Goal: Task Accomplishment & Management: Complete application form

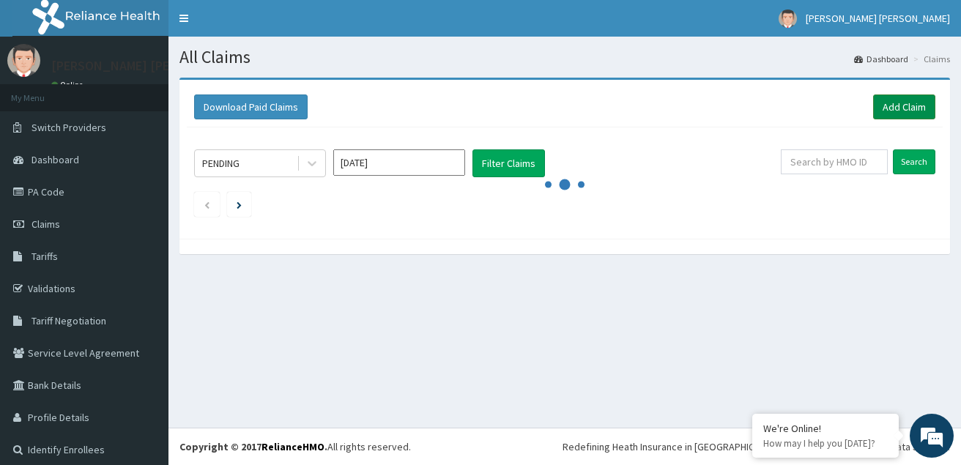
click at [875, 99] on link "Add Claim" at bounding box center [904, 107] width 62 height 25
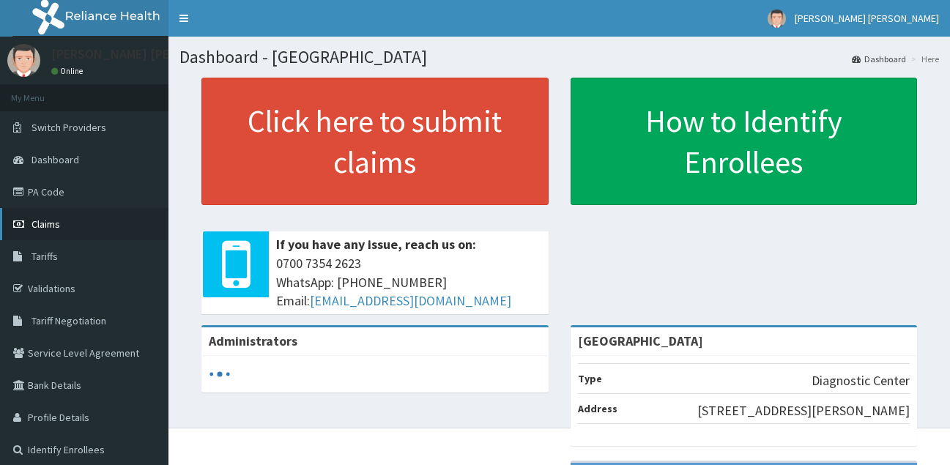
click at [49, 219] on span "Claims" at bounding box center [46, 224] width 29 height 13
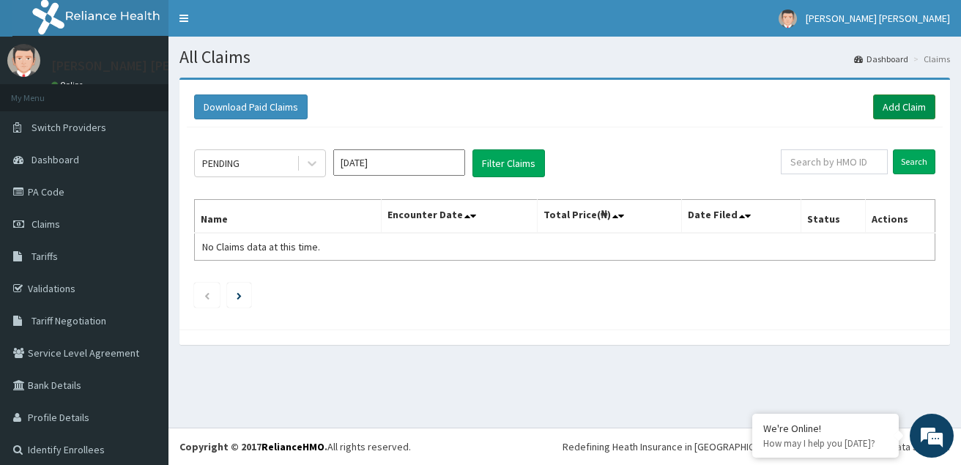
click at [892, 110] on link "Add Claim" at bounding box center [904, 107] width 62 height 25
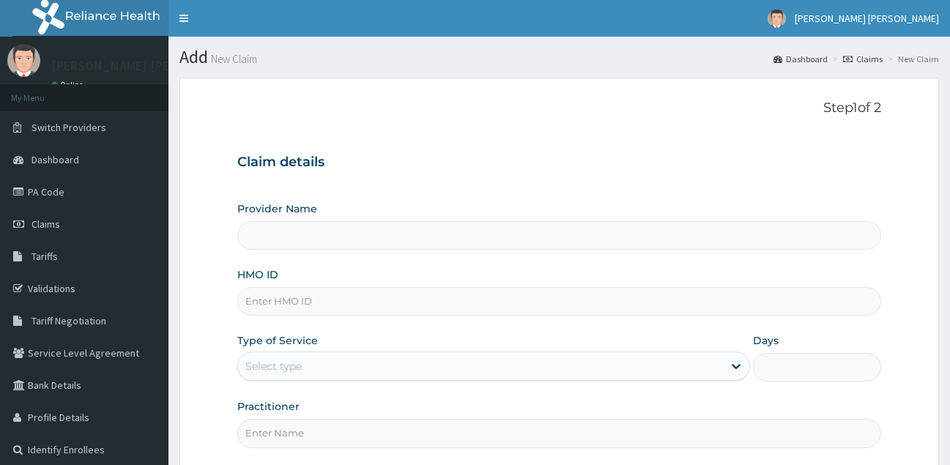
click at [363, 300] on input "HMO ID" at bounding box center [559, 301] width 645 height 29
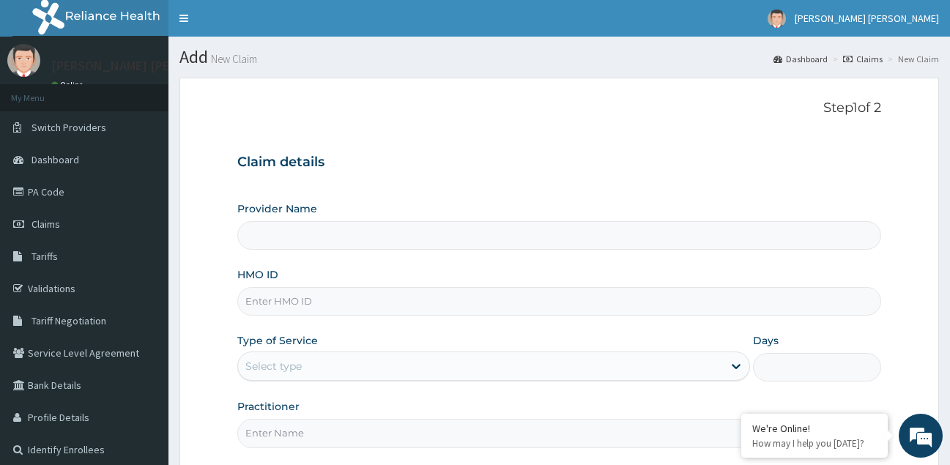
type input "[GEOGRAPHIC_DATA]"
paste input "KSB/11213/A"
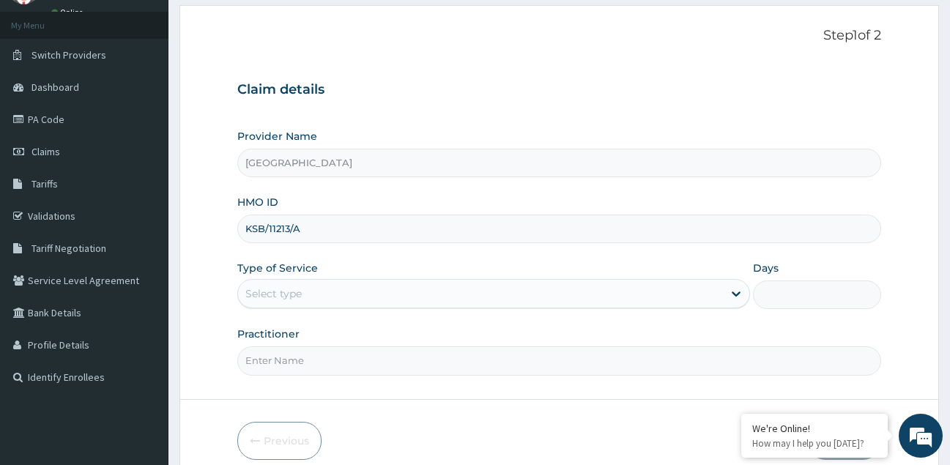
scroll to position [73, 0]
type input "KSB/11213/A"
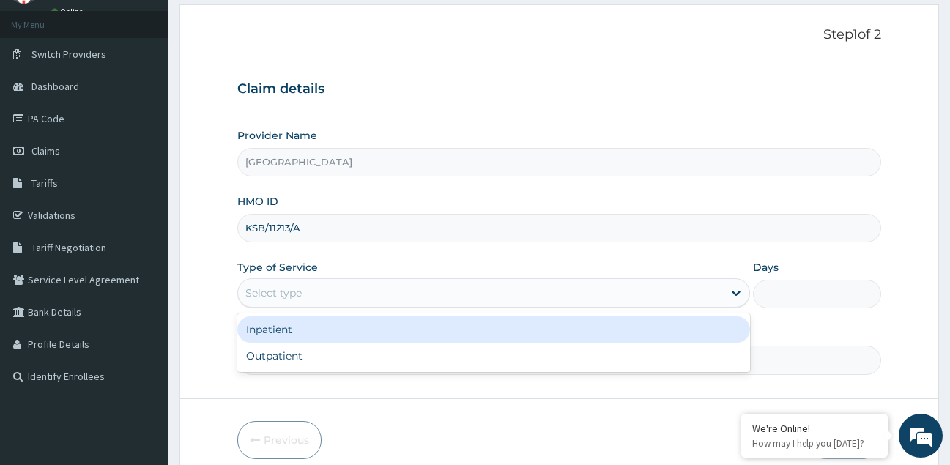
click at [451, 294] on div "Select type" at bounding box center [481, 292] width 486 height 23
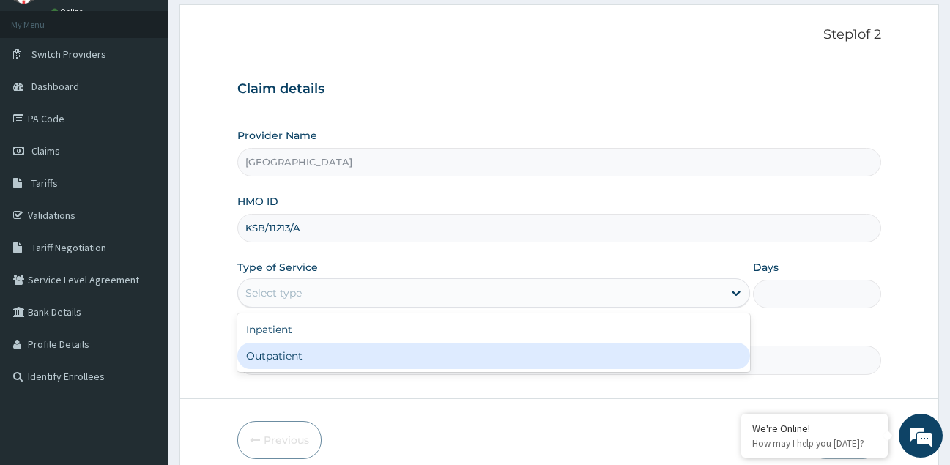
click at [409, 354] on div "Outpatient" at bounding box center [494, 356] width 514 height 26
type input "1"
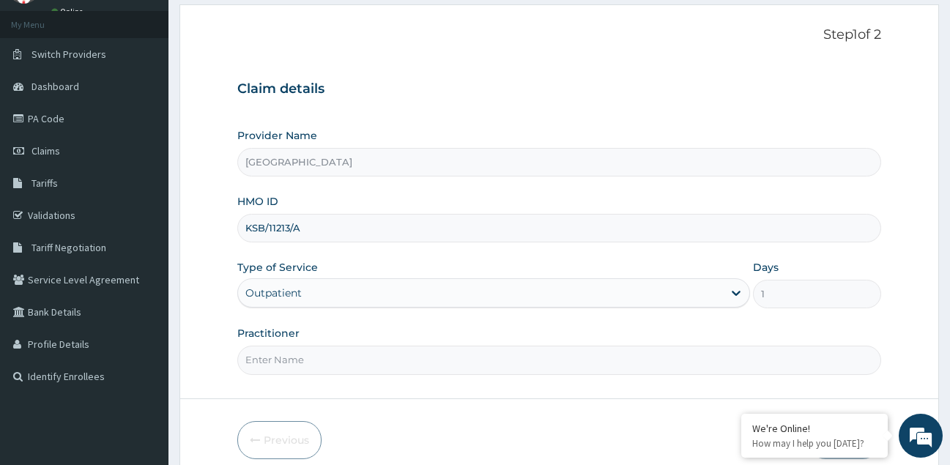
click at [401, 362] on input "Practitioner" at bounding box center [559, 360] width 645 height 29
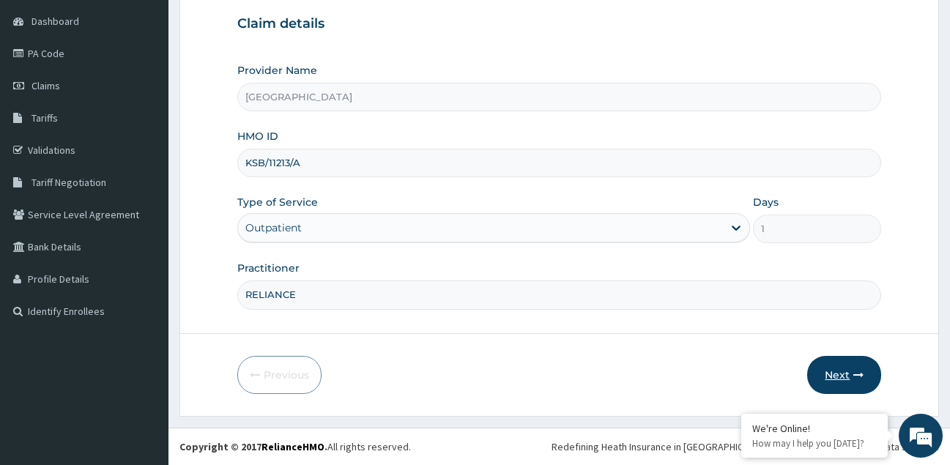
type input "RELIANCE"
click at [847, 377] on button "Next" at bounding box center [844, 375] width 74 height 38
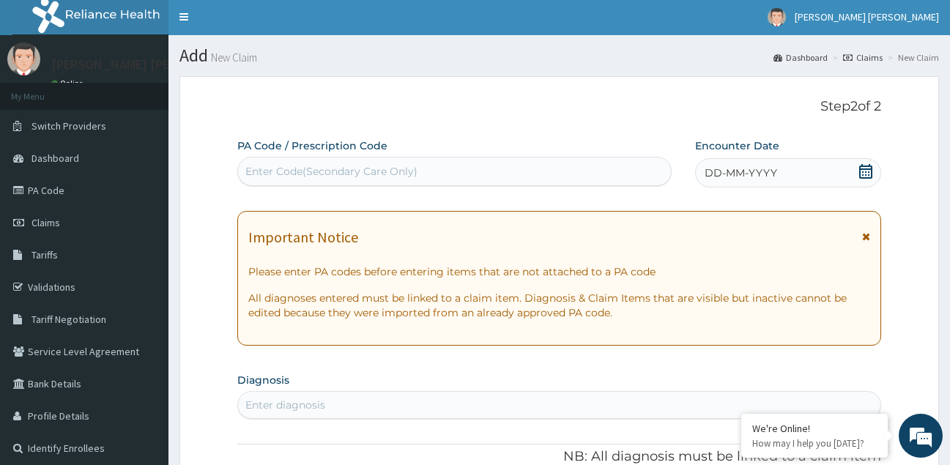
scroll to position [0, 0]
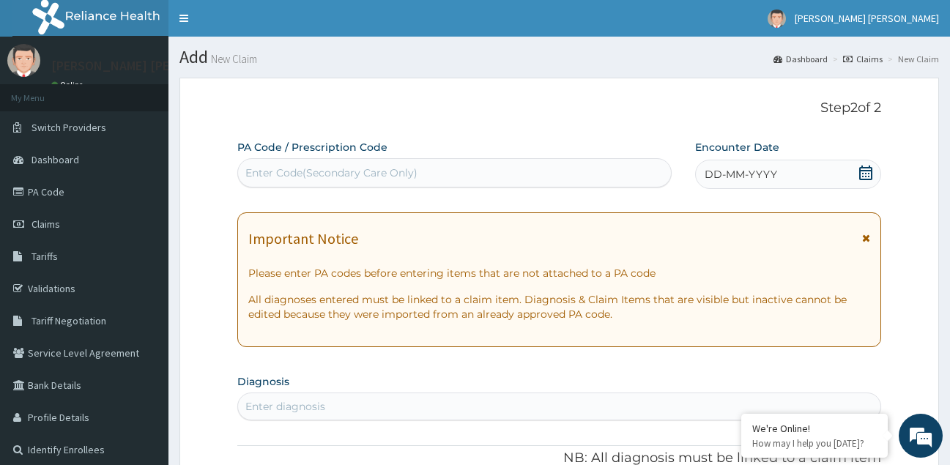
click at [446, 169] on div "Enter Code(Secondary Care Only)" at bounding box center [454, 172] width 433 height 23
paste input "PA/B04209"
type input "PA/B04209"
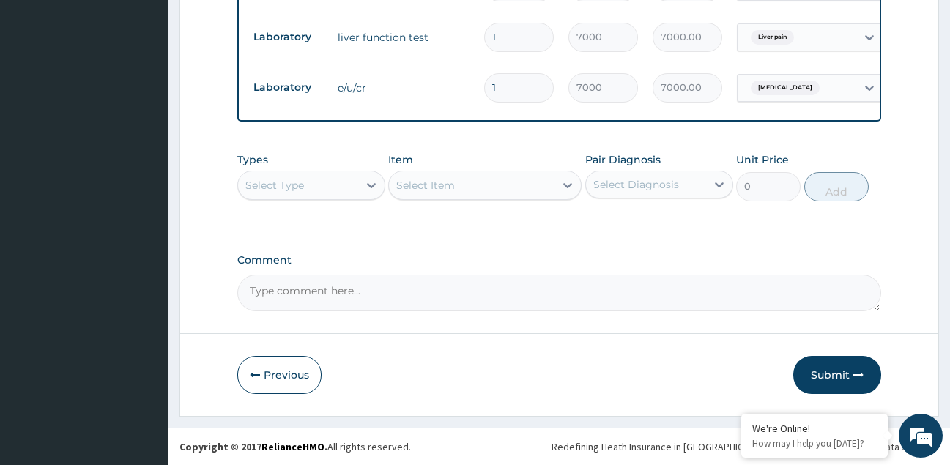
scroll to position [864, 0]
click at [825, 367] on button "Submit" at bounding box center [838, 375] width 88 height 38
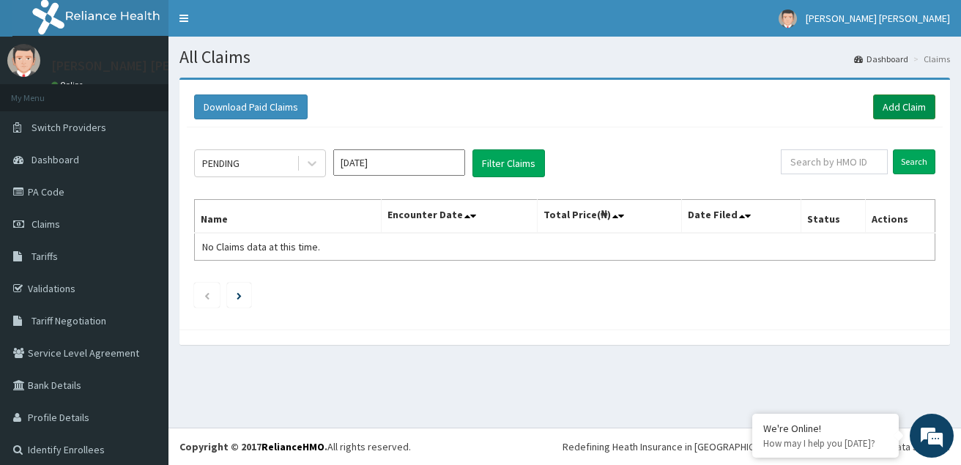
click at [900, 106] on link "Add Claim" at bounding box center [904, 107] width 62 height 25
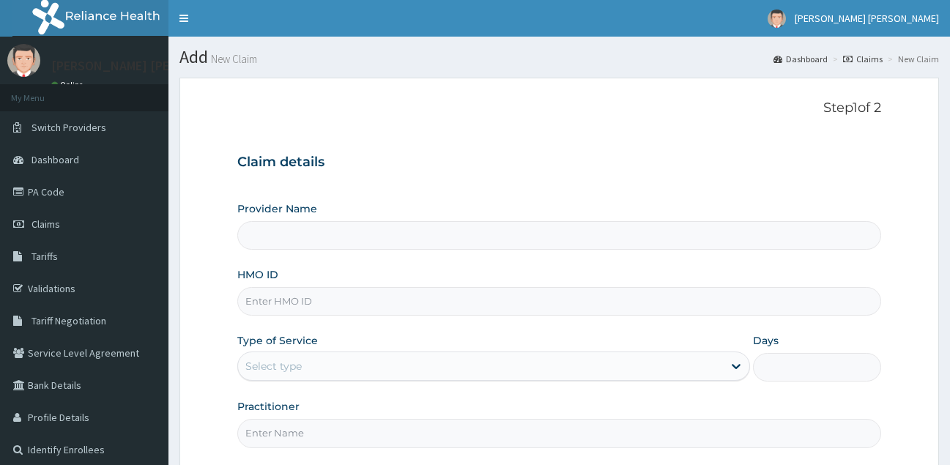
click at [306, 304] on input "HMO ID" at bounding box center [559, 301] width 645 height 29
paste input "CDN/10038/A"
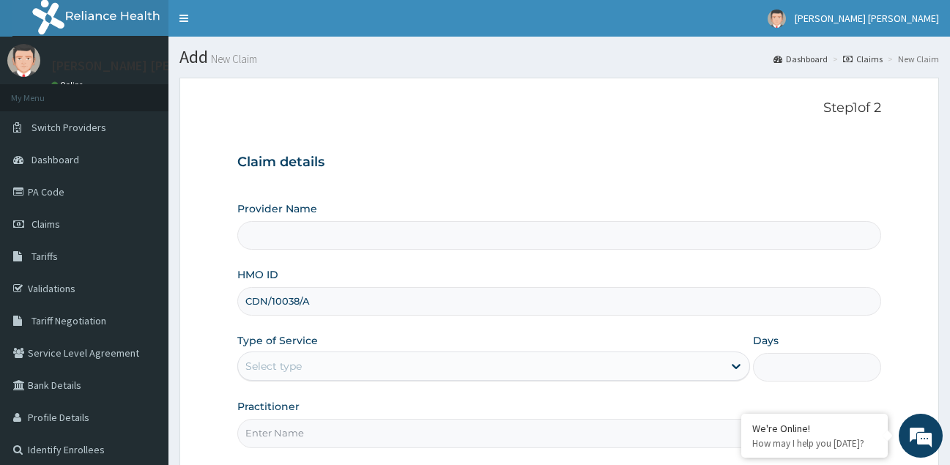
type input "CDN/10038/A"
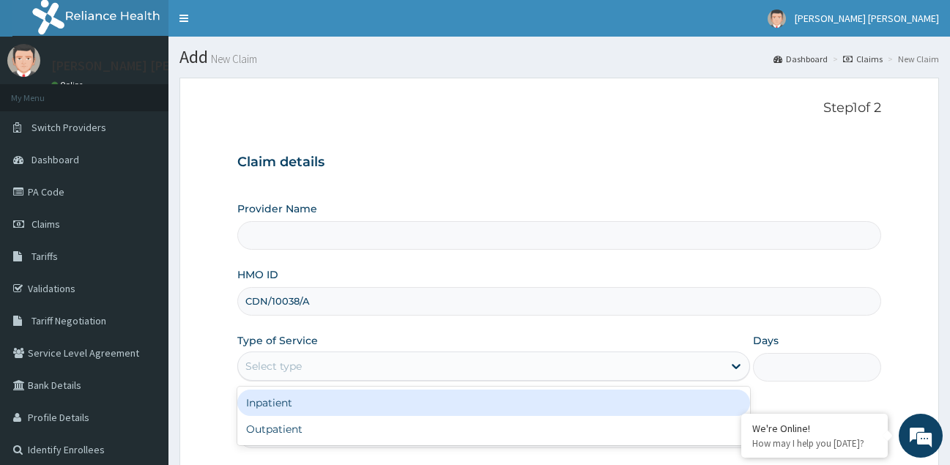
click at [347, 355] on div "Select type" at bounding box center [481, 366] width 486 height 23
type input "GOSHEN POINT DIAGNOSTIC LABORATORY CENTRE"
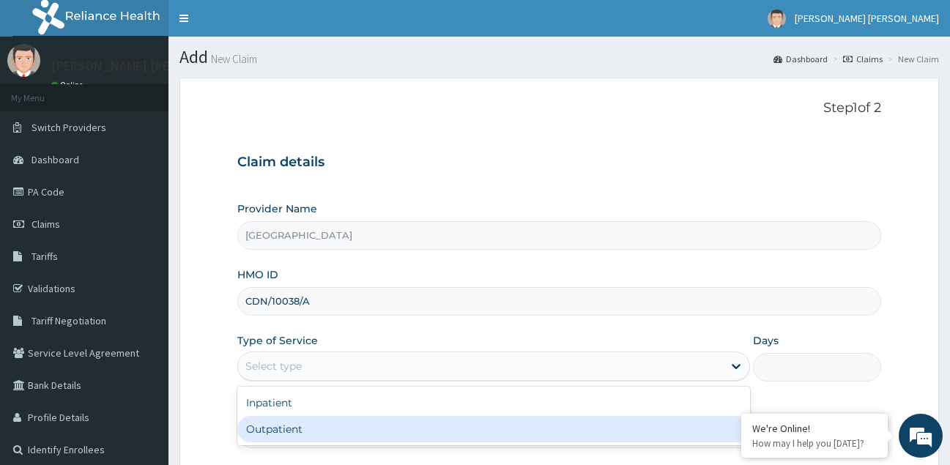
click at [305, 434] on div "Outpatient" at bounding box center [494, 429] width 514 height 26
type input "1"
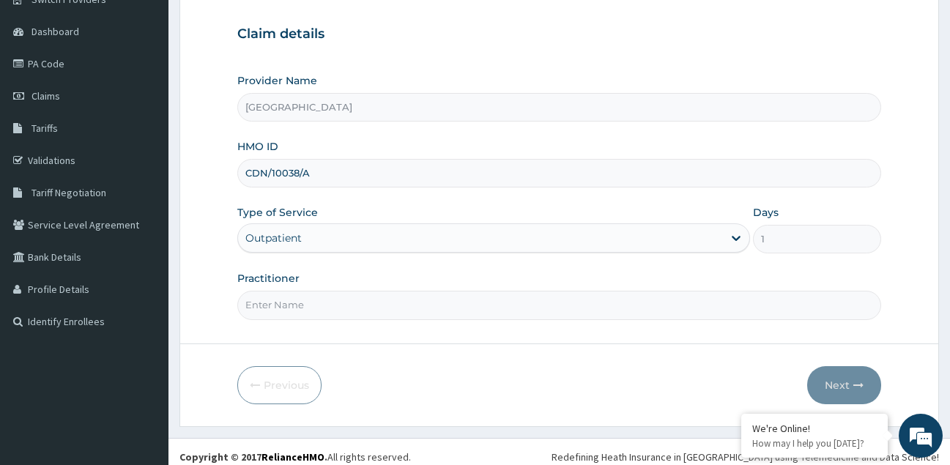
scroll to position [138, 0]
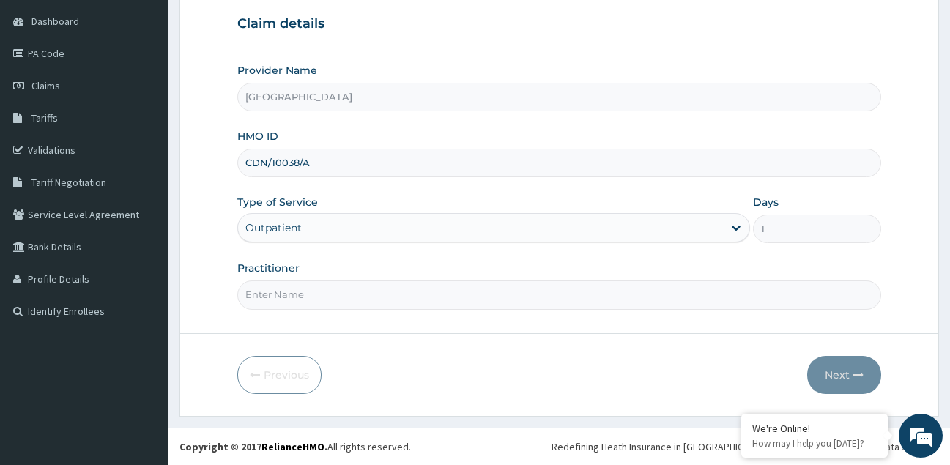
click at [332, 294] on input "Practitioner" at bounding box center [559, 295] width 645 height 29
type input "RELIANCE"
click at [832, 369] on button "Next" at bounding box center [844, 375] width 74 height 38
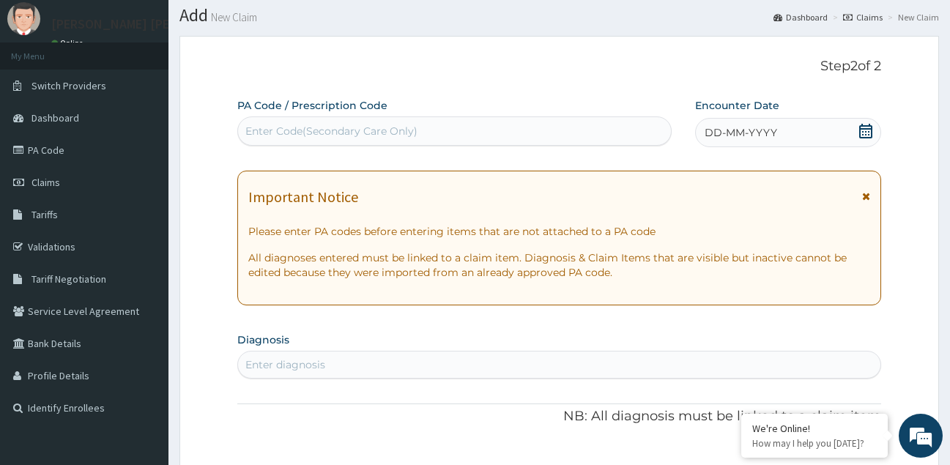
scroll to position [0, 0]
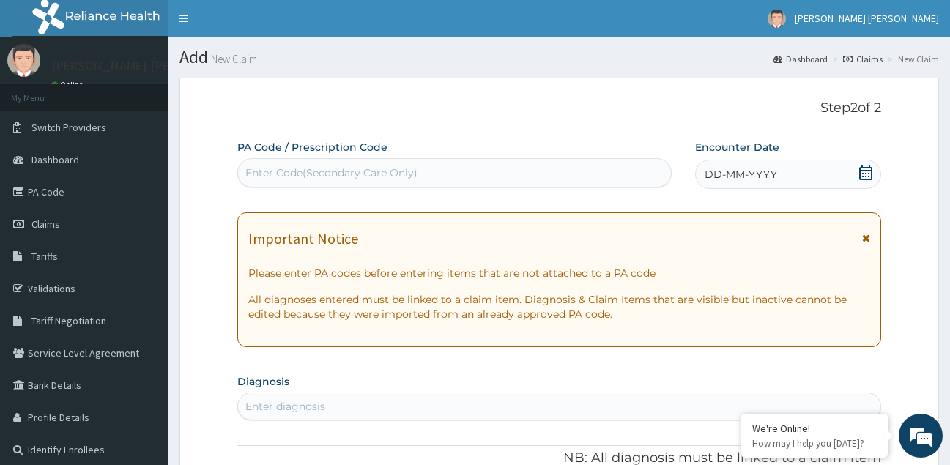
click at [383, 169] on div "Enter Code(Secondary Care Only)" at bounding box center [331, 173] width 172 height 15
paste input "PA/CBB511"
type input "PA/CBB511"
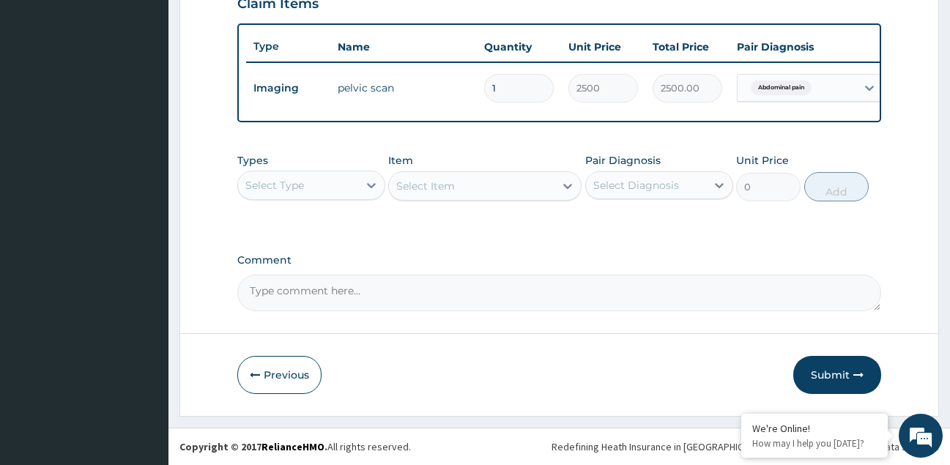
scroll to position [533, 0]
click at [832, 376] on button "Submit" at bounding box center [838, 375] width 88 height 38
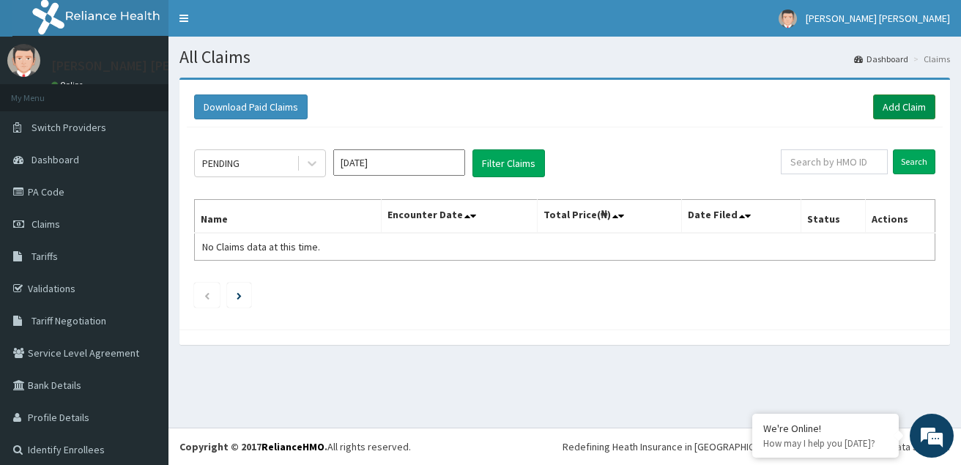
click at [877, 102] on link "Add Claim" at bounding box center [904, 107] width 62 height 25
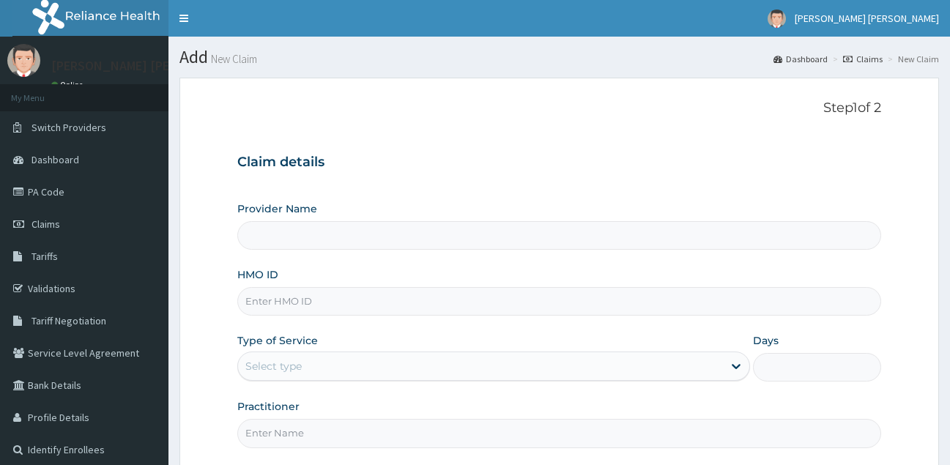
click at [546, 305] on input "HMO ID" at bounding box center [559, 301] width 645 height 29
paste input "ENP/11134/A"
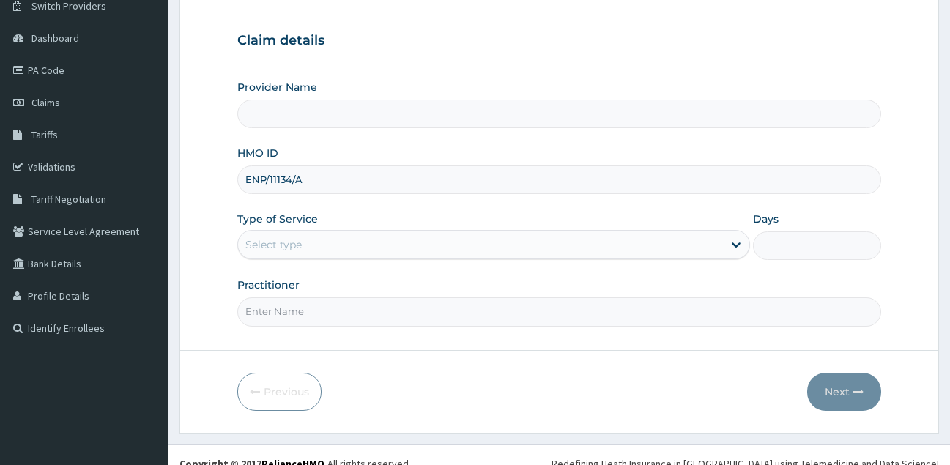
scroll to position [138, 0]
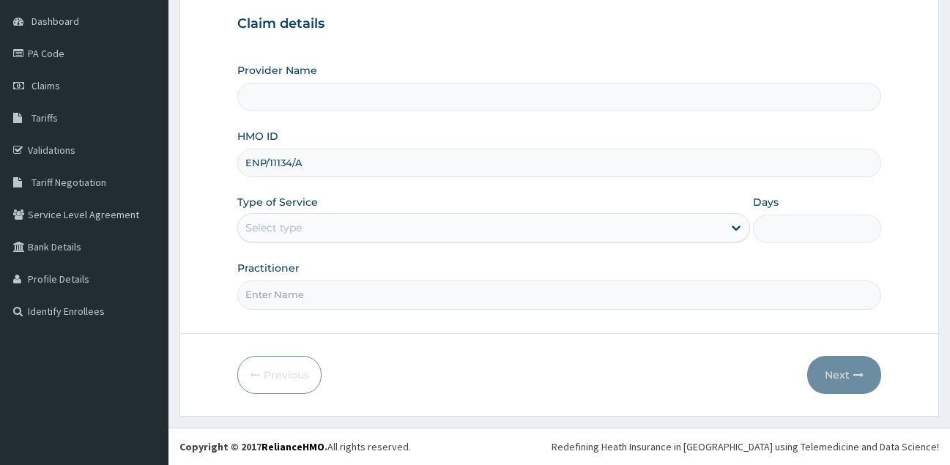
type input "ENP/11134/A"
click at [325, 230] on div "Select type" at bounding box center [481, 227] width 486 height 23
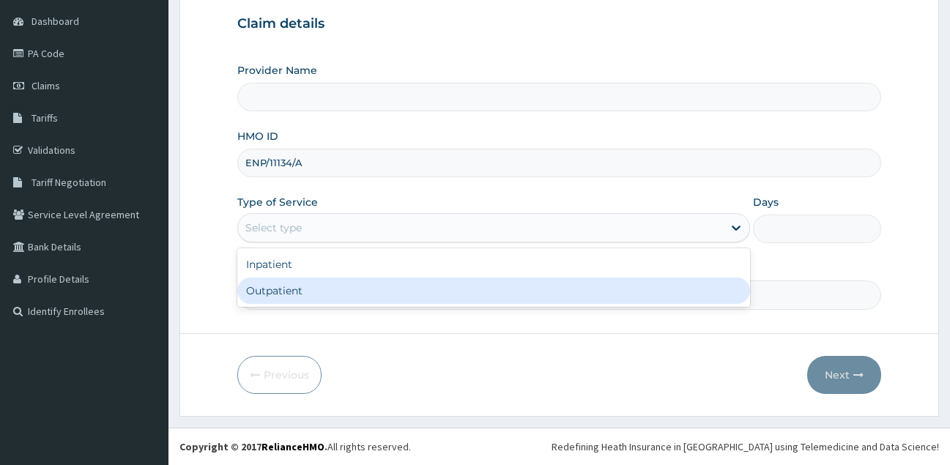
click at [322, 289] on div "Outpatient" at bounding box center [494, 291] width 514 height 26
type input "1"
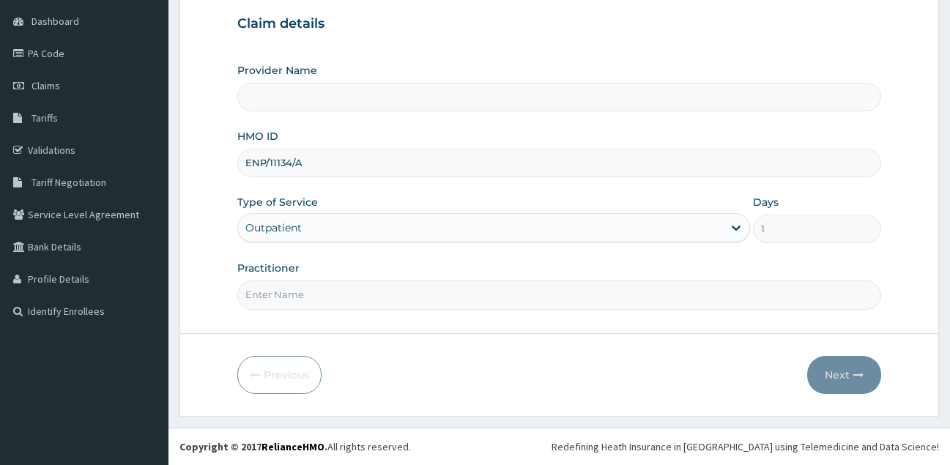
type input "[GEOGRAPHIC_DATA]"
click at [333, 294] on input "Practitioner" at bounding box center [559, 295] width 645 height 29
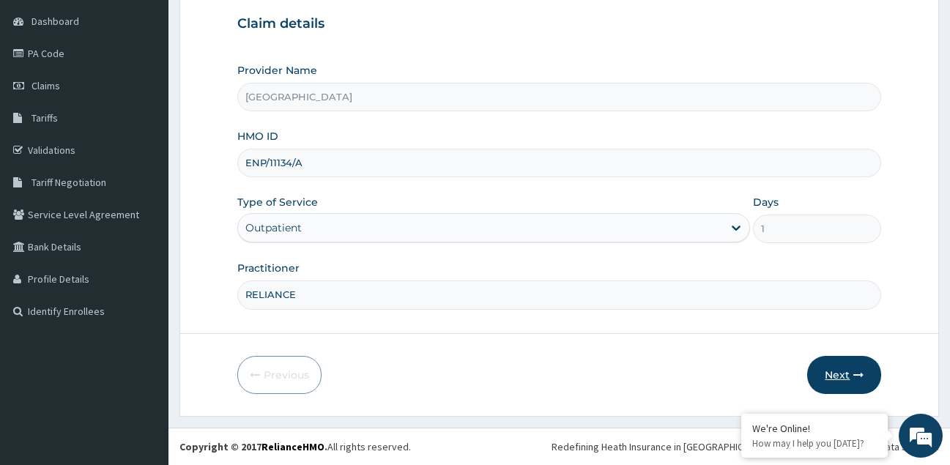
type input "RELIANCE"
click at [837, 371] on button "Next" at bounding box center [844, 375] width 74 height 38
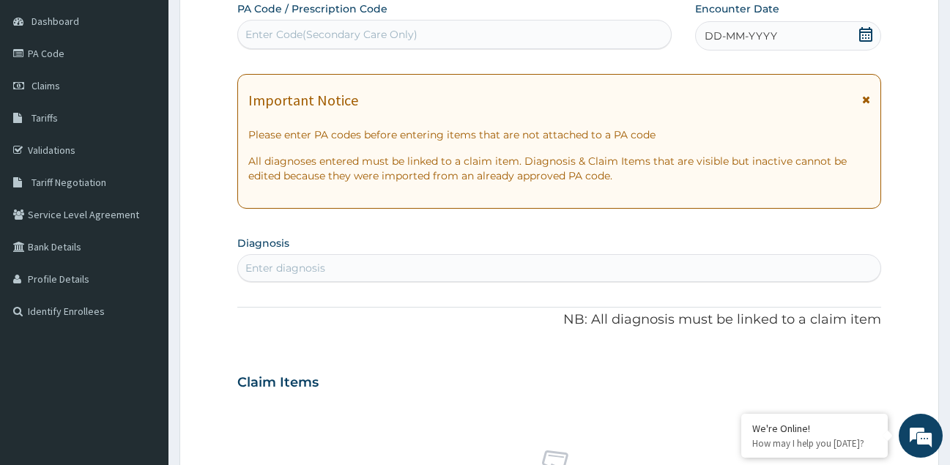
scroll to position [0, 0]
click at [375, 32] on div "Enter Code(Secondary Care Only)" at bounding box center [331, 34] width 172 height 15
paste input "PA/5DAE34"
type input "PA/5DAE34"
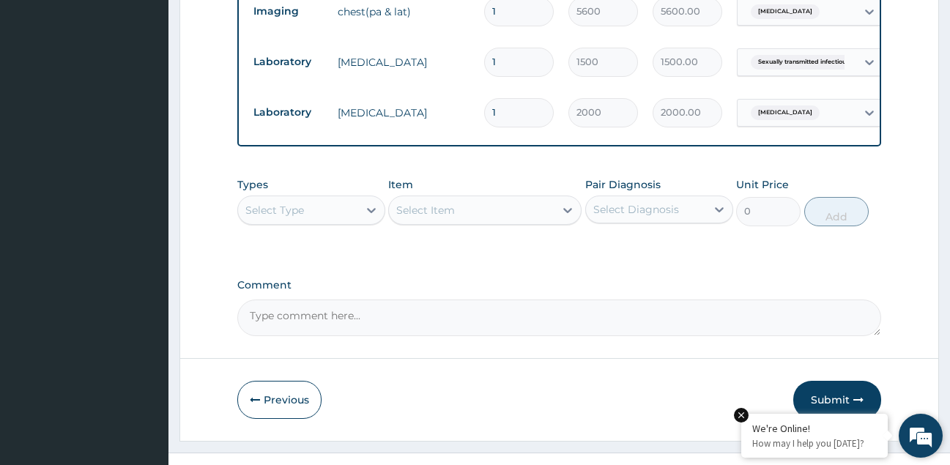
scroll to position [813, 0]
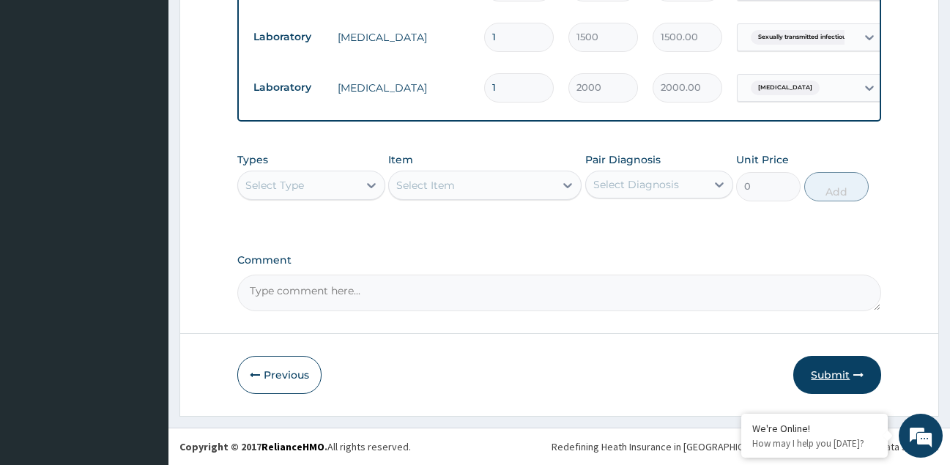
click at [825, 377] on button "Submit" at bounding box center [838, 375] width 88 height 38
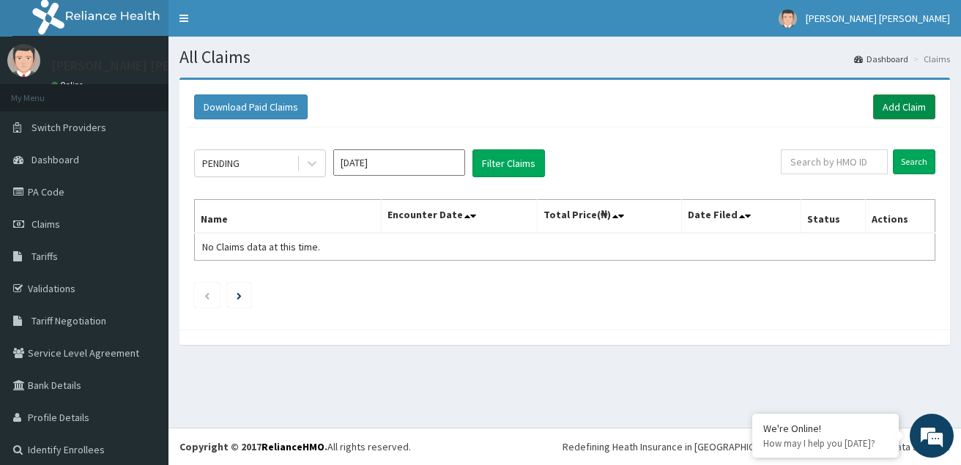
click at [905, 102] on link "Add Claim" at bounding box center [904, 107] width 62 height 25
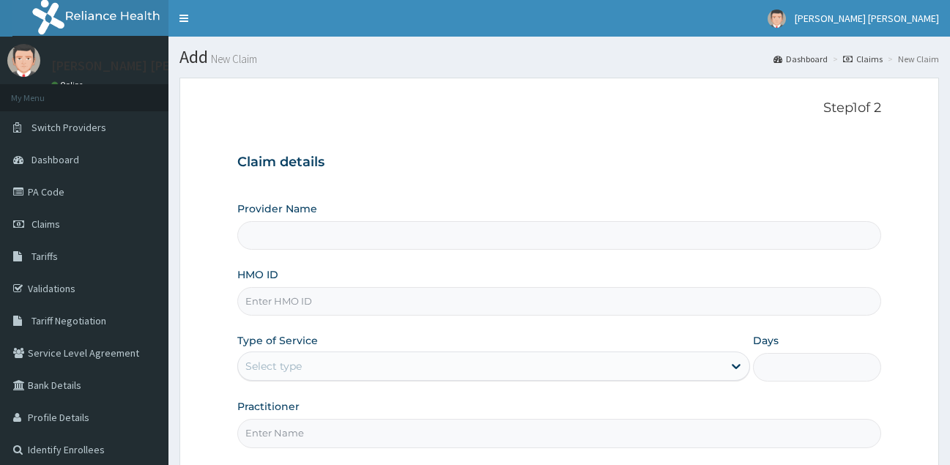
click at [393, 303] on input "HMO ID" at bounding box center [559, 301] width 645 height 29
paste input "nto/10007/a"
type input "nto/10007/a"
type input "[GEOGRAPHIC_DATA]"
type input "nto/10007/a"
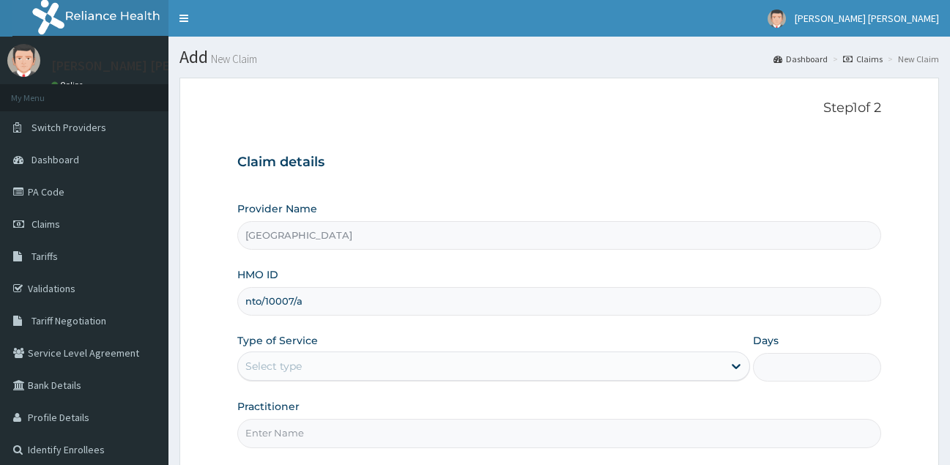
click at [389, 365] on div "Select type" at bounding box center [481, 366] width 486 height 23
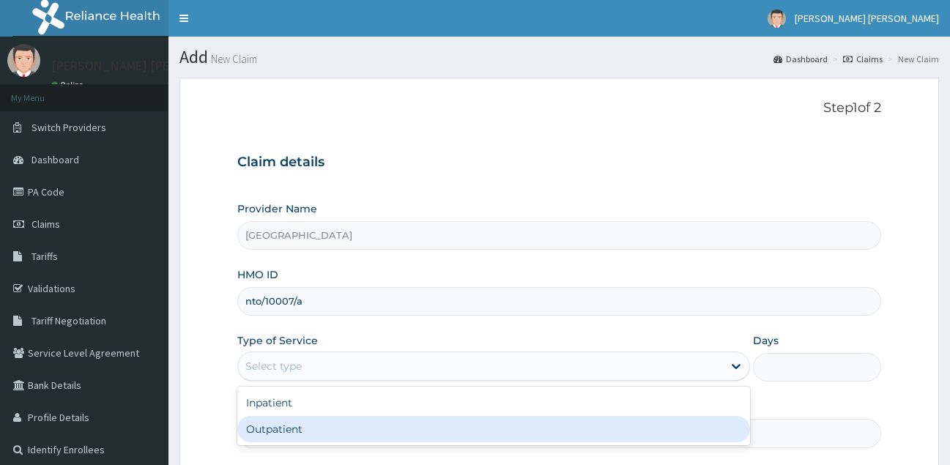
click at [356, 417] on div "Outpatient" at bounding box center [494, 429] width 514 height 26
type input "1"
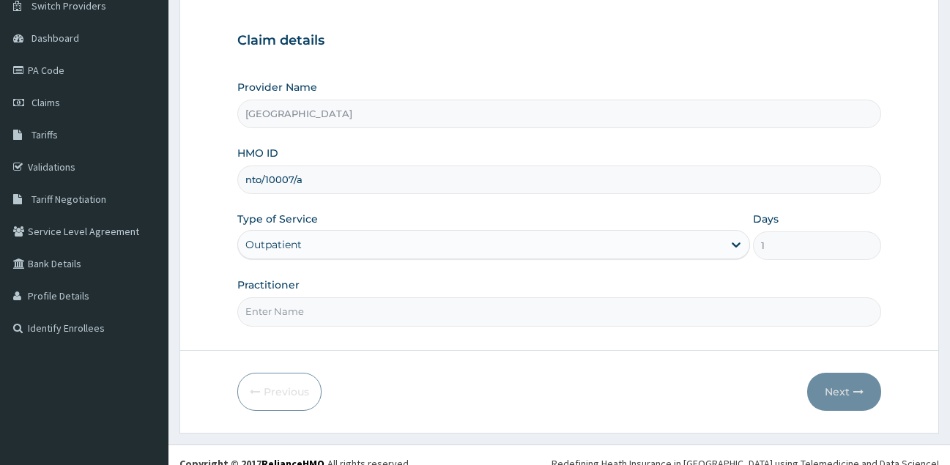
scroll to position [138, 0]
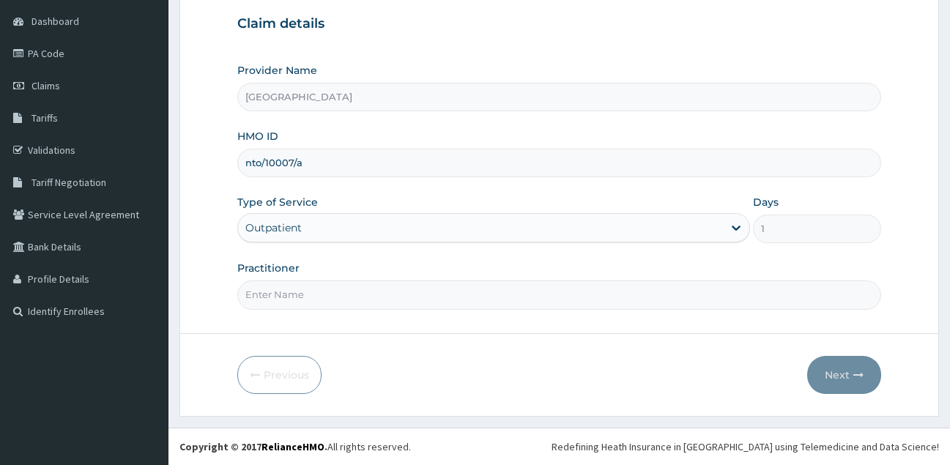
click at [426, 295] on input "Practitioner" at bounding box center [559, 295] width 645 height 29
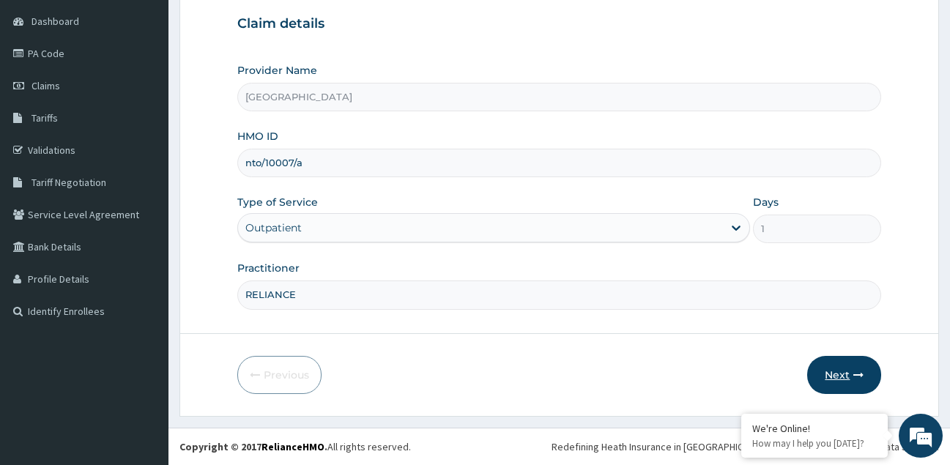
type input "RELIANCE"
click at [837, 378] on button "Next" at bounding box center [844, 375] width 74 height 38
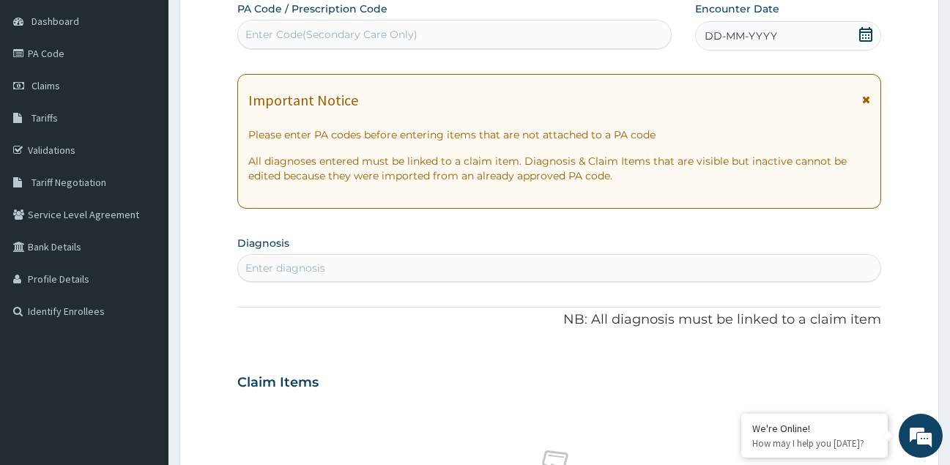
scroll to position [0, 0]
click at [457, 32] on div "Enter Code(Secondary Care Only)" at bounding box center [454, 34] width 433 height 23
paste input "PA/854F7C"
type input "PA/854F7C"
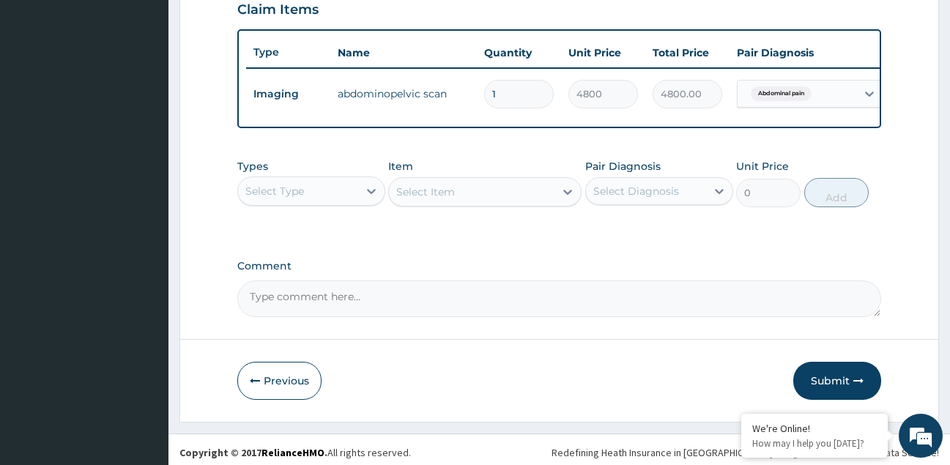
scroll to position [533, 0]
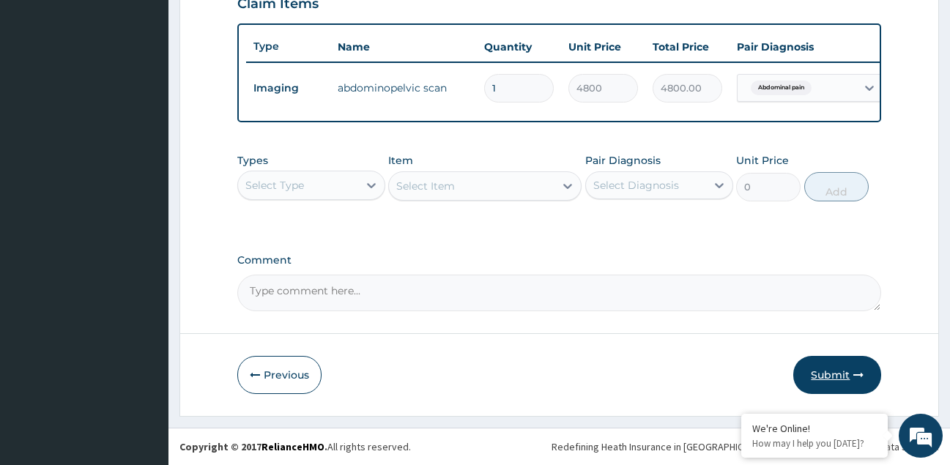
click at [837, 379] on button "Submit" at bounding box center [838, 375] width 88 height 38
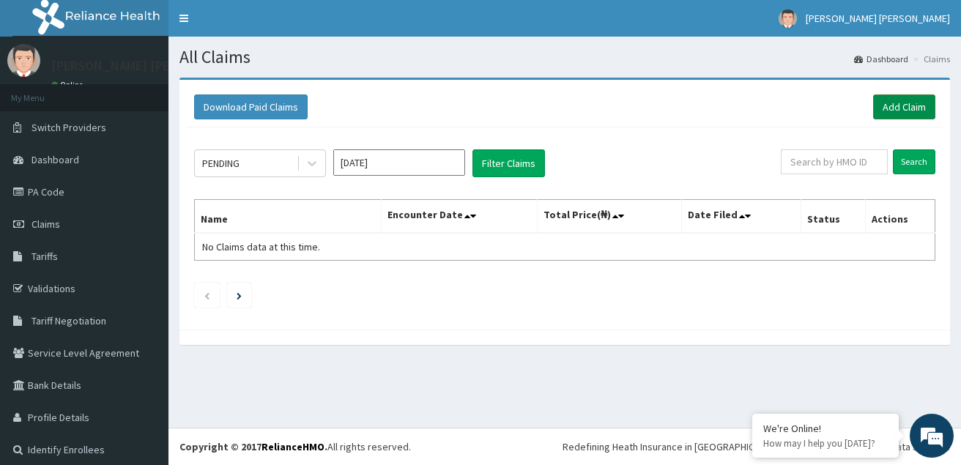
click at [887, 102] on link "Add Claim" at bounding box center [904, 107] width 62 height 25
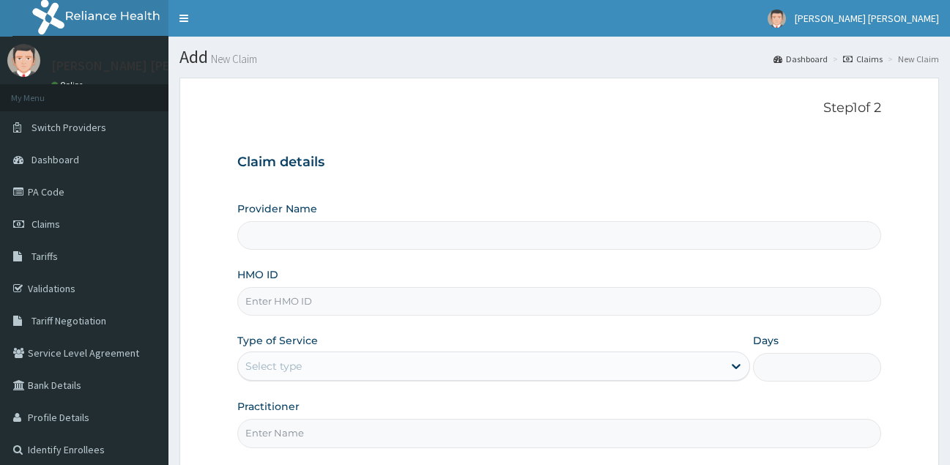
click at [488, 303] on input "HMO ID" at bounding box center [559, 301] width 645 height 29
paste input "KSB/11333/A"
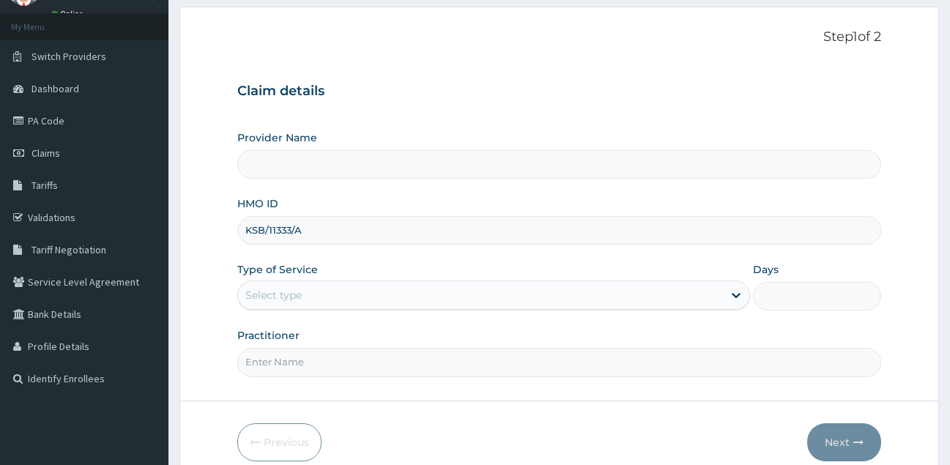
scroll to position [138, 0]
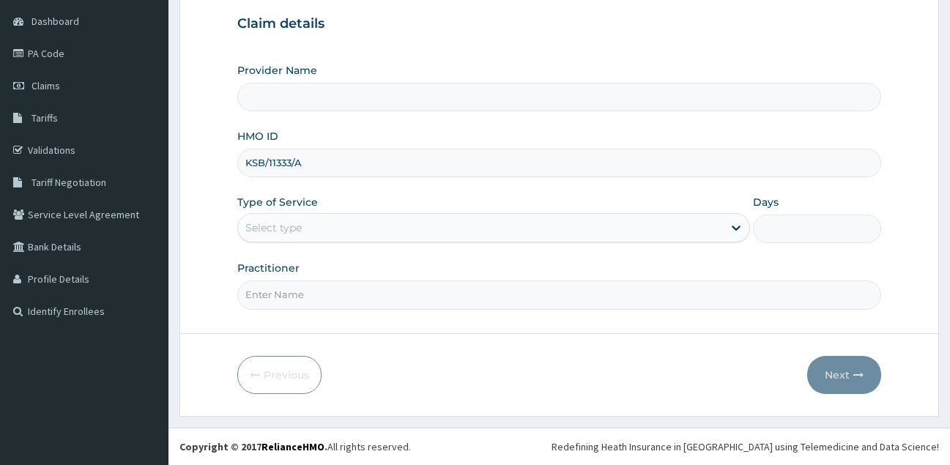
type input "KSB/11333/A"
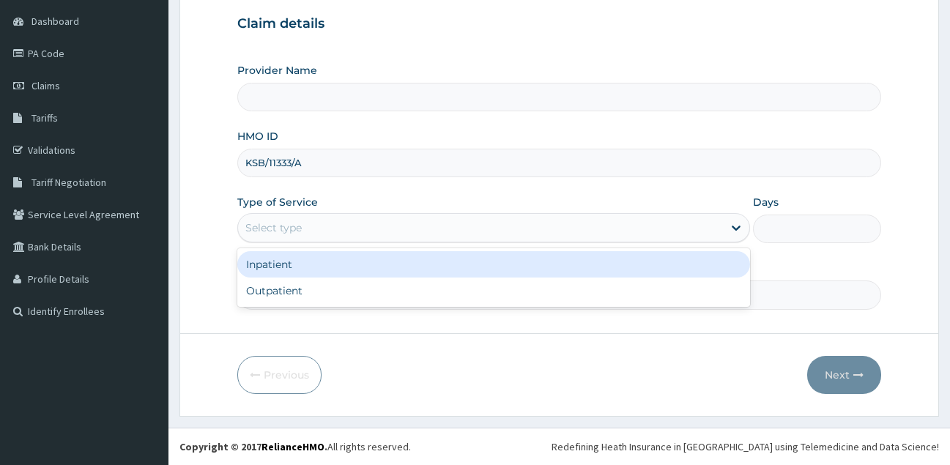
click at [473, 224] on div "Select type" at bounding box center [481, 227] width 486 height 23
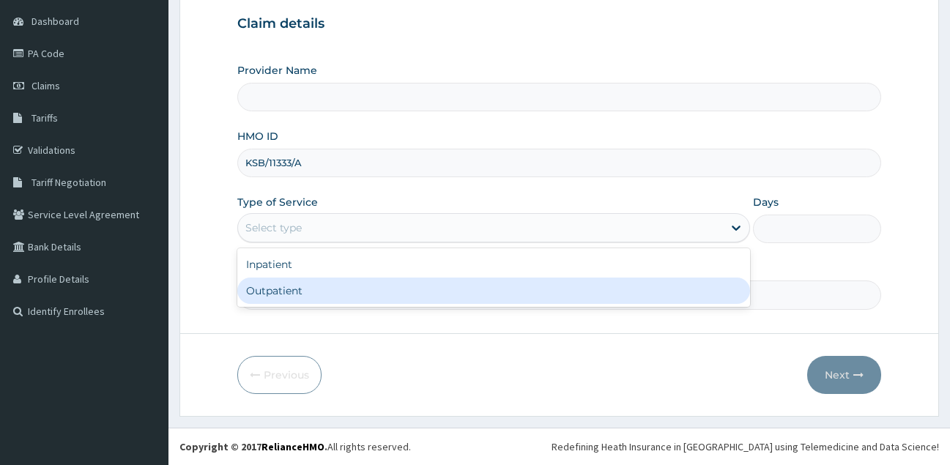
type input "GOSHEN POINT DIAGNOSTIC LABORATORY CENTRE"
click at [435, 292] on div "Outpatient" at bounding box center [494, 291] width 514 height 26
type input "1"
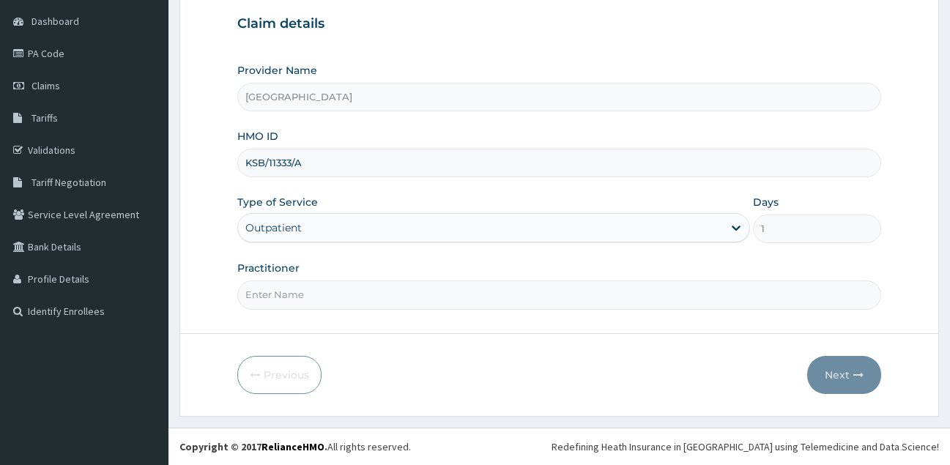
click at [435, 292] on input "Practitioner" at bounding box center [559, 295] width 645 height 29
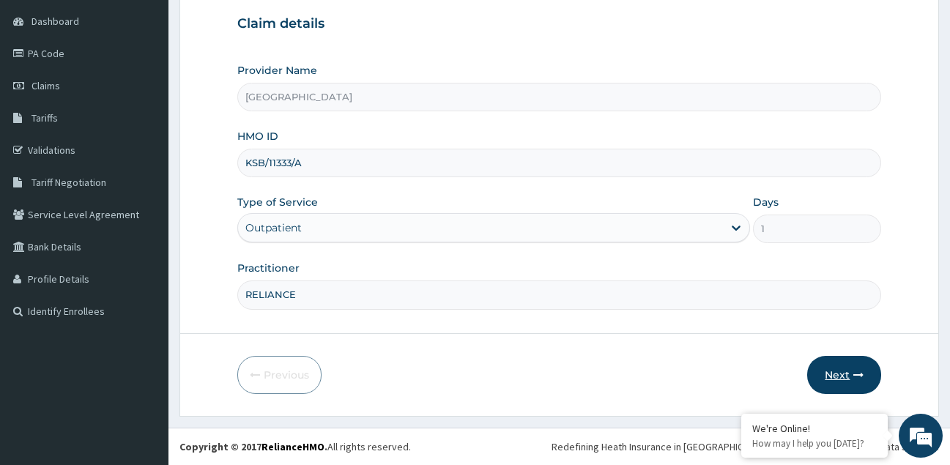
type input "RELIANCE"
click at [838, 375] on button "Next" at bounding box center [844, 375] width 74 height 38
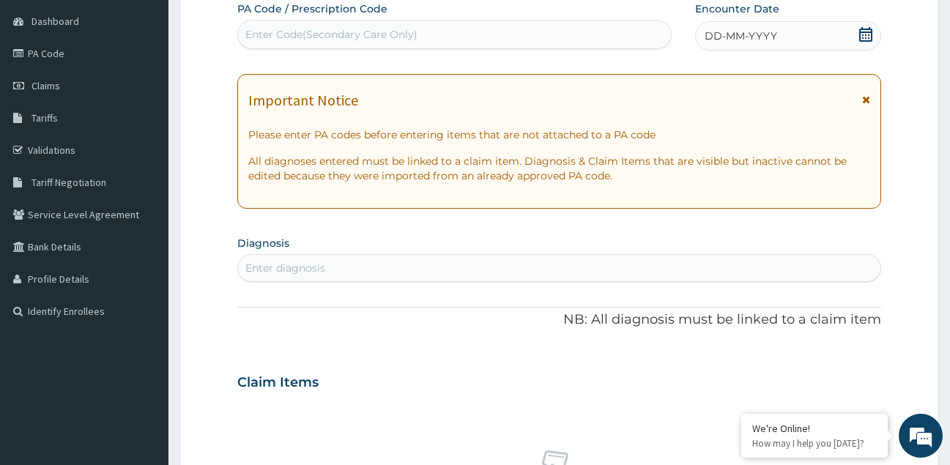
scroll to position [0, 0]
click at [372, 29] on div "Enter Code(Secondary Care Only)" at bounding box center [331, 34] width 172 height 15
paste input "PA/C554A5"
type input "PA/C554A5"
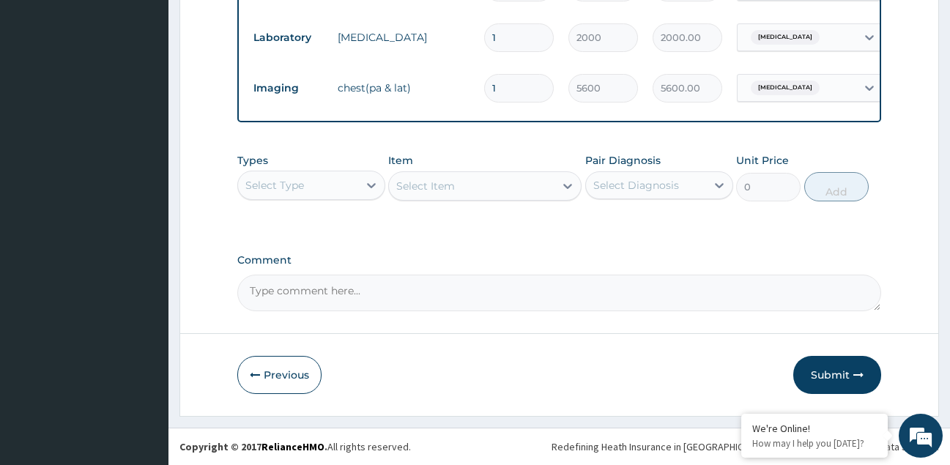
scroll to position [684, 0]
click at [837, 372] on button "Submit" at bounding box center [838, 375] width 88 height 38
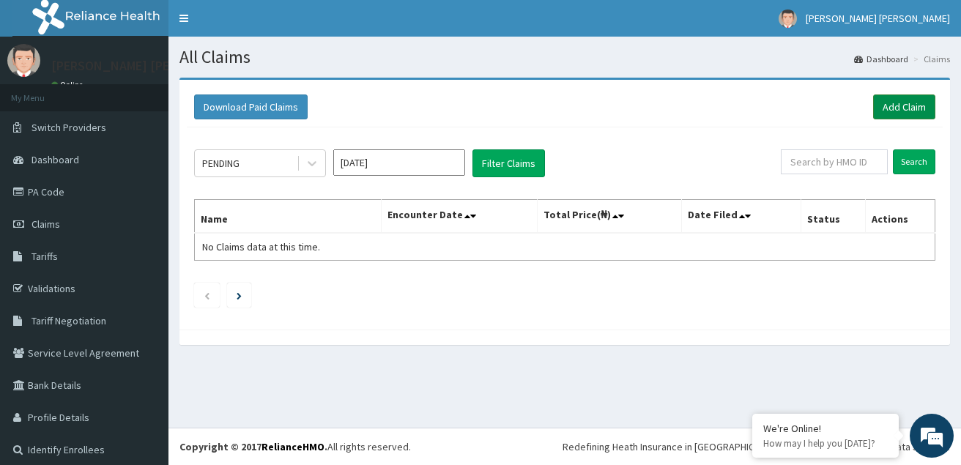
click at [884, 106] on link "Add Claim" at bounding box center [904, 107] width 62 height 25
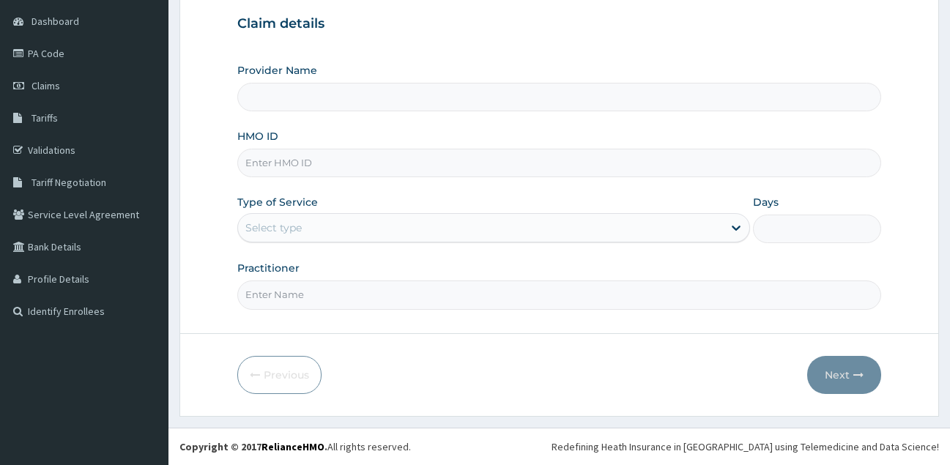
scroll to position [138, 0]
click at [340, 166] on input "HMO ID" at bounding box center [559, 163] width 645 height 29
paste input "nbc/11073/a"
type input "nbc/11073/a"
type input "[GEOGRAPHIC_DATA]"
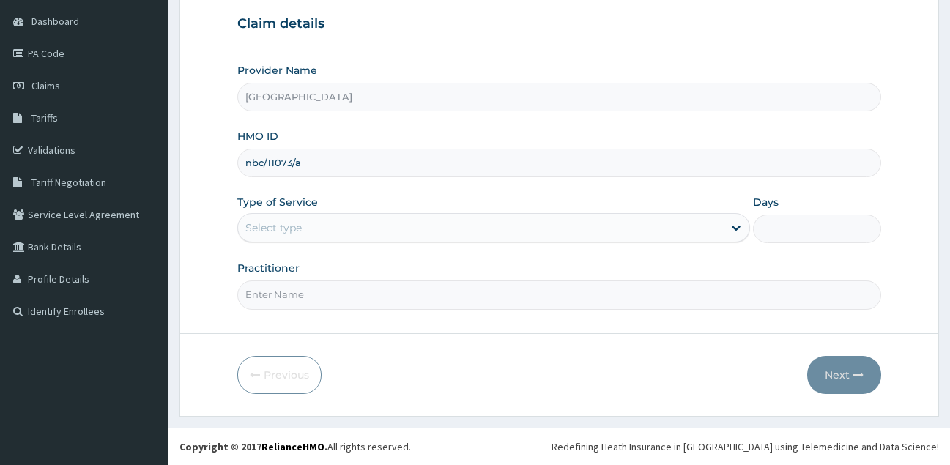
type input "nbc/11073/a"
click at [364, 222] on div "Select type" at bounding box center [481, 227] width 486 height 23
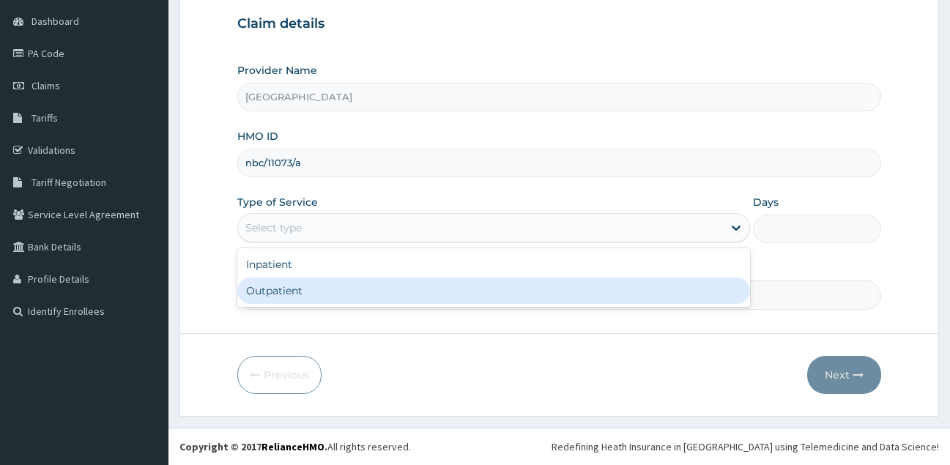
click at [344, 291] on div "Outpatient" at bounding box center [494, 291] width 514 height 26
type input "1"
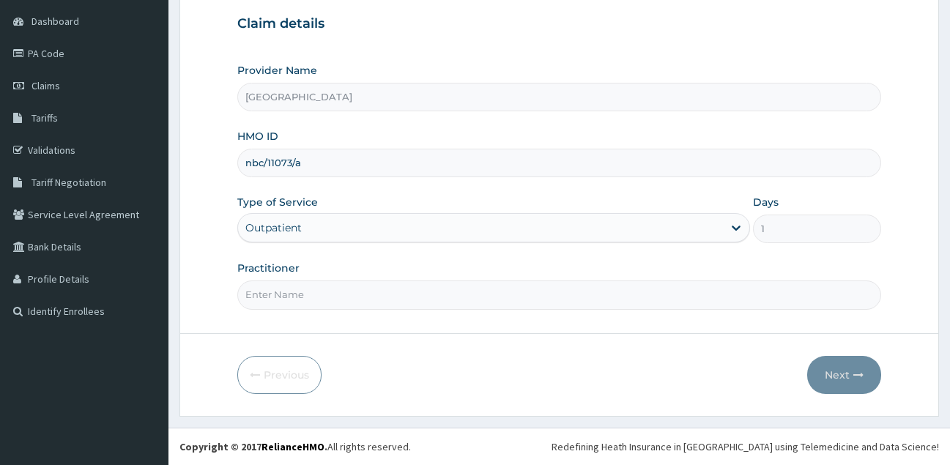
click at [344, 297] on input "Practitioner" at bounding box center [559, 295] width 645 height 29
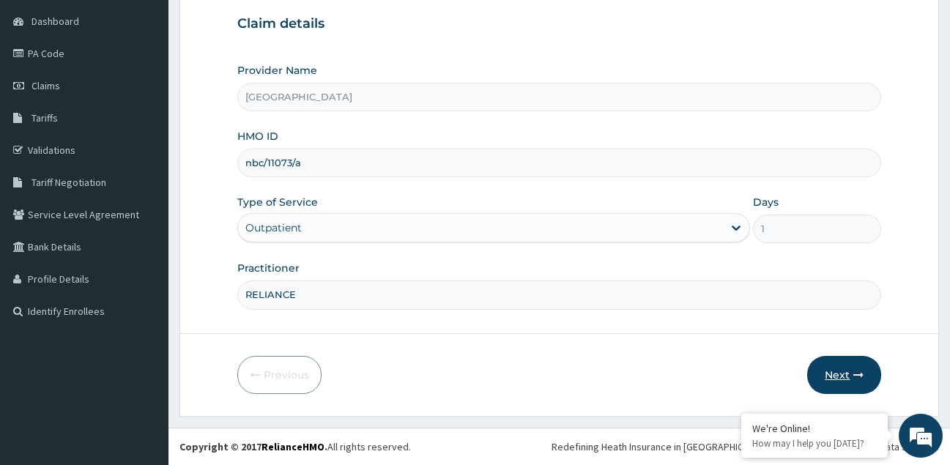
type input "RELIANCE"
click at [838, 374] on button "Next" at bounding box center [844, 375] width 74 height 38
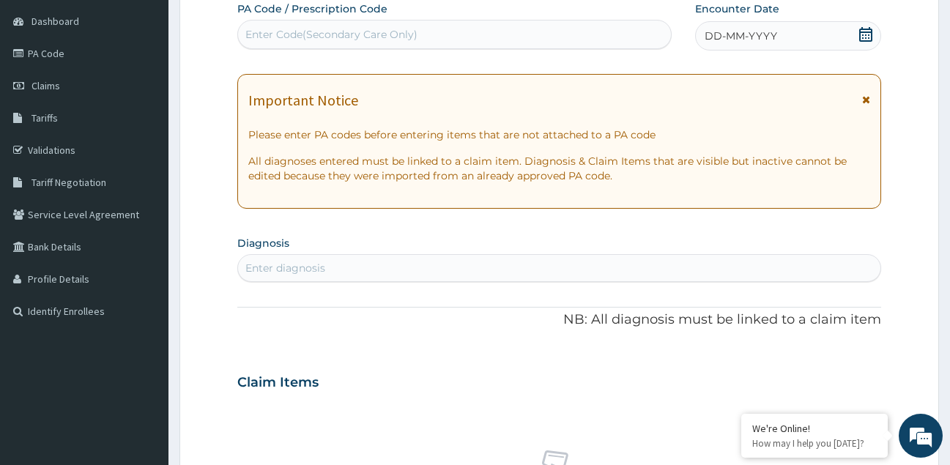
click at [447, 31] on div "Enter Code(Secondary Care Only)" at bounding box center [454, 34] width 433 height 23
paste input "NBC/11073/A"
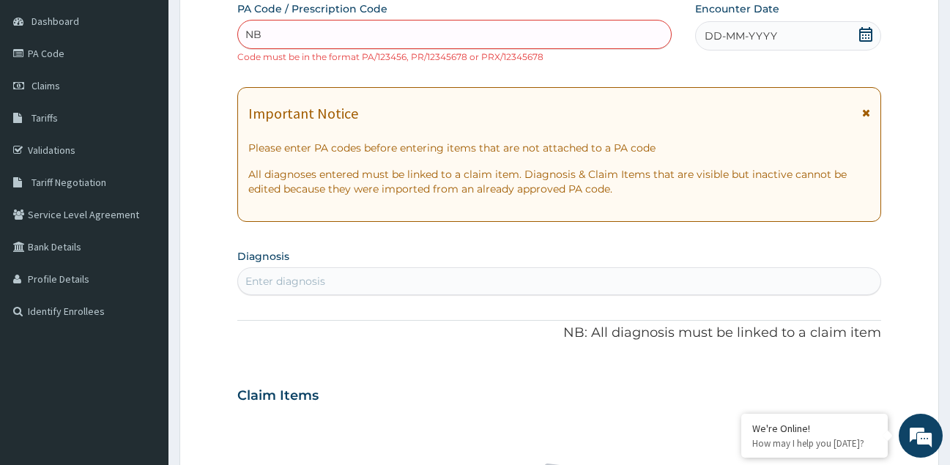
type input "N"
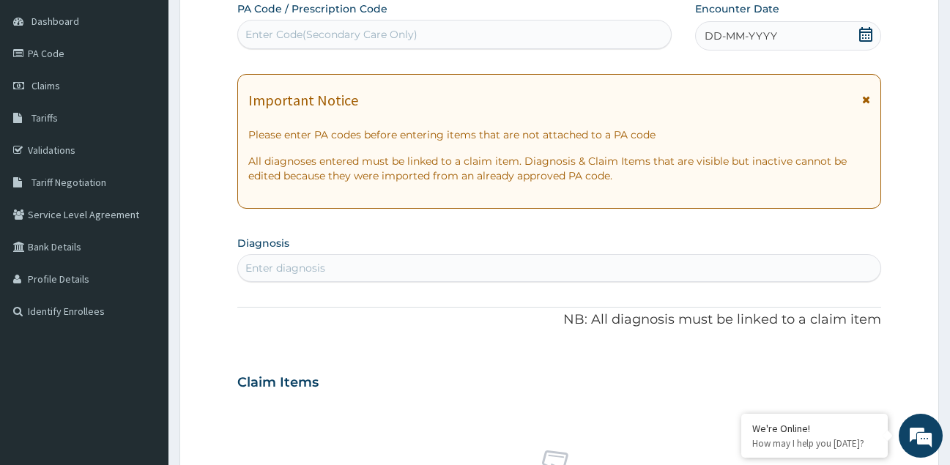
click at [339, 31] on div "Enter Code(Secondary Care Only)" at bounding box center [331, 34] width 172 height 15
paste input "PA/5469D7"
type input "PA/5469D7"
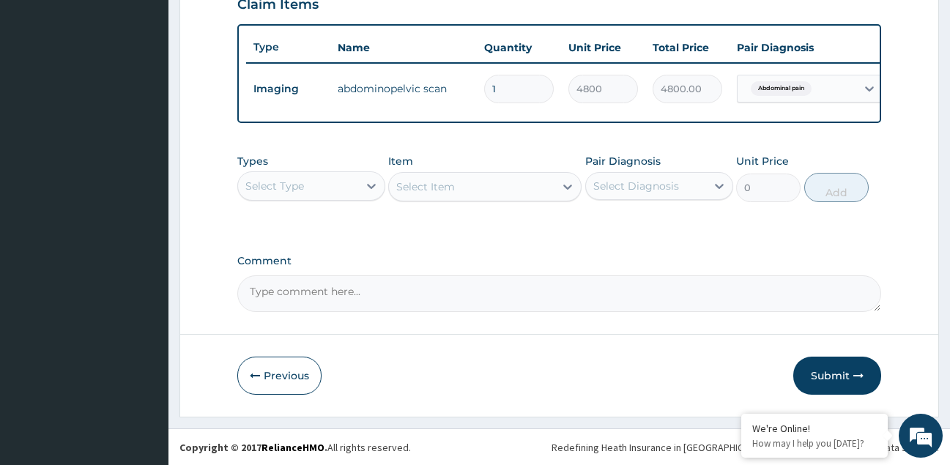
scroll to position [533, 0]
click at [827, 376] on button "Submit" at bounding box center [838, 375] width 88 height 38
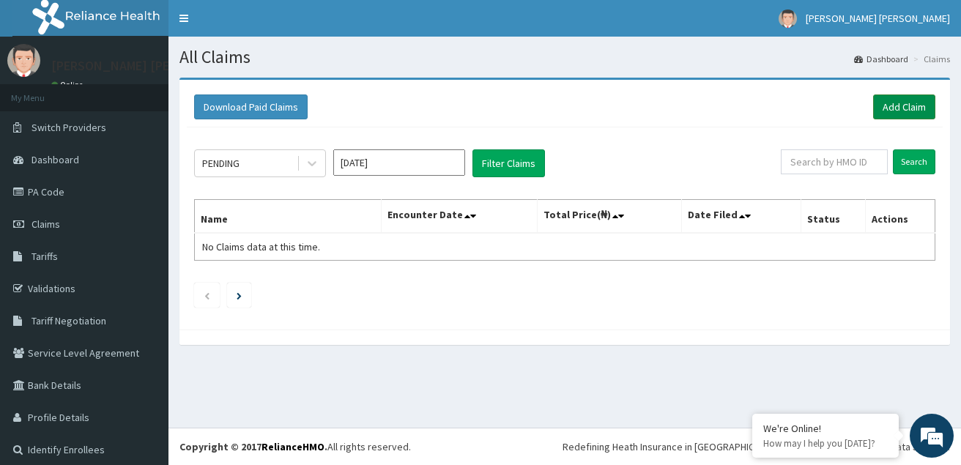
click at [892, 110] on link "Add Claim" at bounding box center [904, 107] width 62 height 25
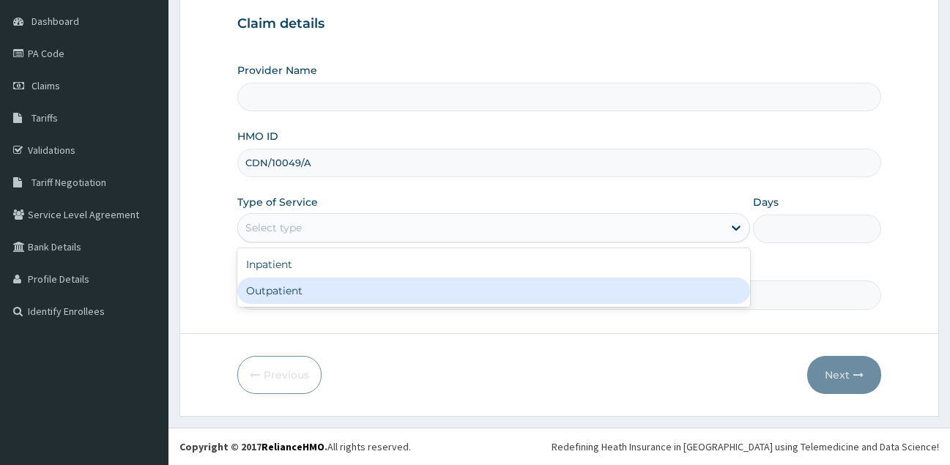
click at [373, 287] on div "Outpatient" at bounding box center [494, 291] width 514 height 26
type input "1"
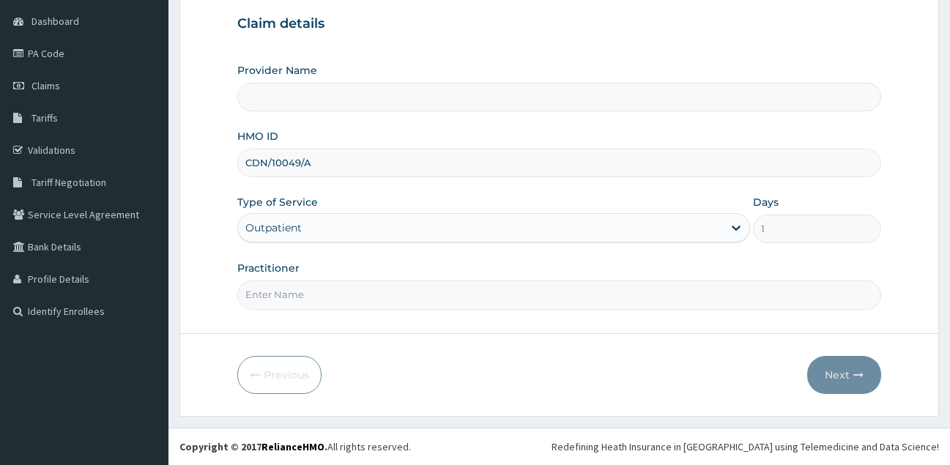
click at [358, 297] on input "Practitioner" at bounding box center [559, 295] width 645 height 29
type input "GOSHEN POINT DIAGNOSTIC LABORATORY CENTRE"
type input "RELIANCE"
click at [835, 376] on button "Next" at bounding box center [844, 375] width 74 height 38
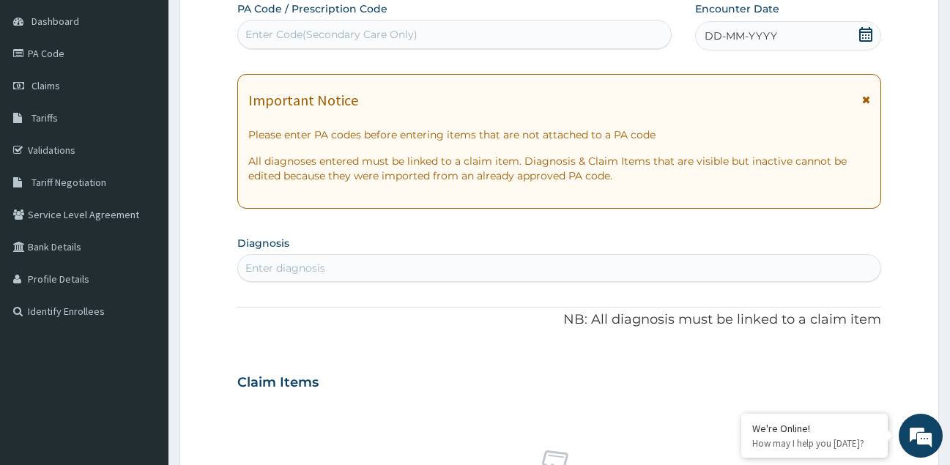
click at [394, 32] on div "Enter Code(Secondary Care Only)" at bounding box center [331, 34] width 172 height 15
paste input "PA/EEE8B8"
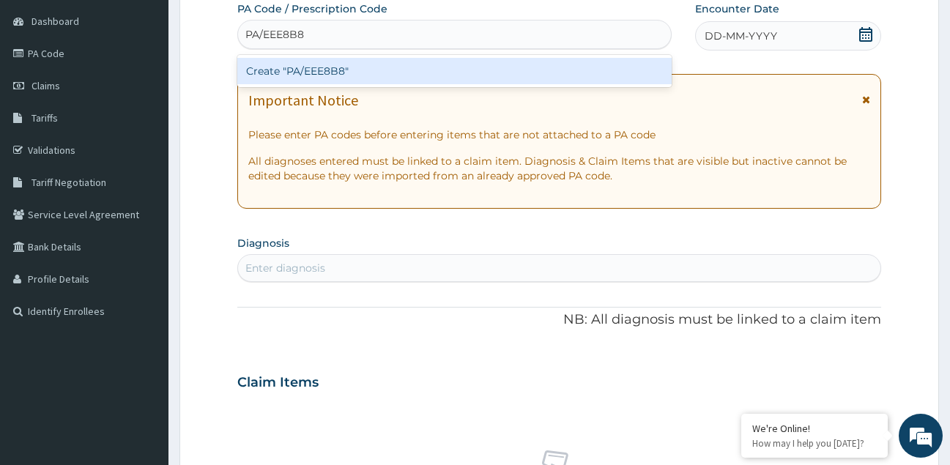
type input "PA/EEE8B8"
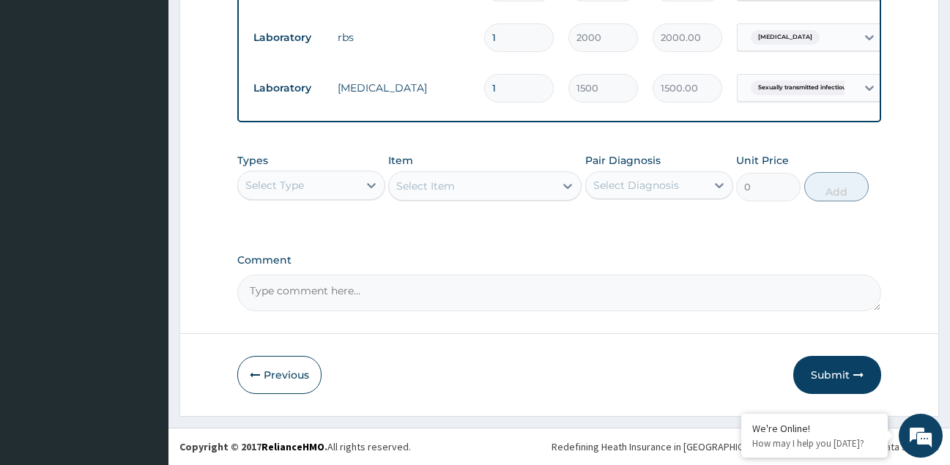
scroll to position [684, 0]
click at [837, 371] on button "Submit" at bounding box center [838, 375] width 88 height 38
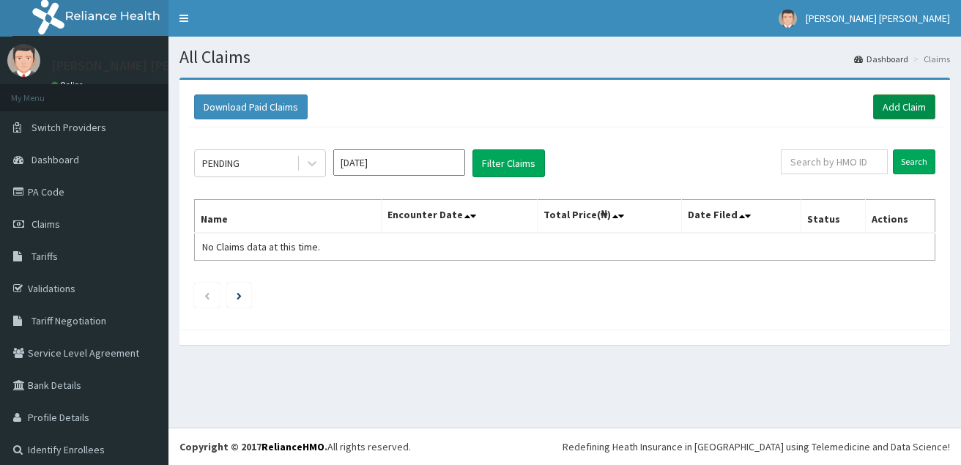
click at [889, 104] on link "Add Claim" at bounding box center [904, 107] width 62 height 25
click at [890, 111] on link "Add Claim" at bounding box center [904, 107] width 62 height 25
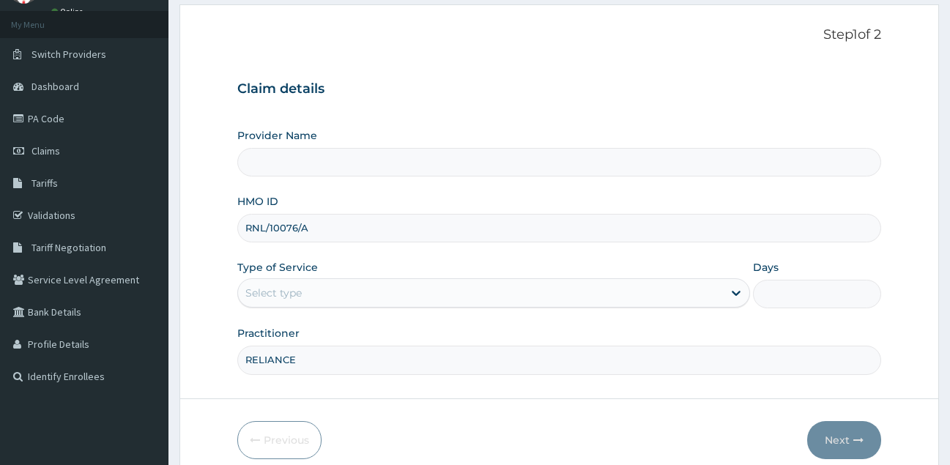
type input "RELIANCE"
click at [306, 290] on div "Select type" at bounding box center [481, 292] width 486 height 23
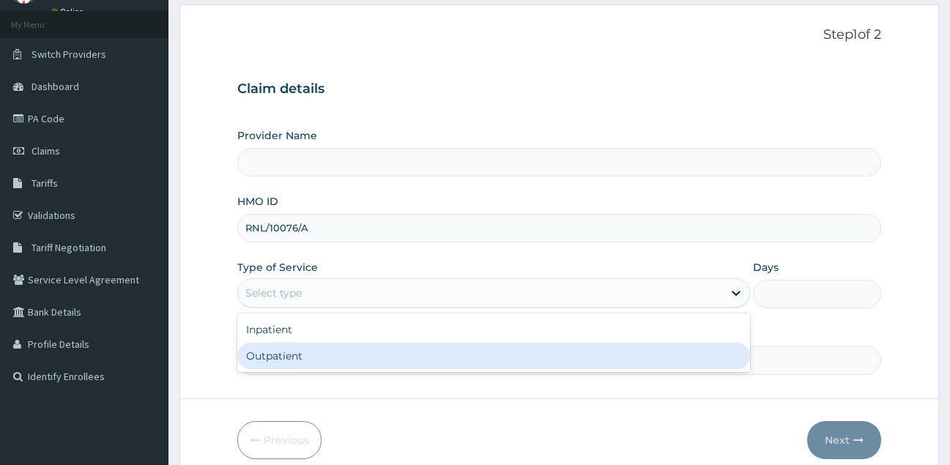
click at [294, 365] on div "Outpatient" at bounding box center [494, 356] width 514 height 26
type input "1"
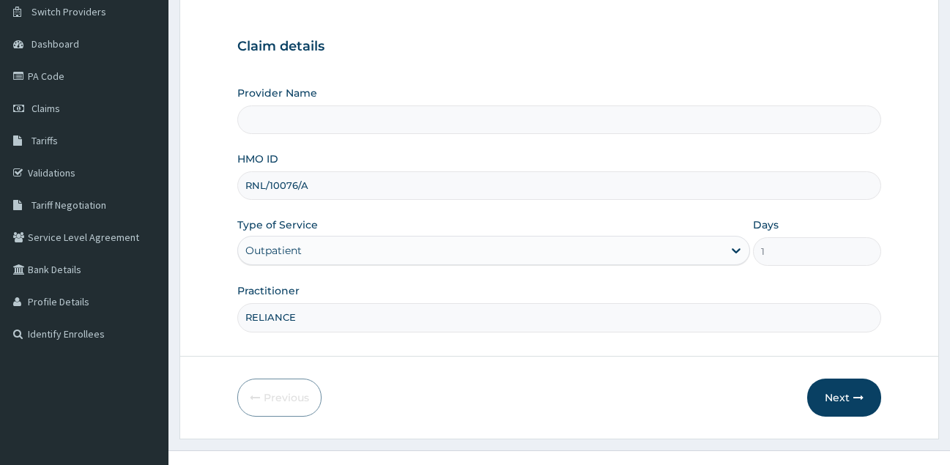
scroll to position [138, 0]
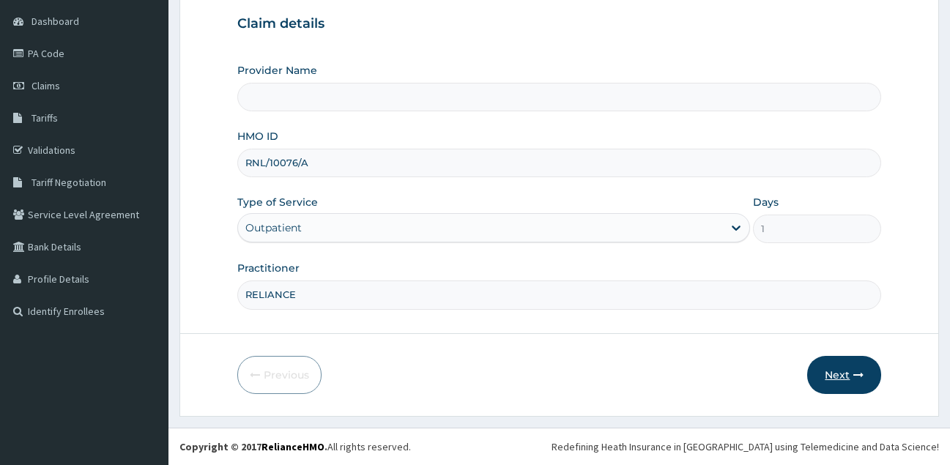
click at [832, 370] on button "Next" at bounding box center [844, 375] width 74 height 38
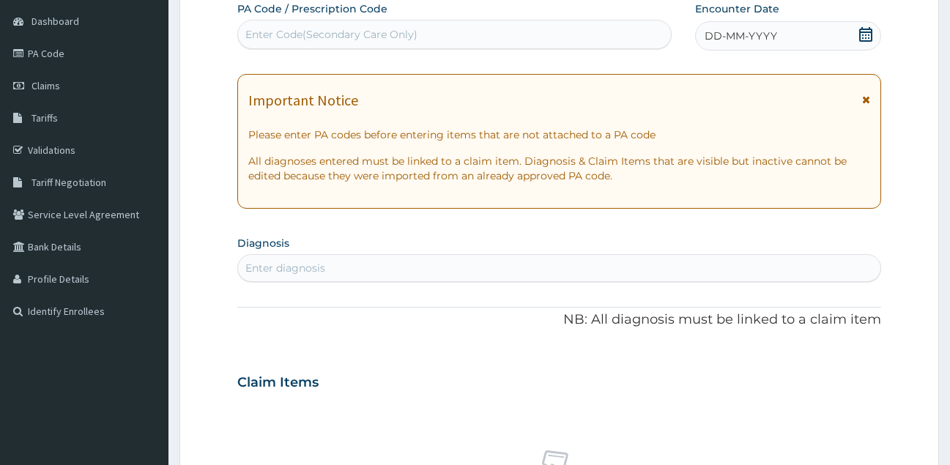
click at [388, 32] on div "Enter Code(Secondary Care Only)" at bounding box center [331, 34] width 172 height 15
paste input "PA/EB9587"
type input "PA/EB9587"
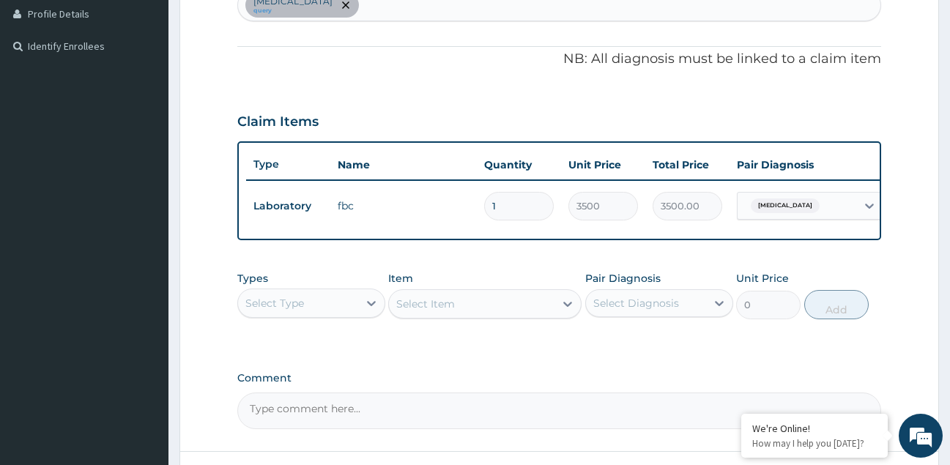
scroll to position [533, 0]
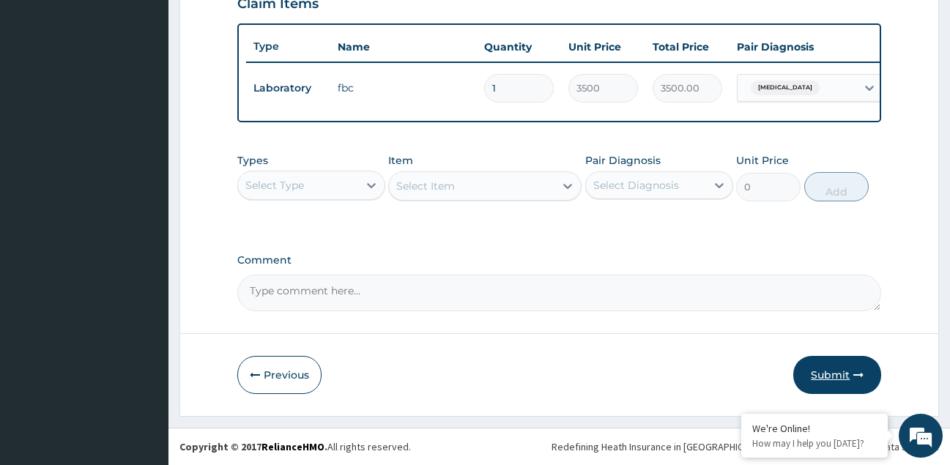
click at [829, 379] on button "Submit" at bounding box center [838, 375] width 88 height 38
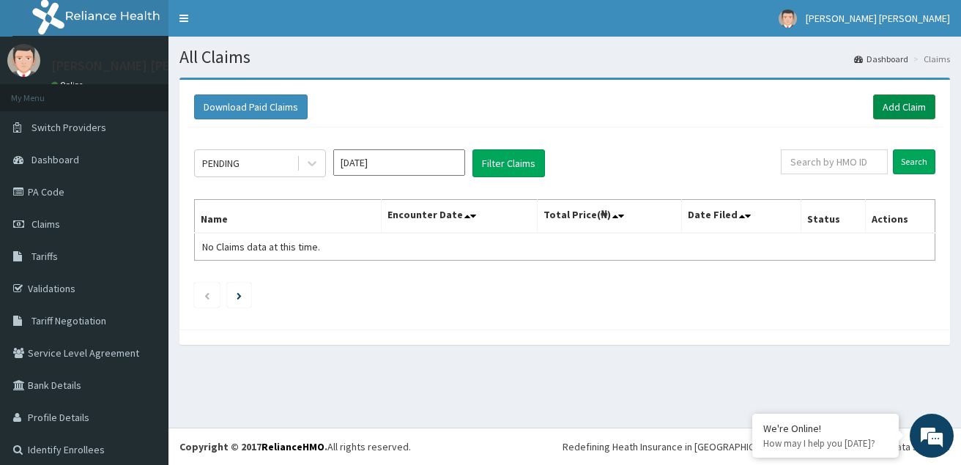
click at [880, 108] on link "Add Claim" at bounding box center [904, 107] width 62 height 25
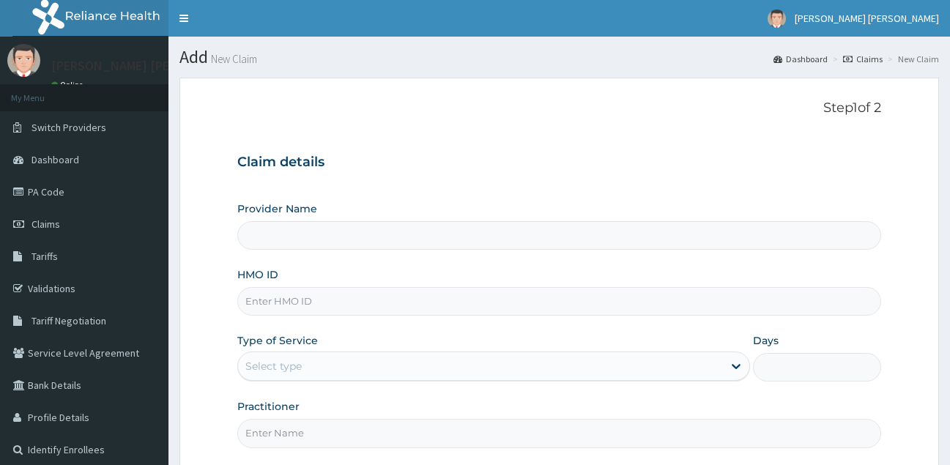
click at [380, 298] on input "HMO ID" at bounding box center [559, 301] width 645 height 29
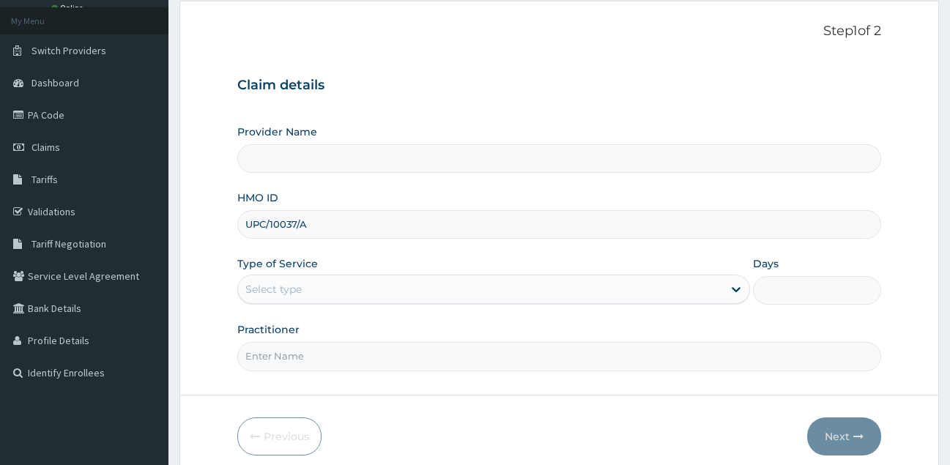
scroll to position [138, 0]
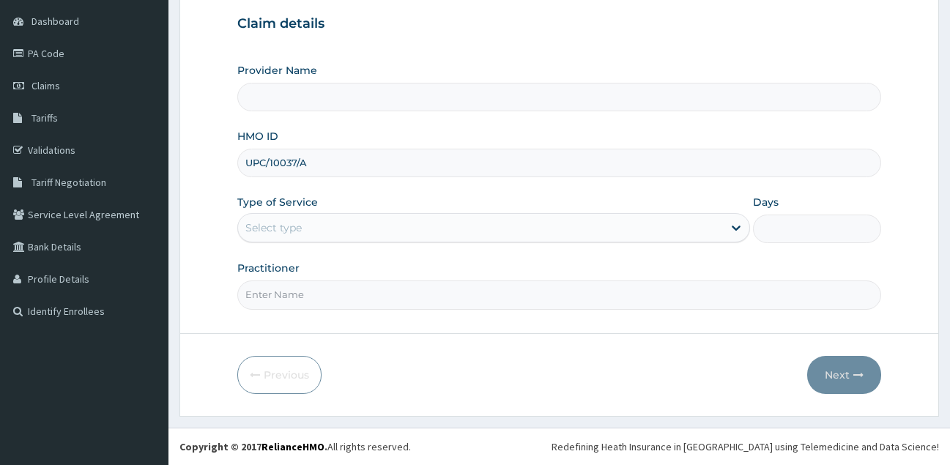
type input "UPC/10037/A"
type input "[GEOGRAPHIC_DATA]"
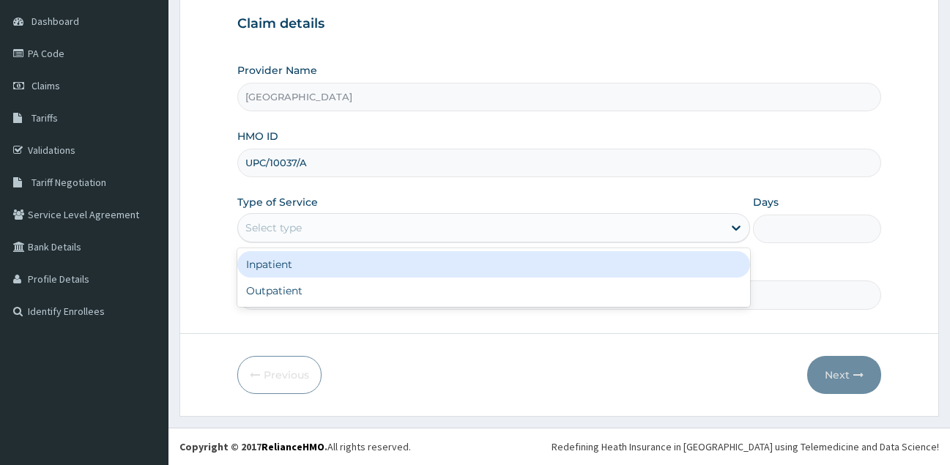
click at [416, 226] on div "Select type" at bounding box center [481, 227] width 486 height 23
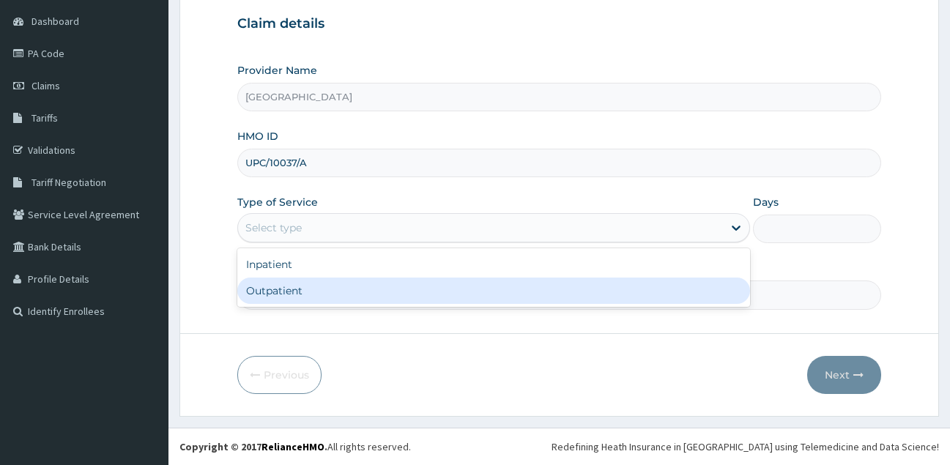
click at [358, 285] on div "Outpatient" at bounding box center [494, 291] width 514 height 26
type input "1"
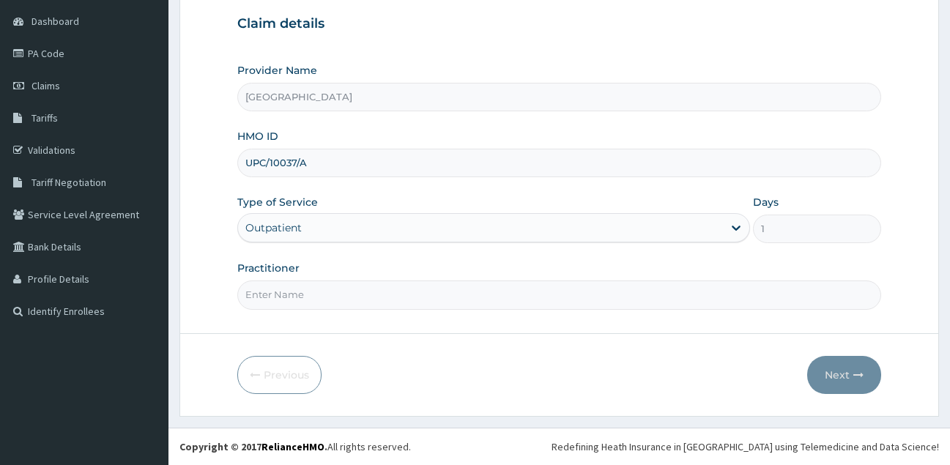
click at [341, 303] on input "Practitioner" at bounding box center [559, 295] width 645 height 29
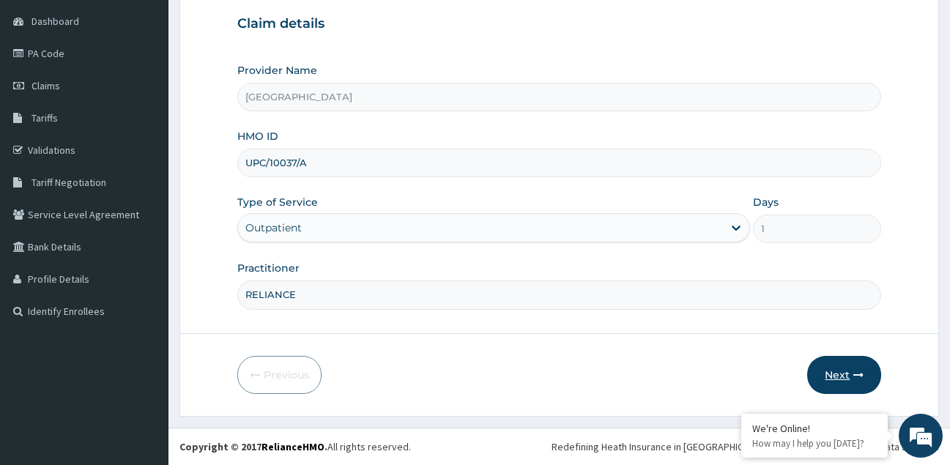
type input "RELIANCE"
click at [842, 373] on button "Next" at bounding box center [844, 375] width 74 height 38
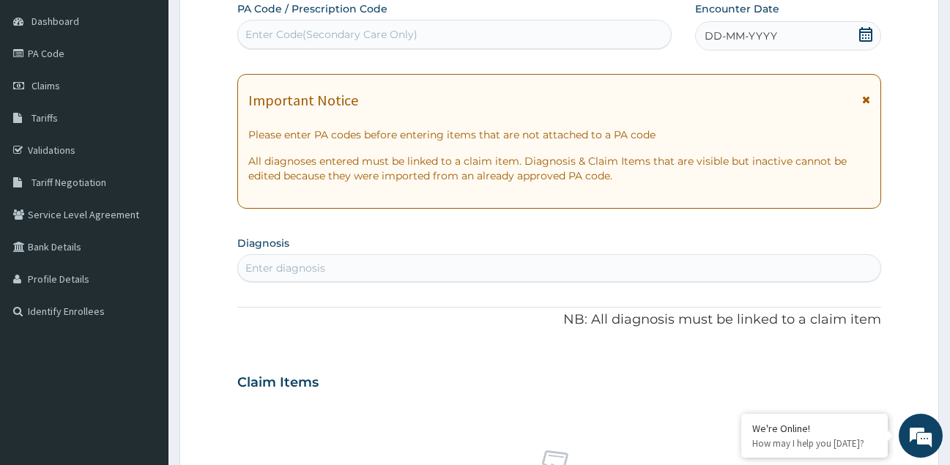
click at [466, 33] on div "Enter Code(Secondary Care Only)" at bounding box center [454, 34] width 433 height 23
paste input "PA/969CDD"
type input "PA/969CDD"
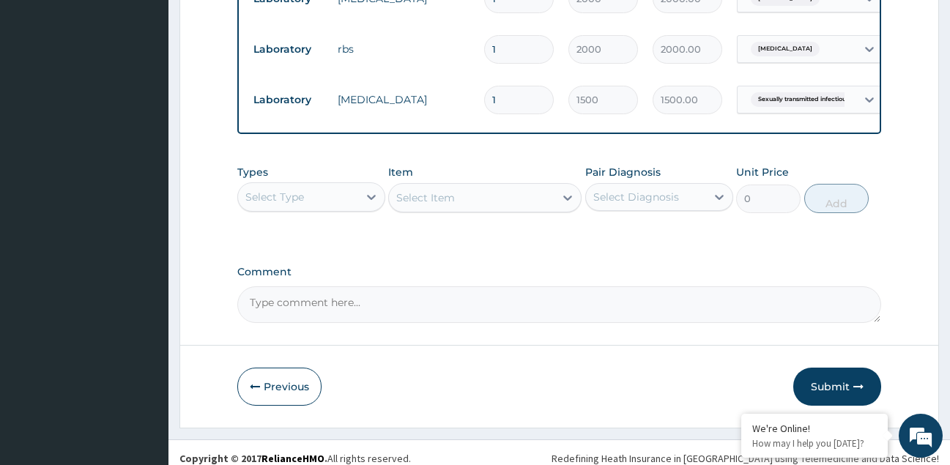
scroll to position [684, 0]
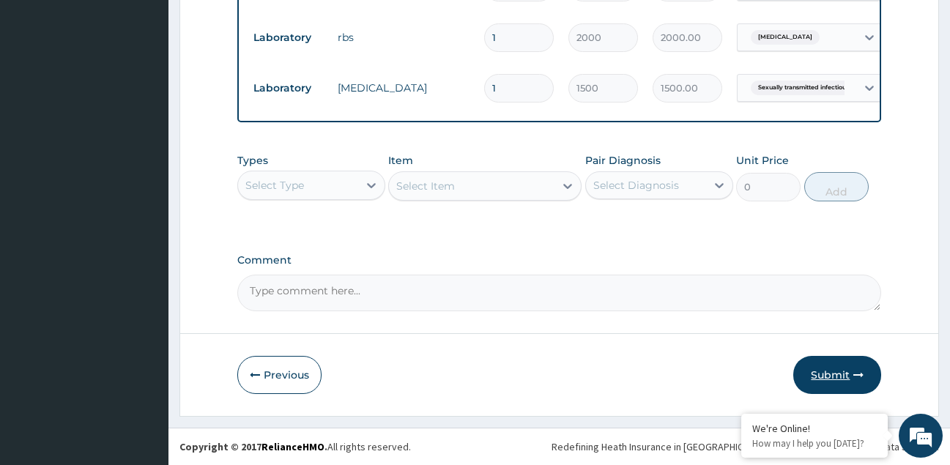
click at [818, 377] on button "Submit" at bounding box center [838, 375] width 88 height 38
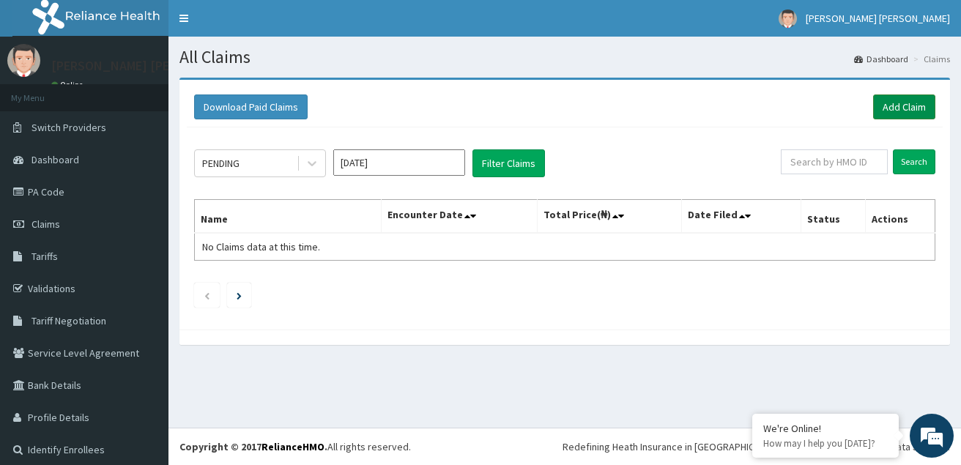
click at [890, 106] on link "Add Claim" at bounding box center [904, 107] width 62 height 25
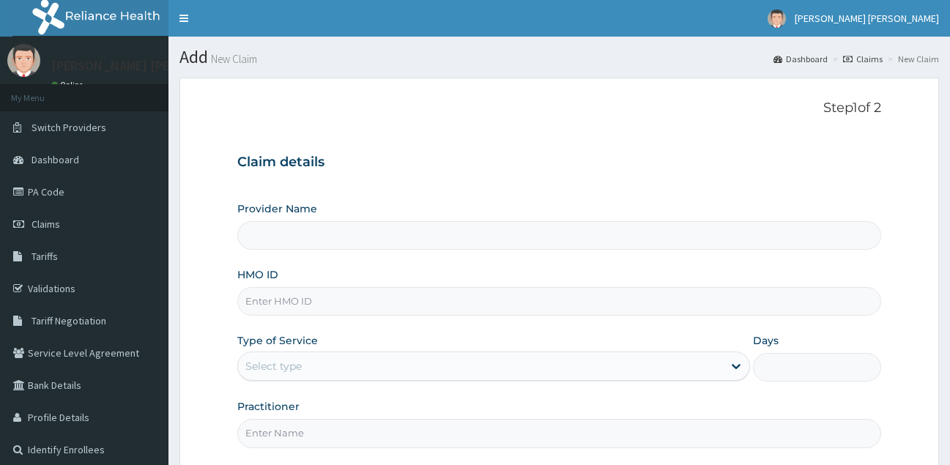
click at [362, 305] on input "HMO ID" at bounding box center [559, 301] width 645 height 29
type input "[GEOGRAPHIC_DATA]"
paste input "szx/10314/a"
type input "szx/10314/a"
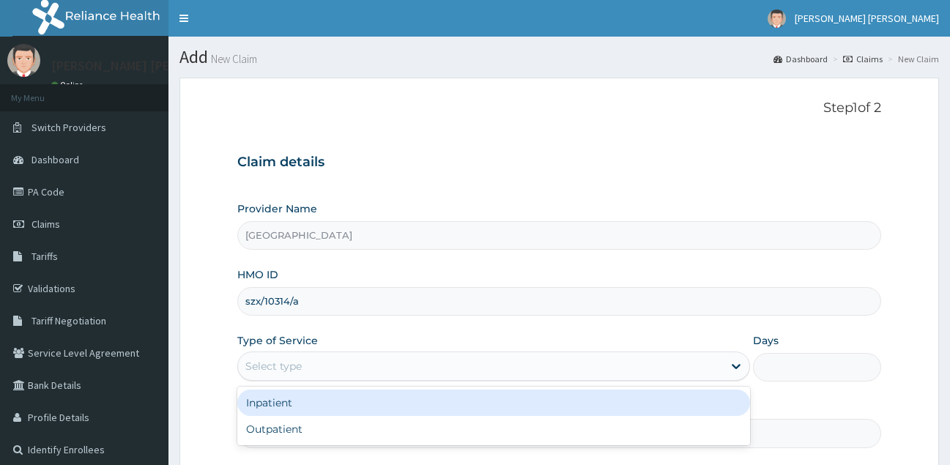
click at [331, 361] on div "Select type" at bounding box center [481, 366] width 486 height 23
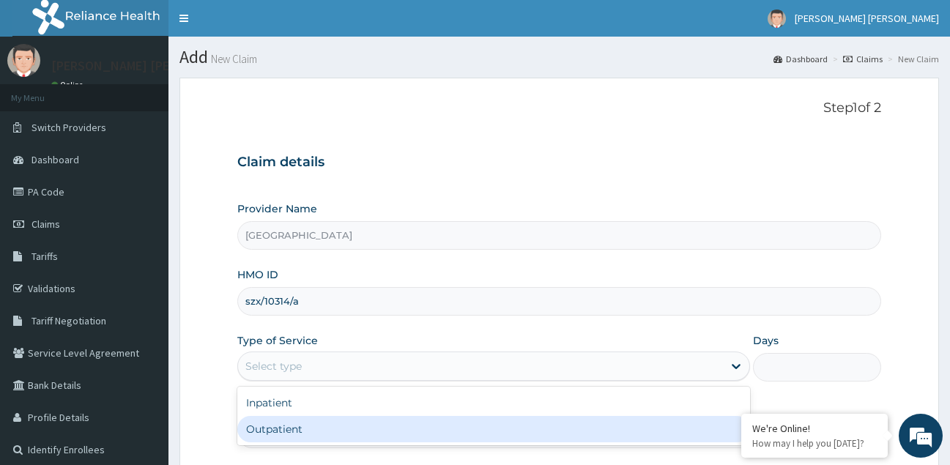
click at [327, 441] on div "Outpatient" at bounding box center [494, 429] width 514 height 26
type input "1"
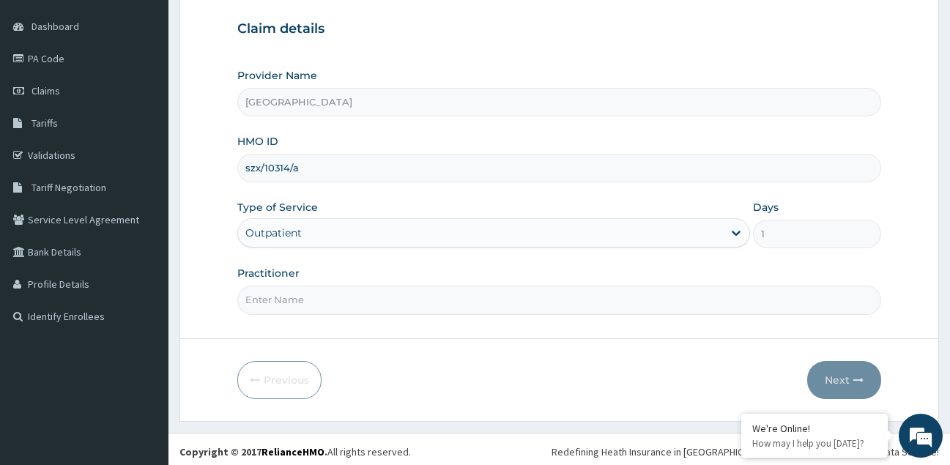
scroll to position [138, 0]
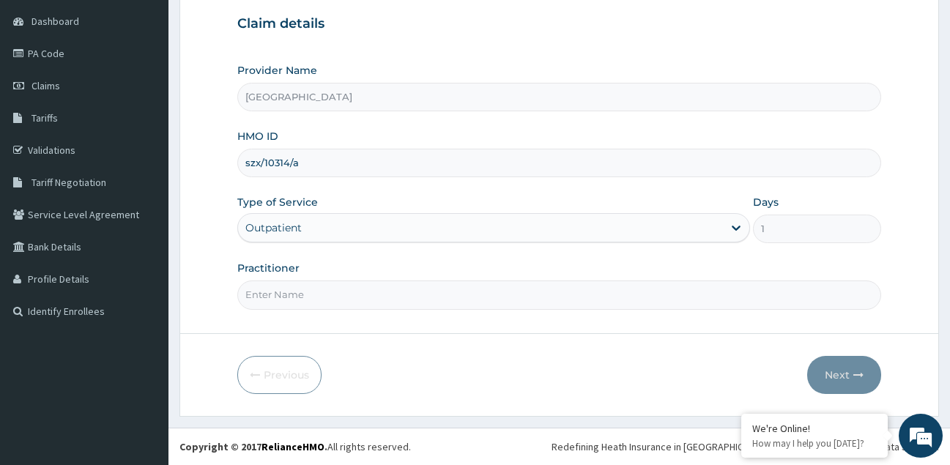
click at [360, 288] on input "Practitioner" at bounding box center [559, 295] width 645 height 29
type input "RELIANCE"
click at [837, 371] on button "Next" at bounding box center [844, 375] width 74 height 38
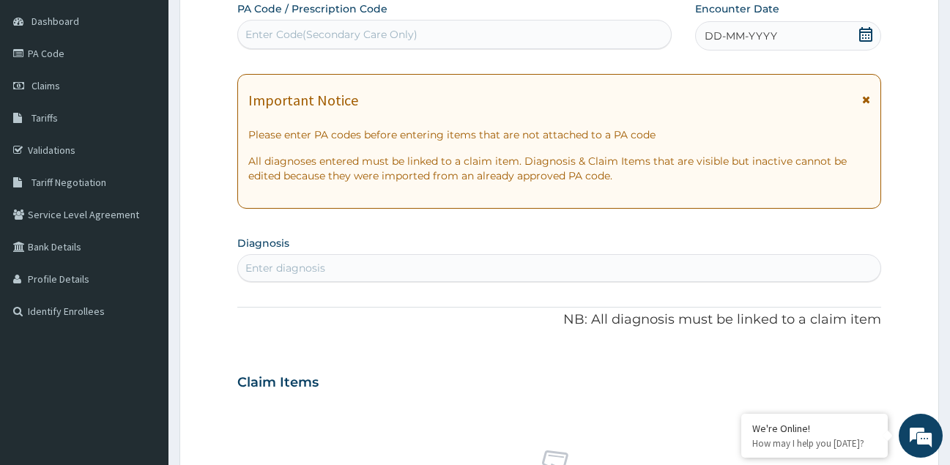
click at [443, 26] on div "Enter Code(Secondary Care Only)" at bounding box center [454, 34] width 433 height 23
paste input "PA/6FE76E"
type input "PA/6FE76E"
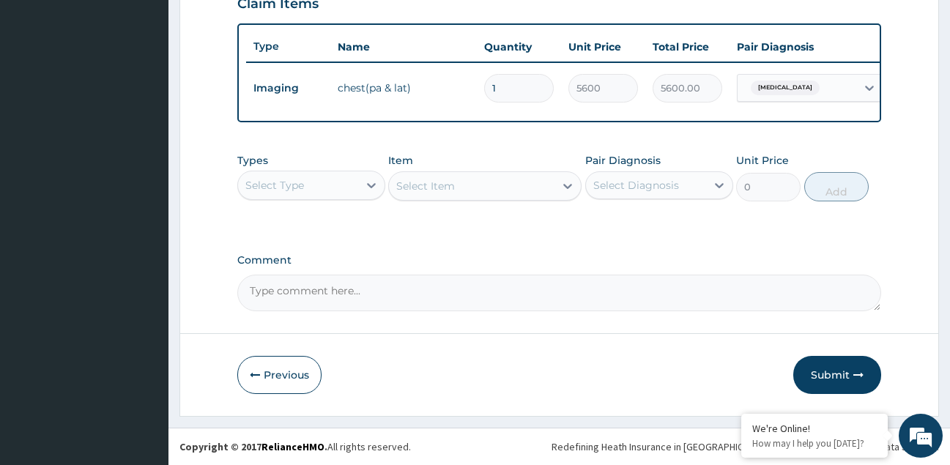
scroll to position [533, 0]
click at [843, 375] on button "Submit" at bounding box center [838, 375] width 88 height 38
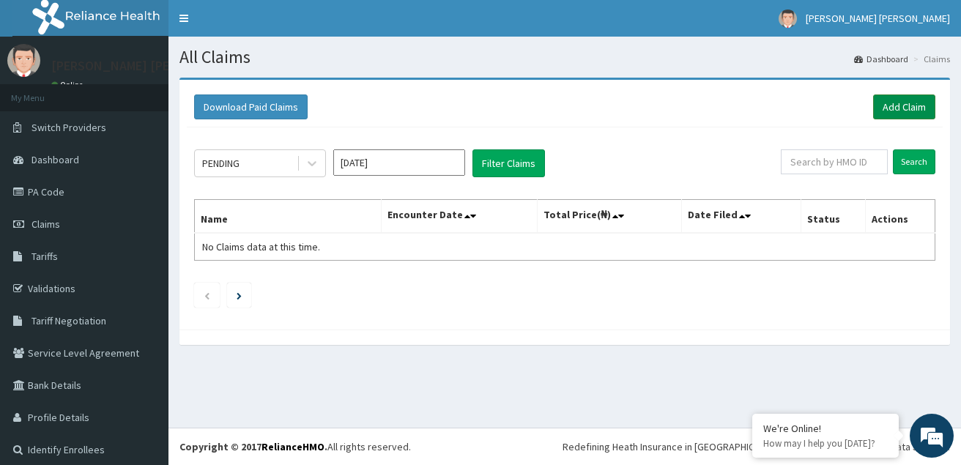
click at [896, 113] on link "Add Claim" at bounding box center [904, 107] width 62 height 25
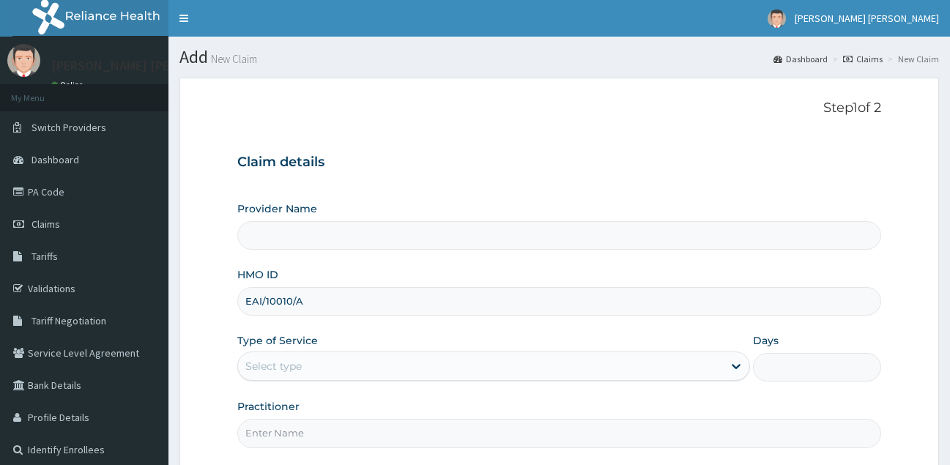
type input "EAI/10010/A"
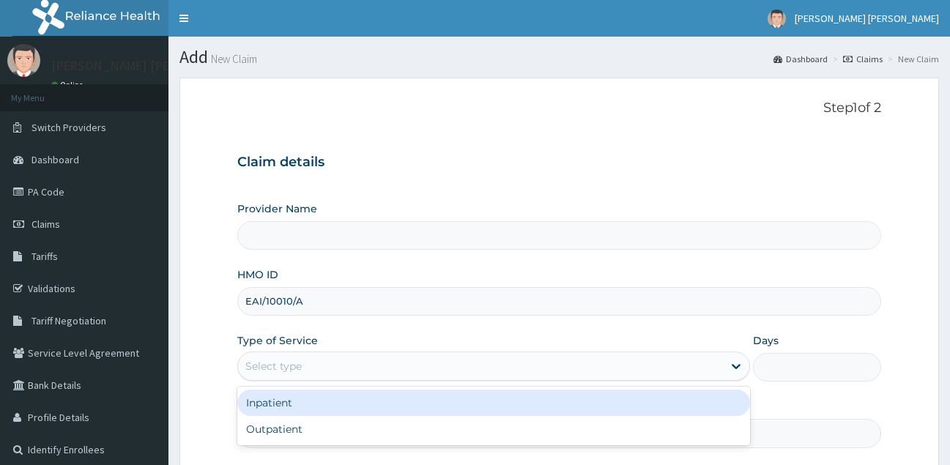
click at [445, 367] on div "Select type" at bounding box center [481, 366] width 486 height 23
type input "[GEOGRAPHIC_DATA]"
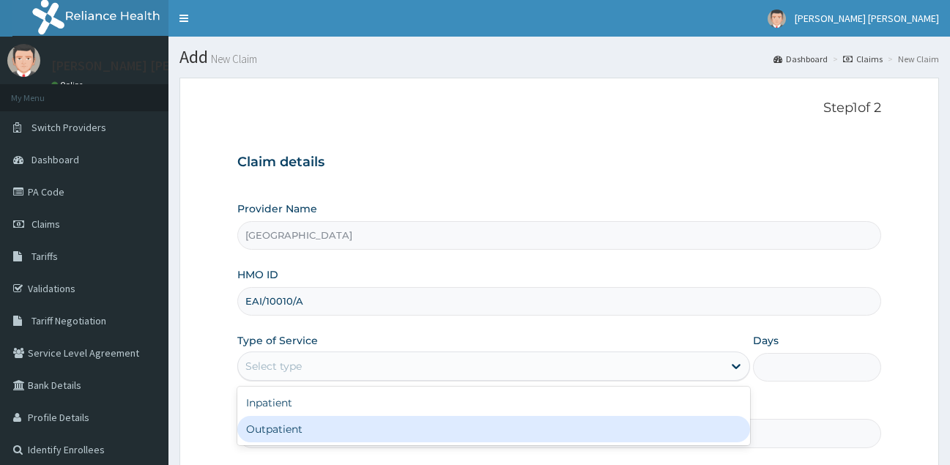
click at [393, 434] on div "Outpatient" at bounding box center [494, 429] width 514 height 26
type input "1"
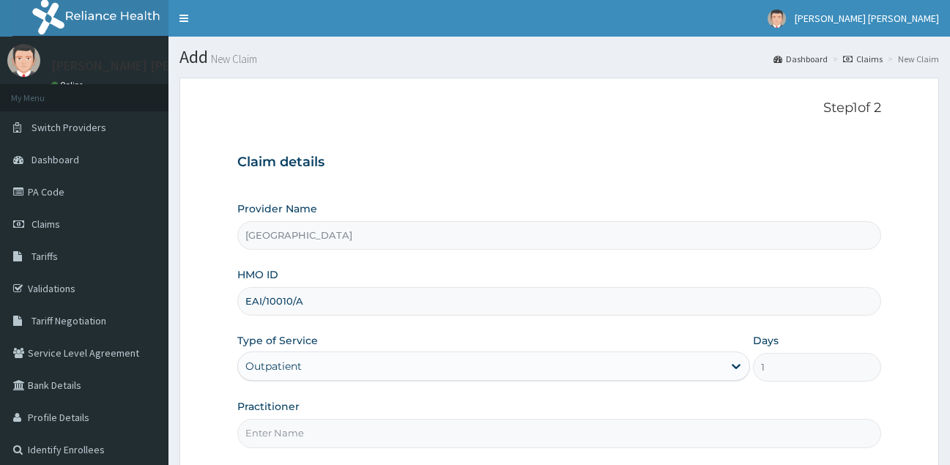
click at [368, 435] on input "Practitioner" at bounding box center [559, 433] width 645 height 29
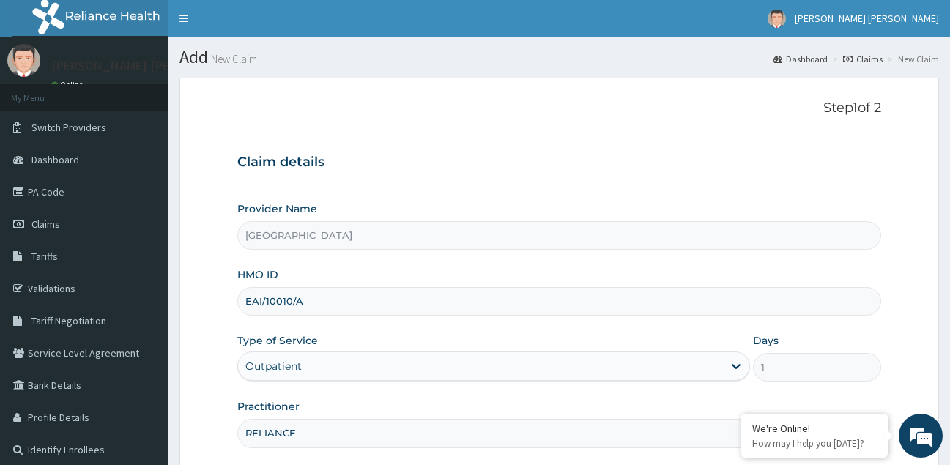
scroll to position [138, 0]
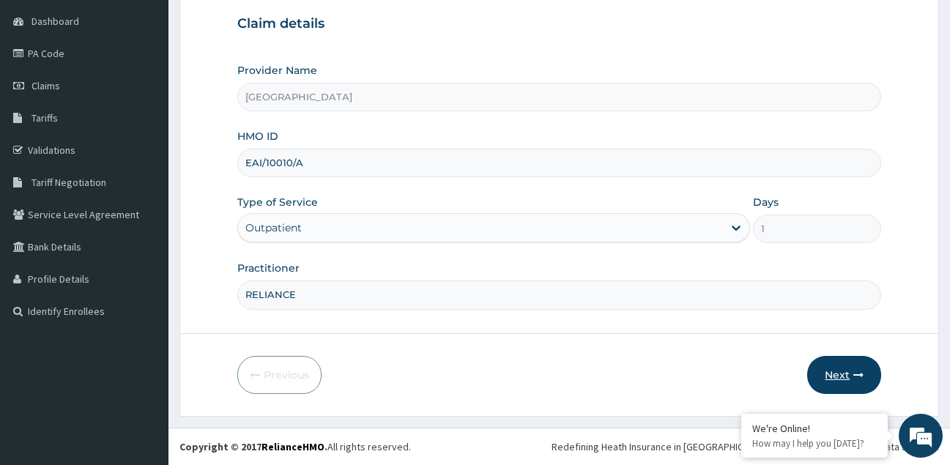
type input "RELIANCE"
click at [843, 371] on button "Next" at bounding box center [844, 375] width 74 height 38
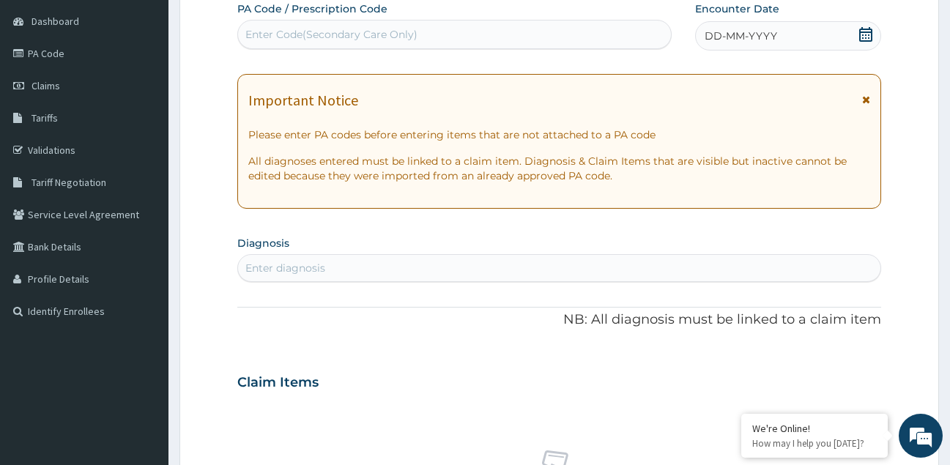
click at [371, 34] on div "Enter Code(Secondary Care Only)" at bounding box center [331, 34] width 172 height 15
paste input "PA/07625B"
type input "PA/07625B"
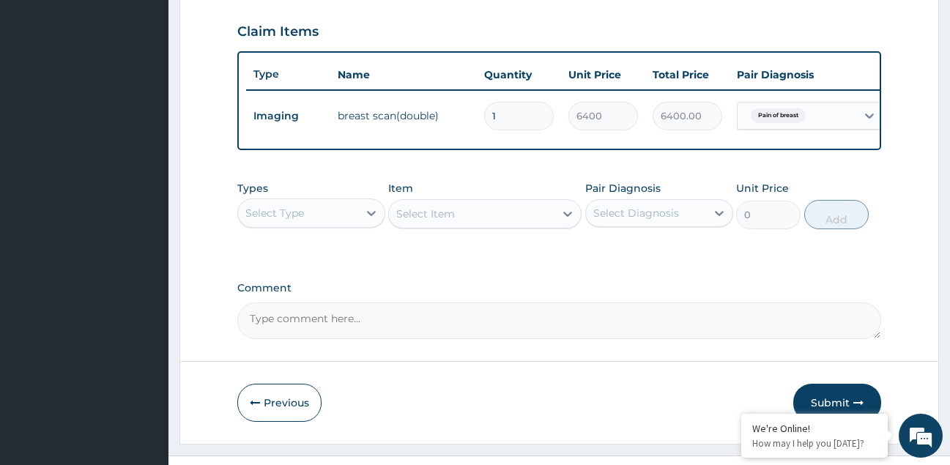
scroll to position [533, 0]
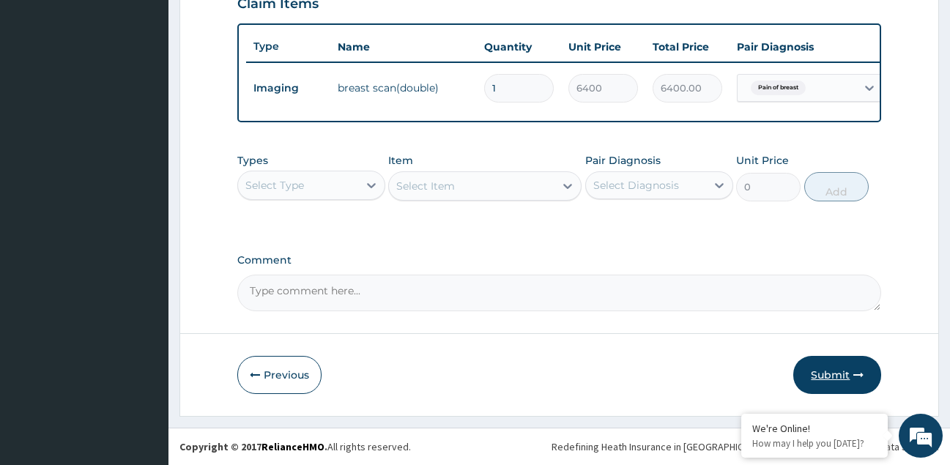
click at [826, 374] on button "Submit" at bounding box center [838, 375] width 88 height 38
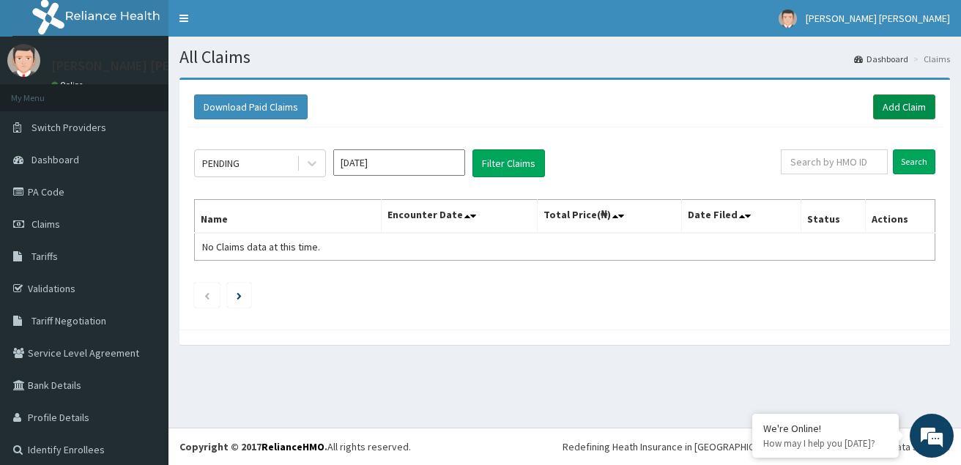
click at [891, 106] on link "Add Claim" at bounding box center [904, 107] width 62 height 25
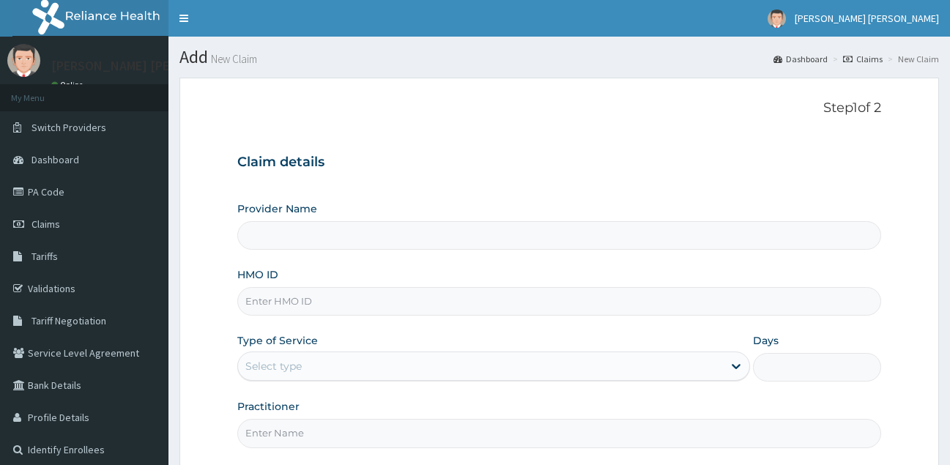
click at [522, 306] on input "HMO ID" at bounding box center [559, 301] width 645 height 29
paste input "FRL/10013/A"
type input "FRL/10013/A"
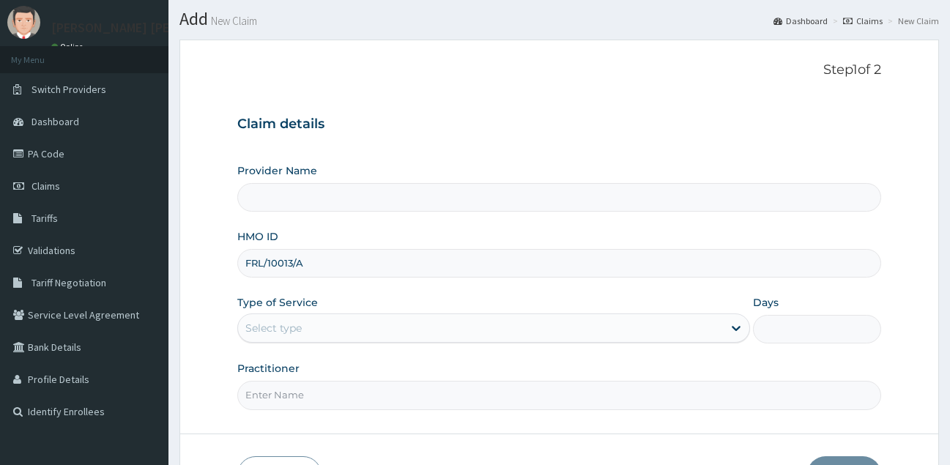
type input "GOSHEN POINT DIAGNOSTIC LABORATORY CENTRE"
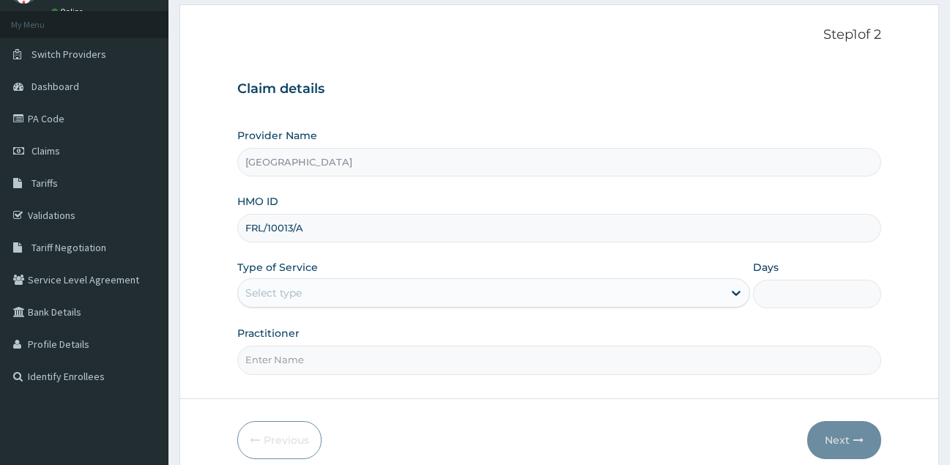
type input "FRL/10013/A"
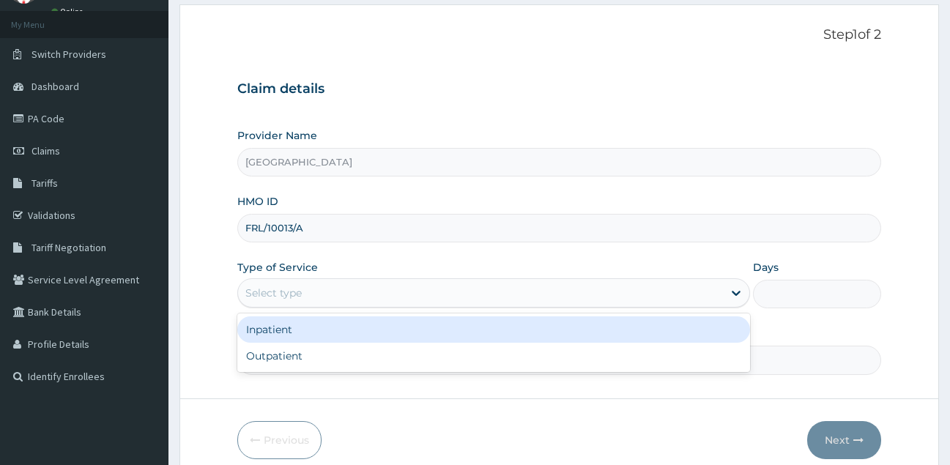
click at [486, 282] on div "Select type" at bounding box center [481, 292] width 486 height 23
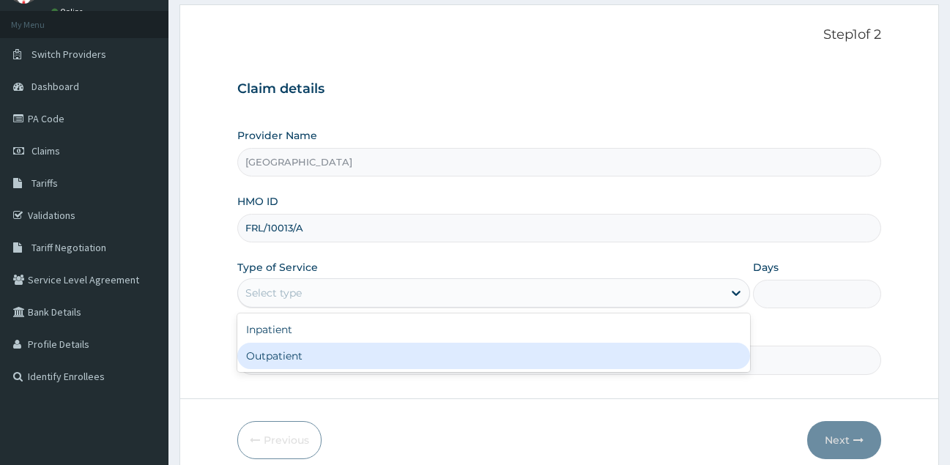
click at [424, 363] on div "Outpatient" at bounding box center [494, 356] width 514 height 26
type input "1"
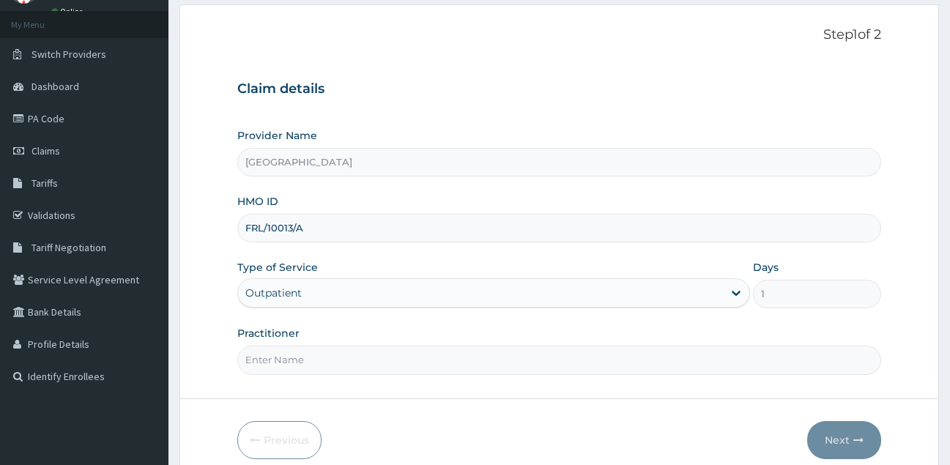
click at [407, 365] on input "Practitioner" at bounding box center [559, 360] width 645 height 29
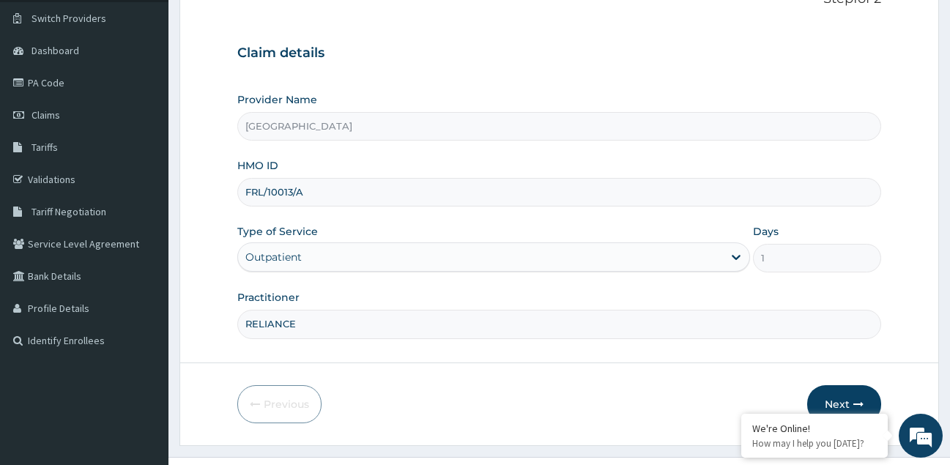
scroll to position [138, 0]
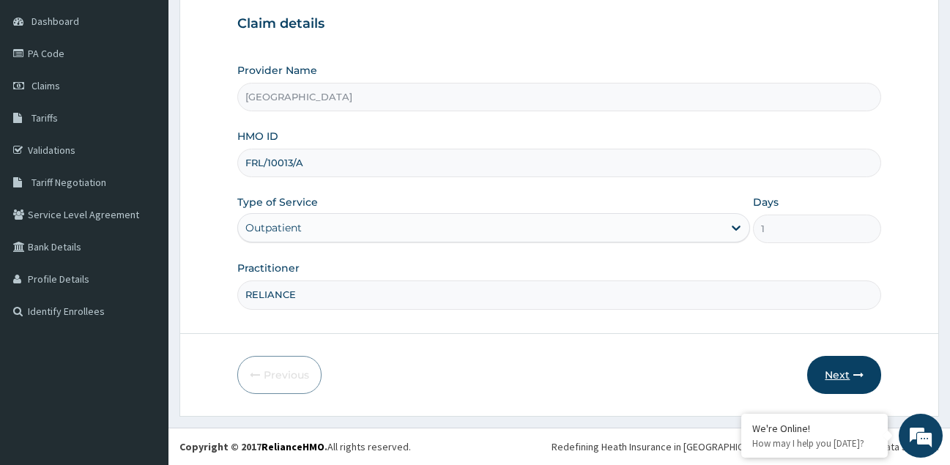
type input "RELIANCE"
click at [837, 371] on button "Next" at bounding box center [844, 375] width 74 height 38
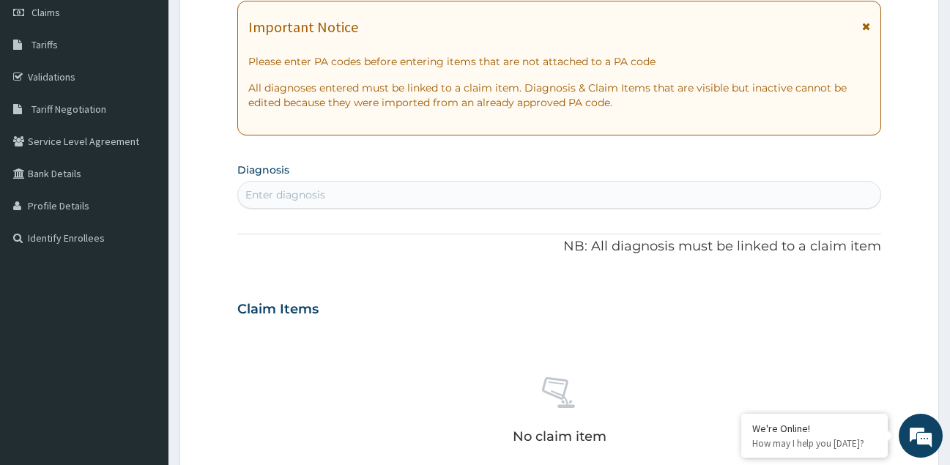
scroll to position [65, 0]
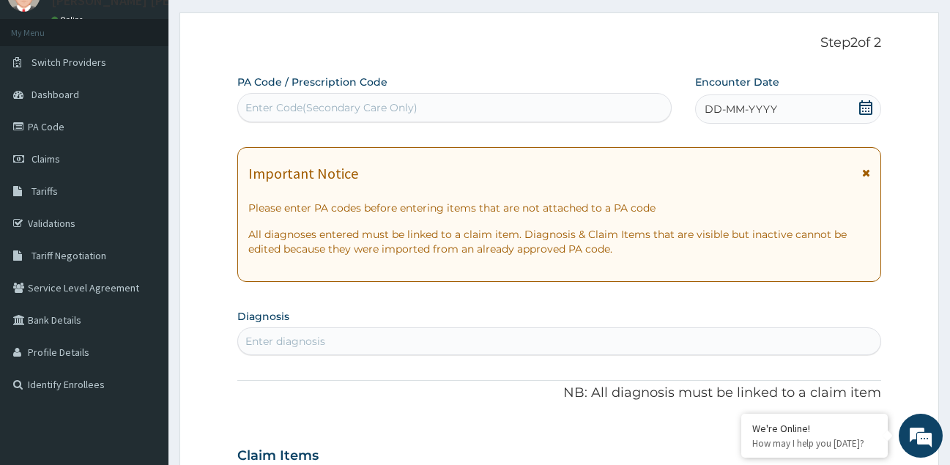
click at [422, 106] on div "Enter Code(Secondary Care Only)" at bounding box center [454, 107] width 433 height 23
paste input "PA/BA1B8A"
type input "PA/BA1B8A"
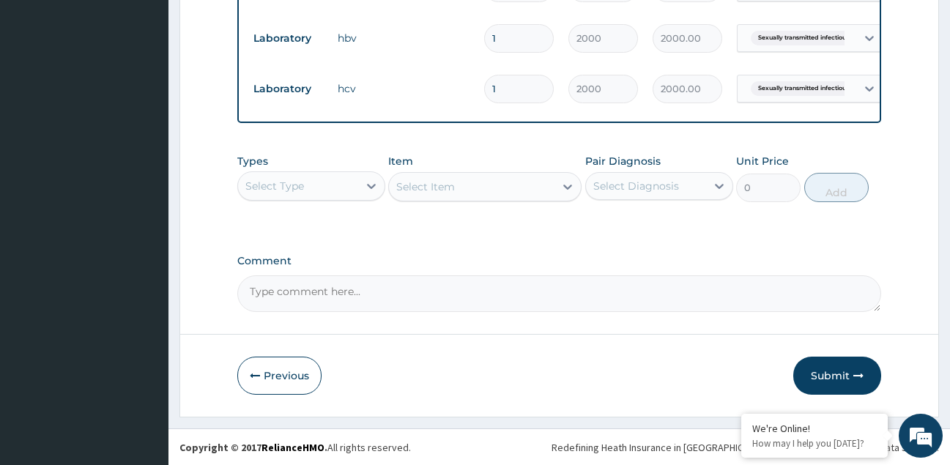
scroll to position [684, 0]
click at [829, 379] on button "Submit" at bounding box center [838, 375] width 88 height 38
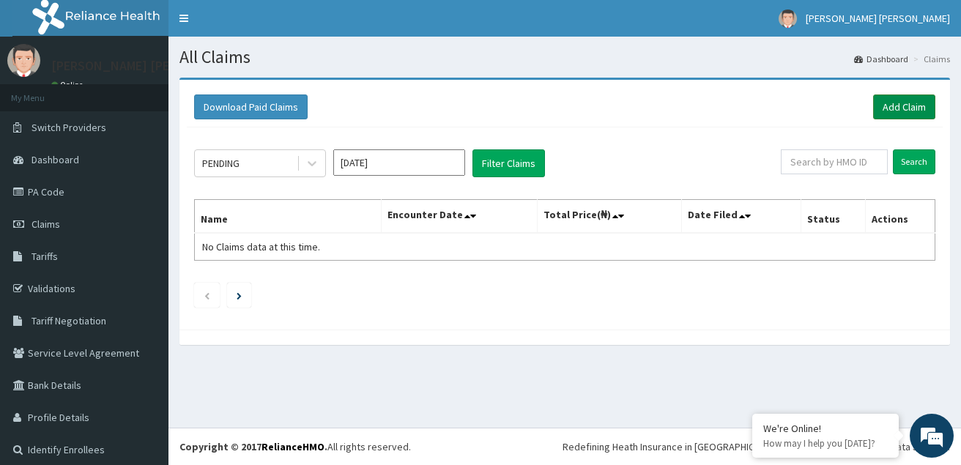
click at [887, 106] on link "Add Claim" at bounding box center [904, 107] width 62 height 25
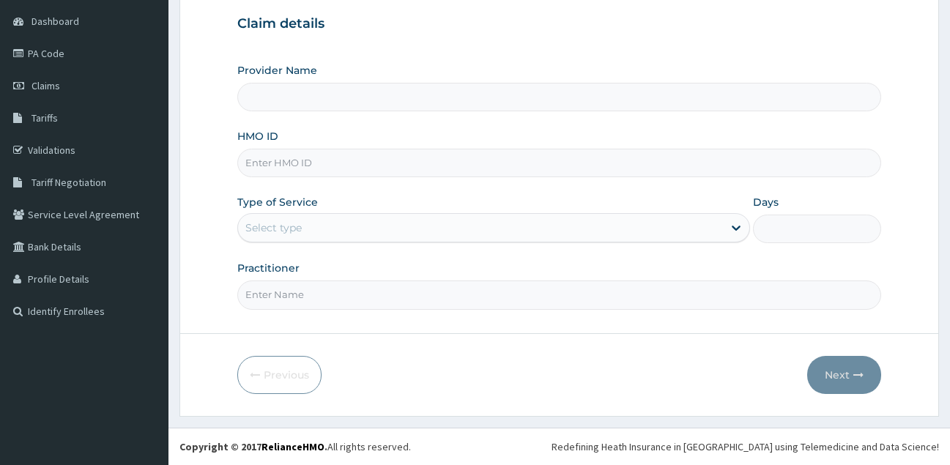
click at [344, 162] on input "HMO ID" at bounding box center [559, 163] width 645 height 29
paste input "TLR/10221/A"
type input "TLR/10221/A"
click at [376, 218] on div "Select type" at bounding box center [481, 227] width 486 height 23
click at [339, 292] on input "Practitioner" at bounding box center [559, 295] width 645 height 29
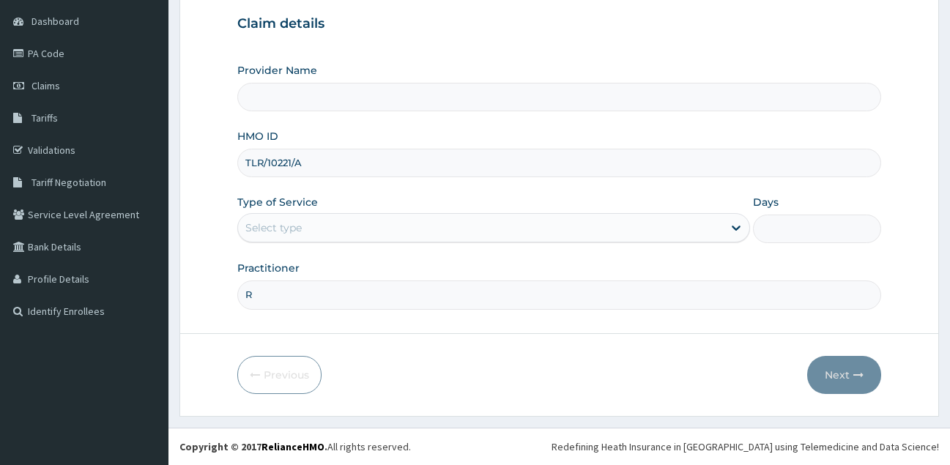
type input "RE"
type input "GOSHEN POINT DIAGNOSTIC LABORATORY CENTRE"
type input "RELIANCE"
click at [341, 219] on div "Select type" at bounding box center [481, 227] width 486 height 23
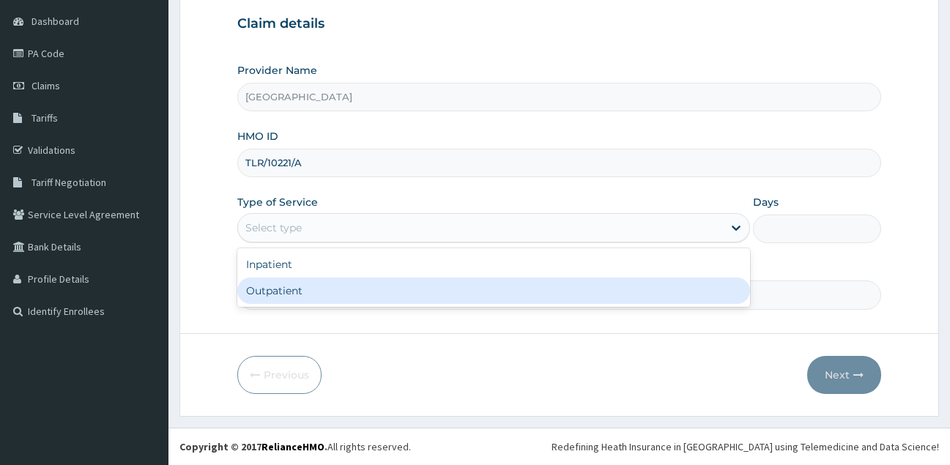
click at [324, 289] on div "Outpatient" at bounding box center [494, 291] width 514 height 26
type input "1"
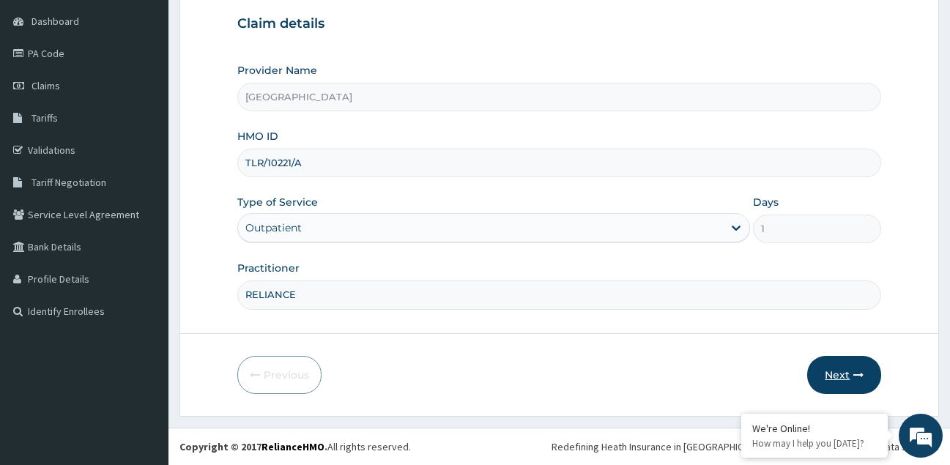
click at [835, 377] on button "Next" at bounding box center [844, 375] width 74 height 38
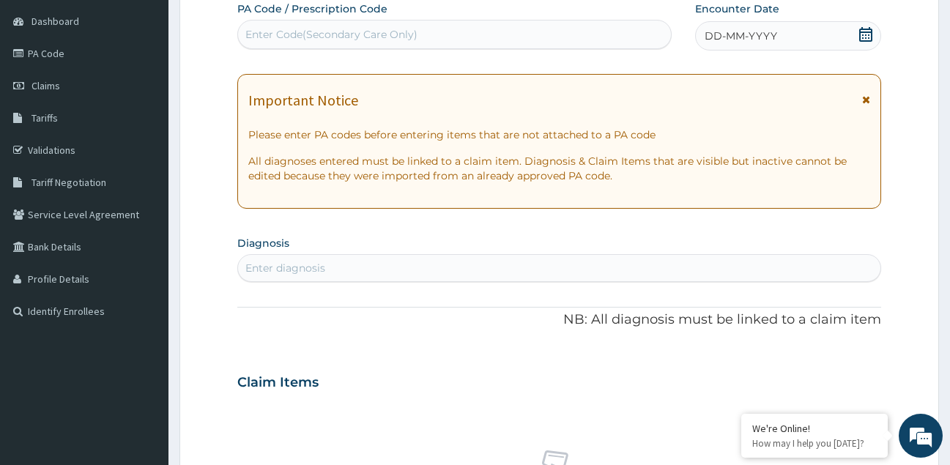
click at [371, 24] on div "Enter Code(Secondary Care Only)" at bounding box center [454, 34] width 433 height 23
paste input "PA/254087"
type input "PA/254087"
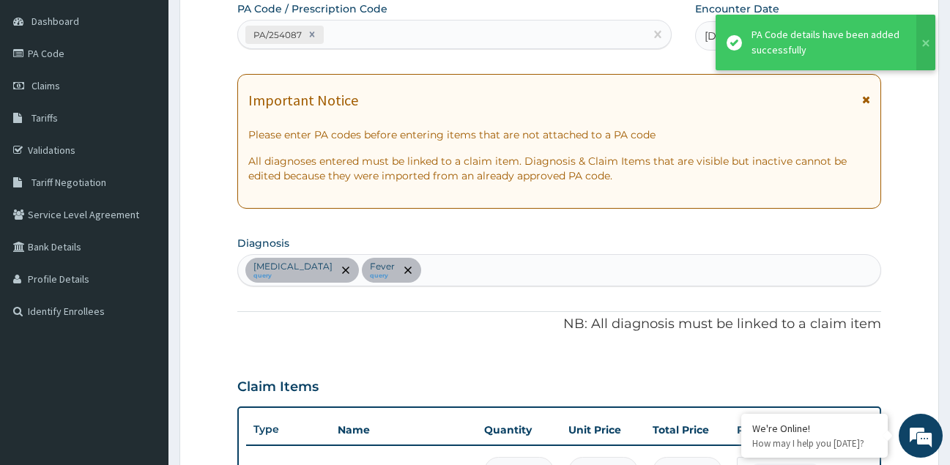
scroll to position [428, 0]
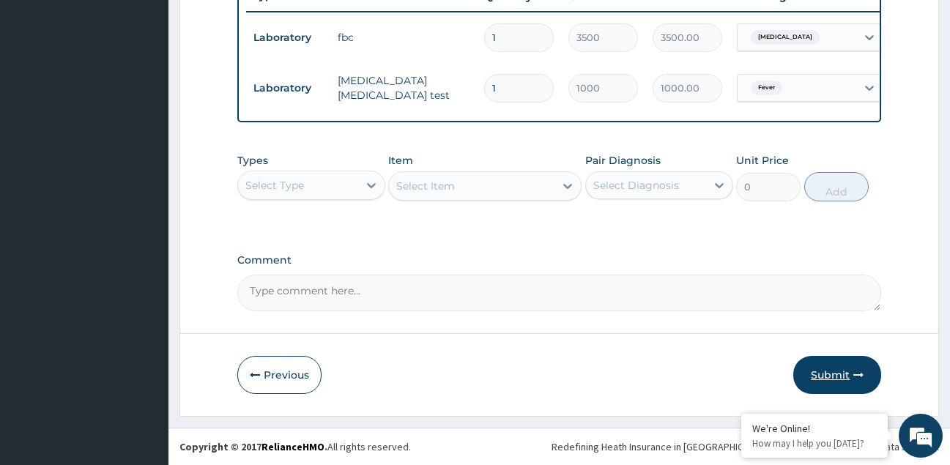
click at [832, 374] on button "Submit" at bounding box center [838, 375] width 88 height 38
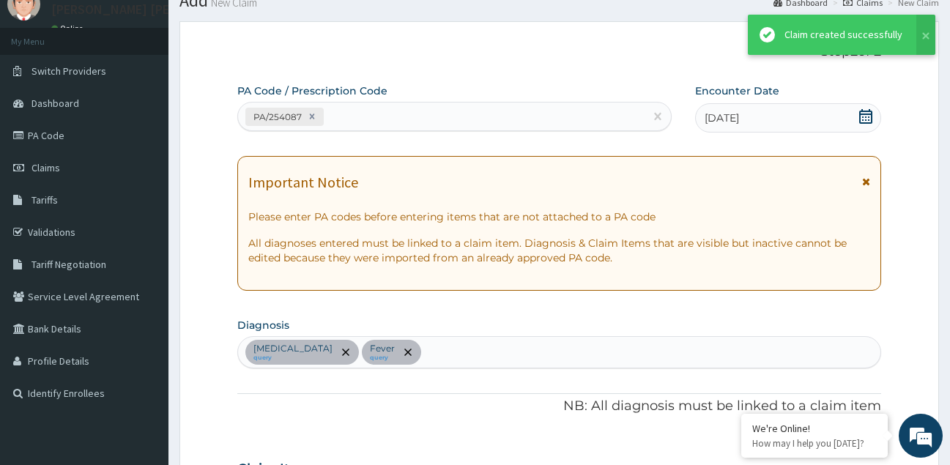
scroll to position [583, 0]
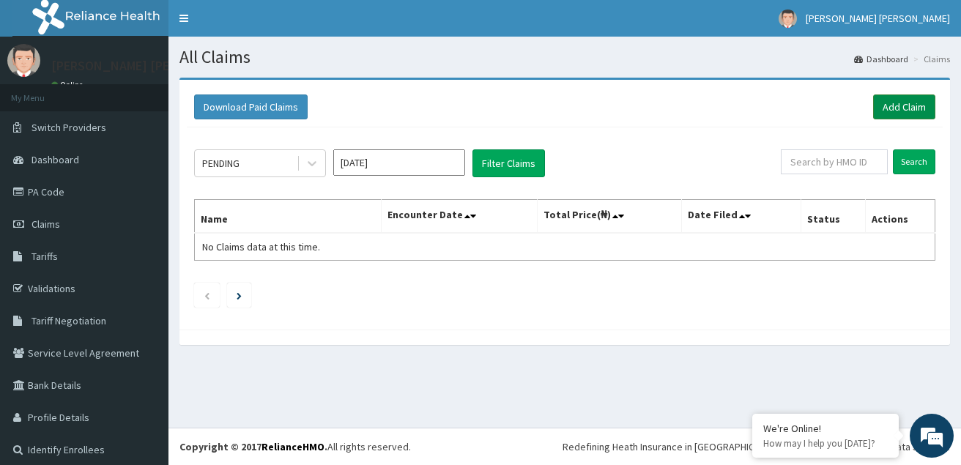
click at [897, 103] on link "Add Claim" at bounding box center [904, 107] width 62 height 25
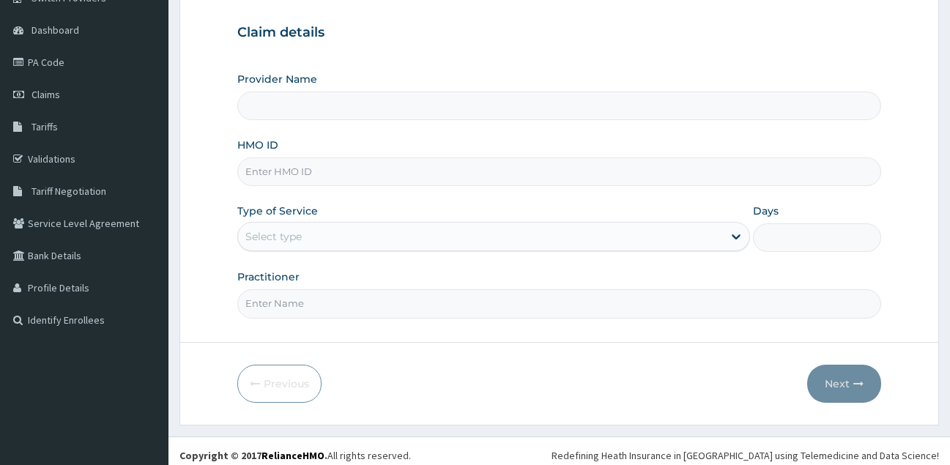
scroll to position [138, 0]
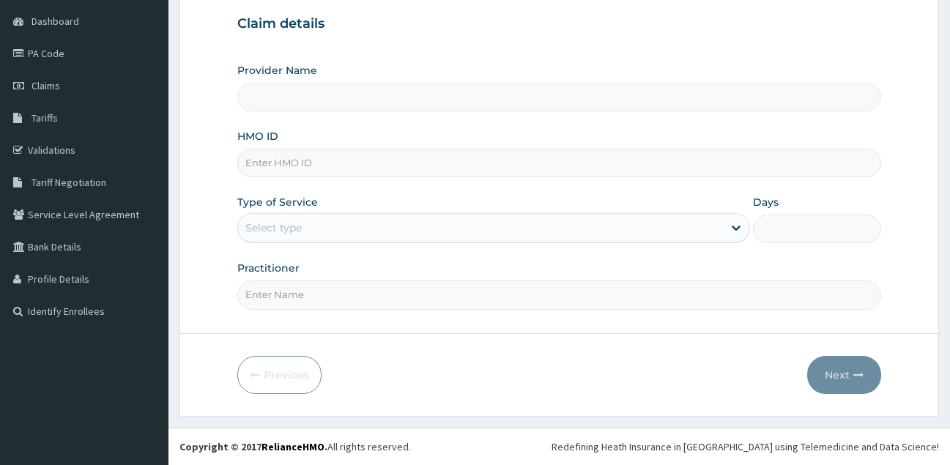
click at [369, 153] on input "HMO ID" at bounding box center [559, 163] width 645 height 29
paste input "SNK/10001/B"
type input "SNK/10001/B"
type input "[GEOGRAPHIC_DATA]"
type input "SNK/10001/B"
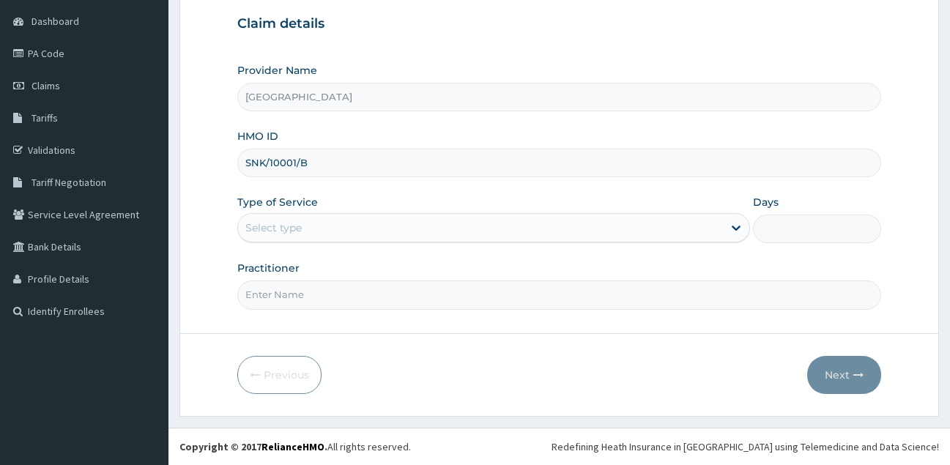
click at [300, 228] on div "Select type" at bounding box center [273, 228] width 56 height 15
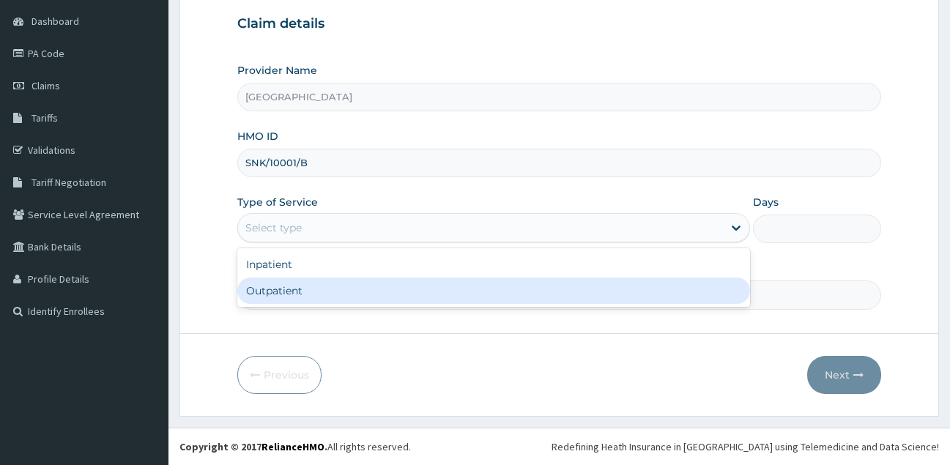
click at [281, 300] on div "Outpatient" at bounding box center [494, 291] width 514 height 26
type input "1"
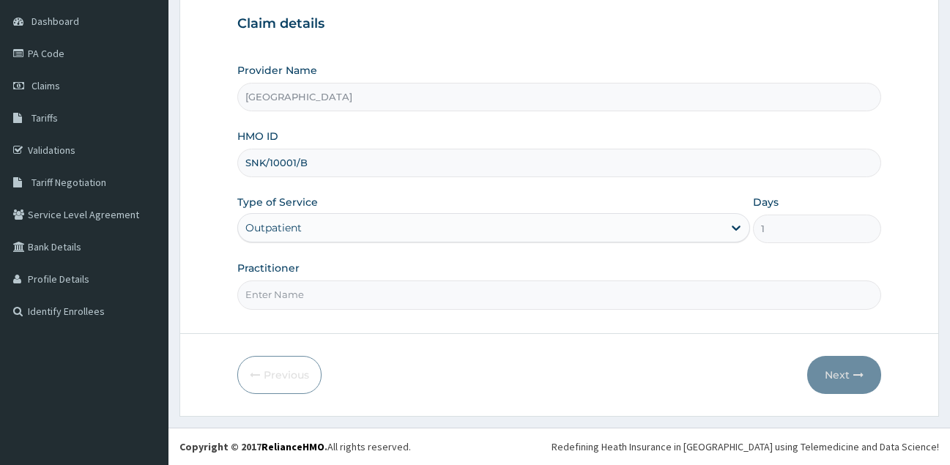
click at [281, 300] on input "Practitioner" at bounding box center [559, 295] width 645 height 29
type input "RELIANCE"
click at [836, 374] on button "Next" at bounding box center [844, 375] width 74 height 38
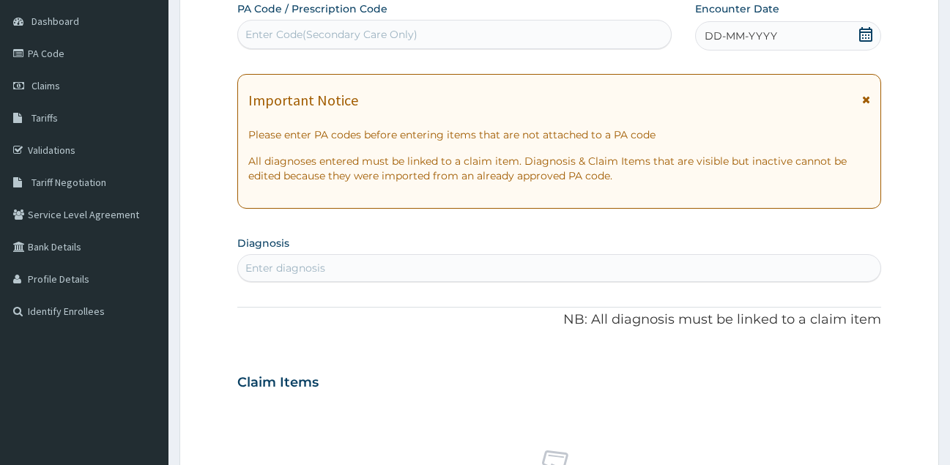
click at [493, 29] on div "Enter Code(Secondary Care Only)" at bounding box center [454, 34] width 433 height 23
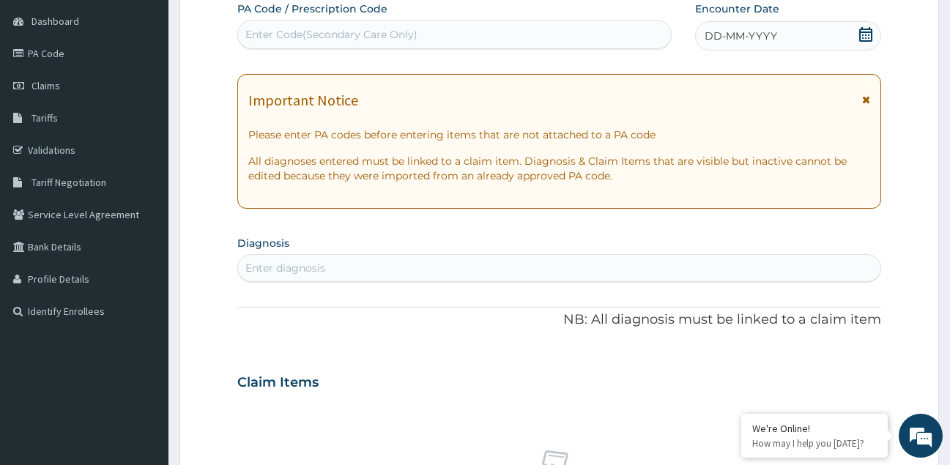
paste input "PA/3B5159"
type input "PA/3B5159"
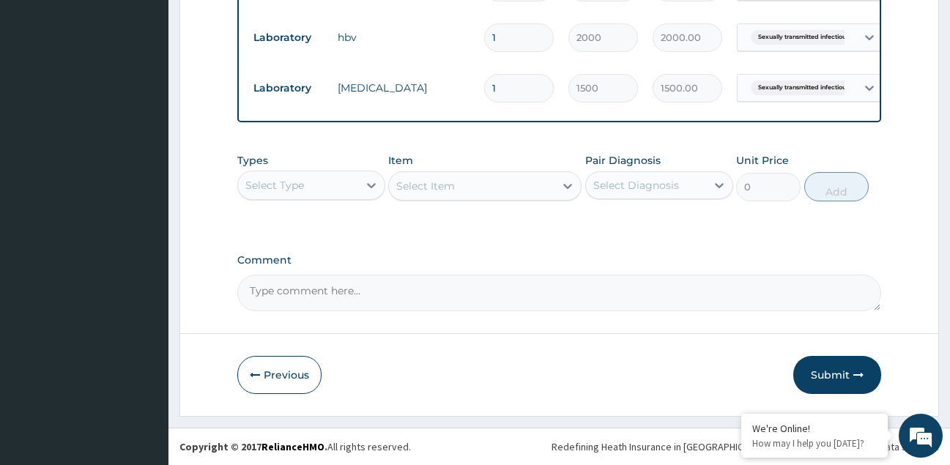
scroll to position [684, 0]
click at [834, 373] on button "Submit" at bounding box center [838, 375] width 88 height 38
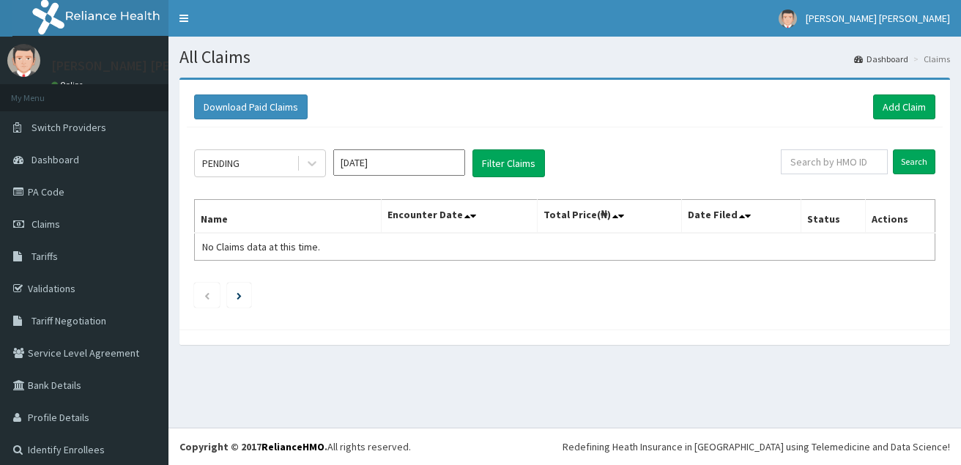
scroll to position [8, 0]
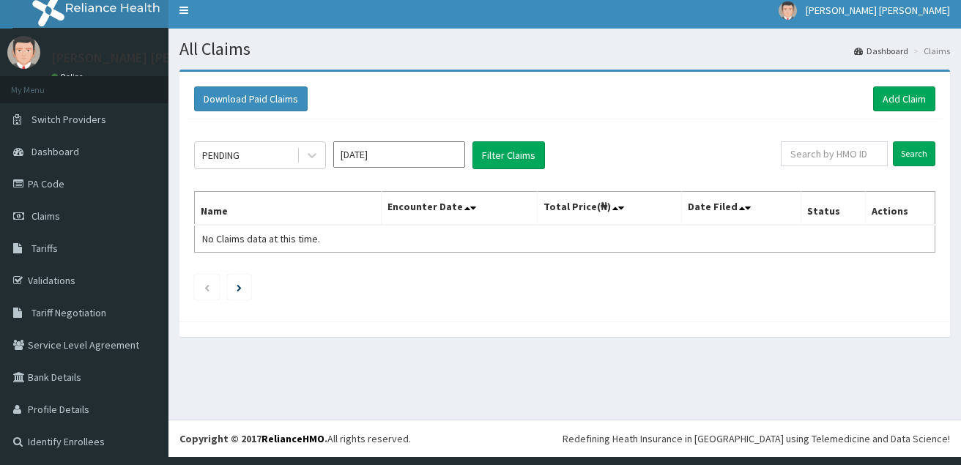
click at [820, 215] on th "Status" at bounding box center [833, 209] width 64 height 34
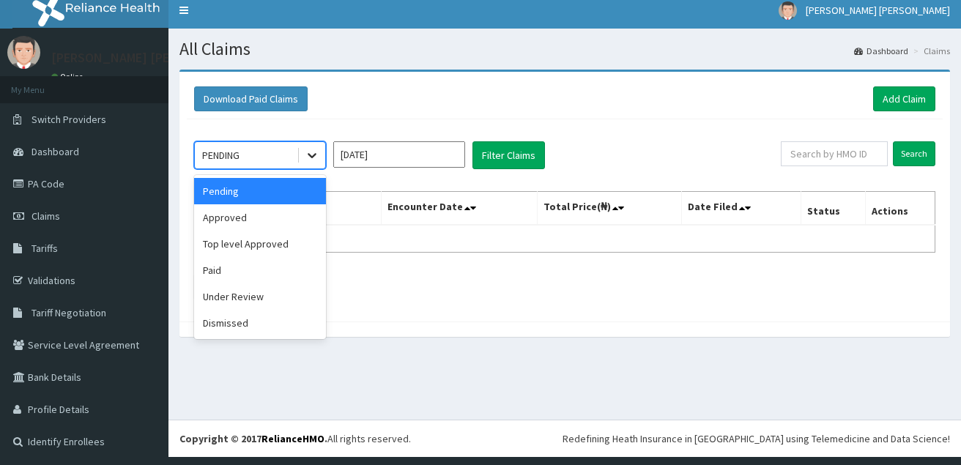
click at [311, 152] on icon at bounding box center [312, 155] width 15 height 15
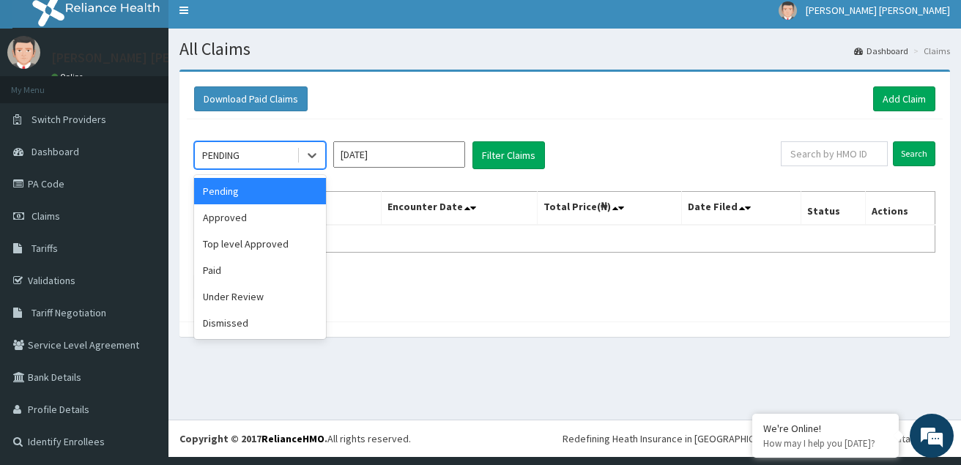
click at [284, 190] on div "Pending" at bounding box center [260, 191] width 132 height 26
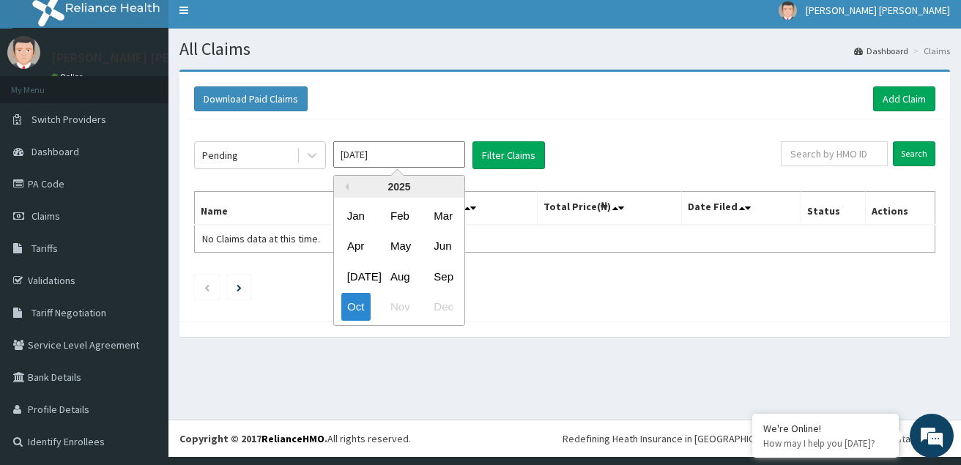
click at [404, 158] on input "Oct 2025" at bounding box center [399, 154] width 132 height 26
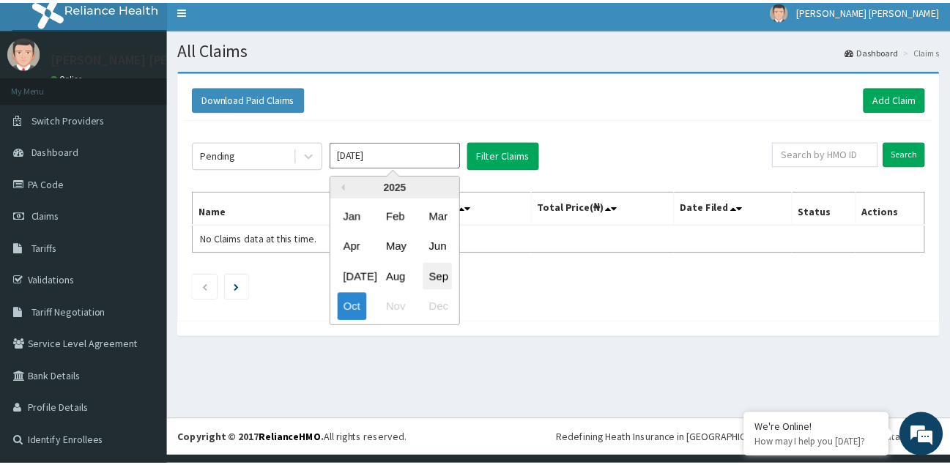
scroll to position [0, 0]
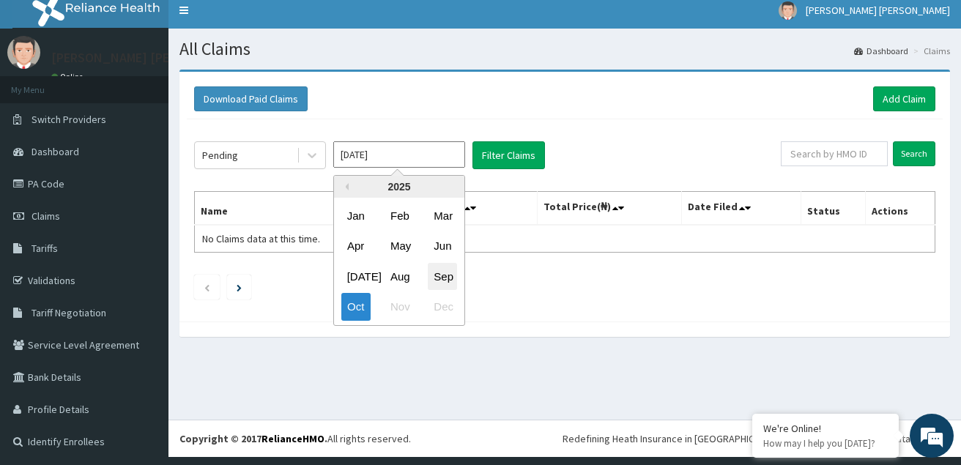
click at [443, 279] on div "Sep" at bounding box center [442, 276] width 29 height 27
type input "[DATE]"
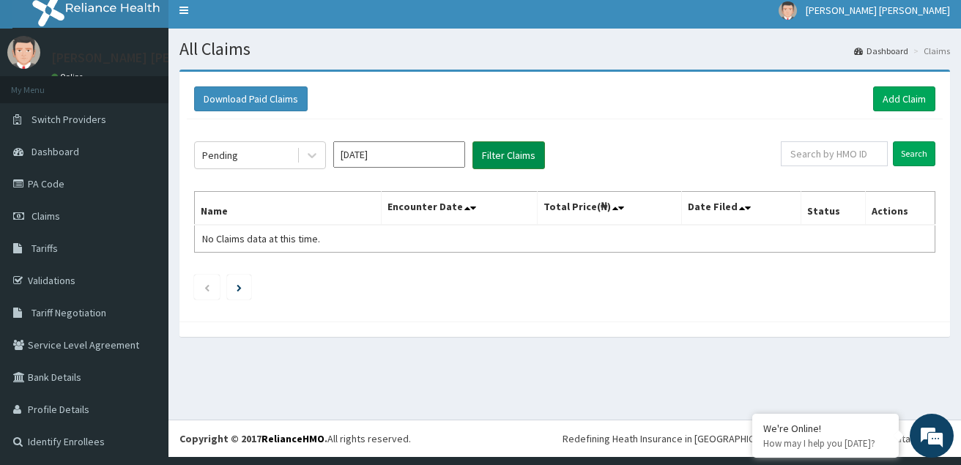
click at [515, 161] on button "Filter Claims" at bounding box center [509, 155] width 73 height 28
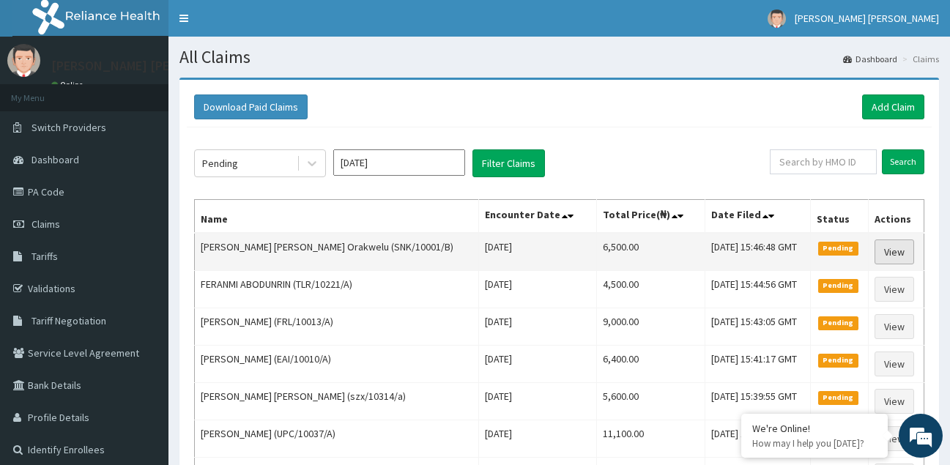
click at [885, 250] on link "View" at bounding box center [895, 252] width 40 height 25
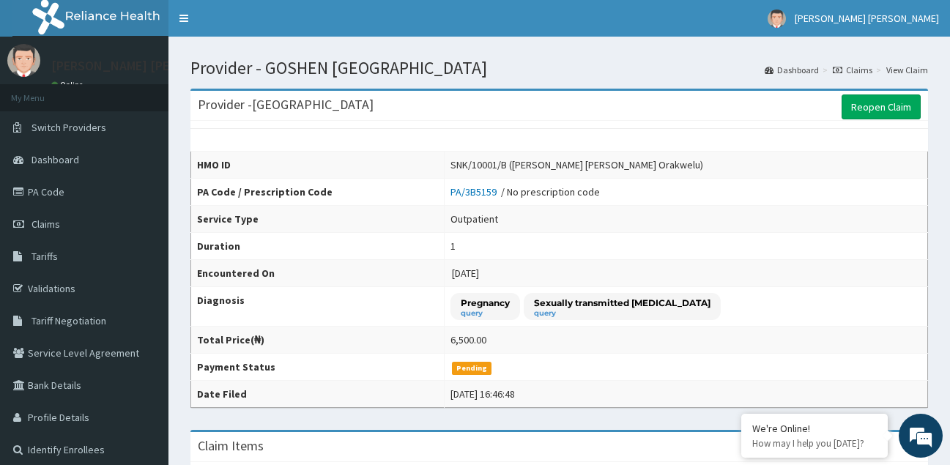
click at [861, 67] on link "Claims" at bounding box center [853, 70] width 40 height 12
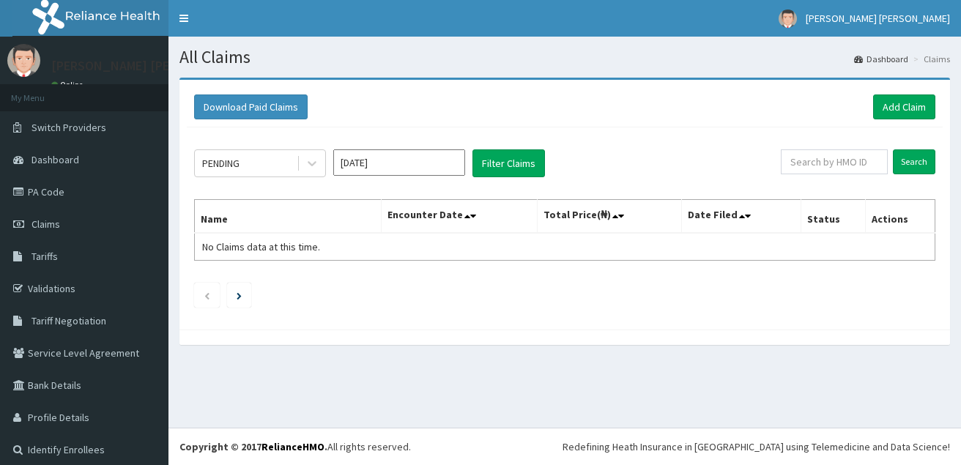
click at [418, 158] on input "[DATE]" at bounding box center [399, 162] width 132 height 26
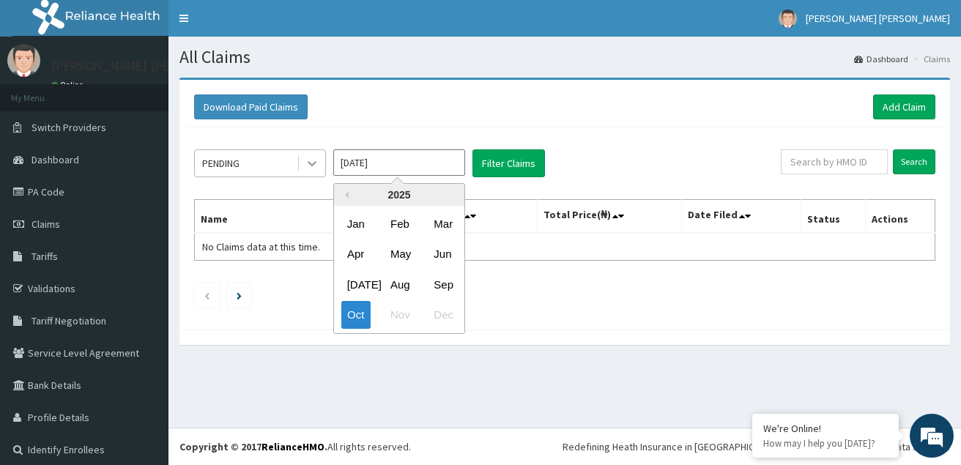
click at [310, 164] on icon at bounding box center [312, 163] width 15 height 15
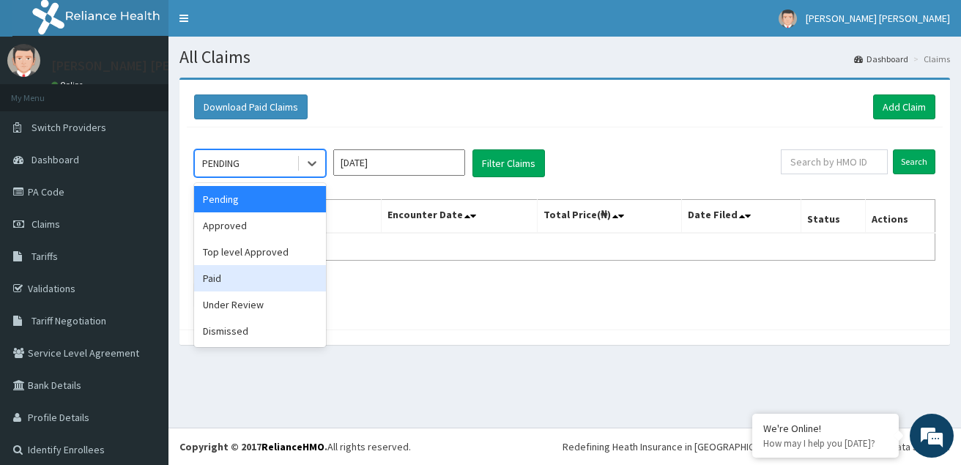
click at [204, 275] on div "Paid" at bounding box center [260, 278] width 132 height 26
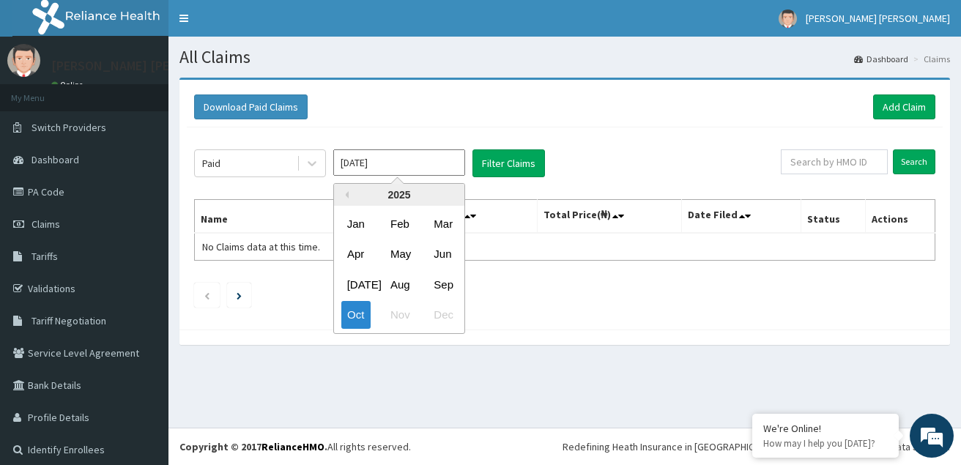
click at [428, 166] on input "[DATE]" at bounding box center [399, 162] width 132 height 26
click at [447, 280] on div "Sep" at bounding box center [442, 284] width 29 height 27
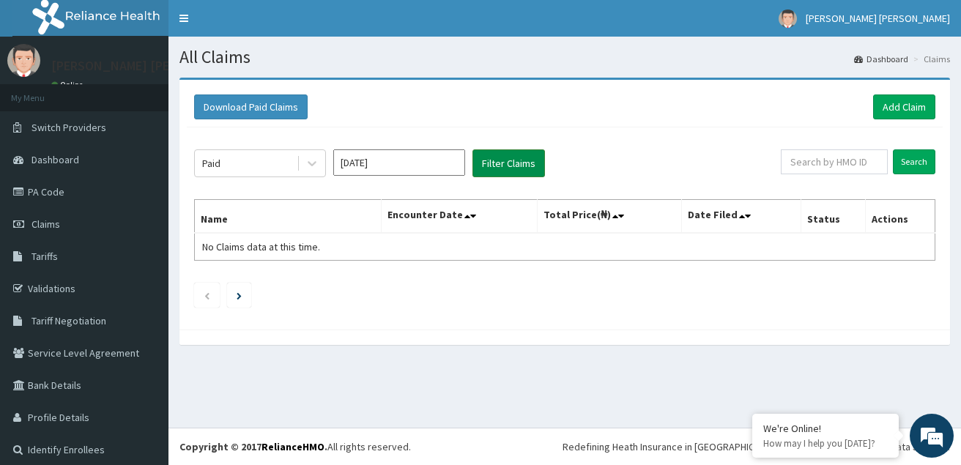
click at [514, 164] on button "Filter Claims" at bounding box center [509, 163] width 73 height 28
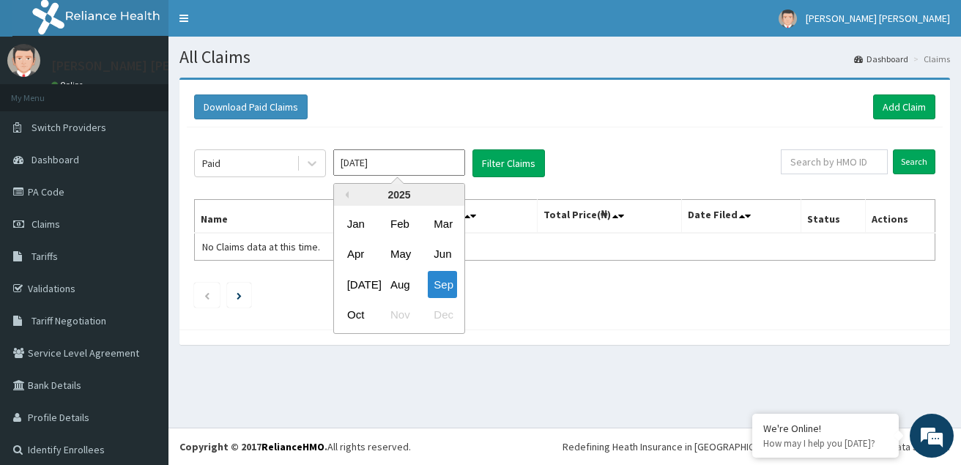
click at [393, 169] on input "[DATE]" at bounding box center [399, 162] width 132 height 26
click at [402, 287] on div "Aug" at bounding box center [399, 284] width 29 height 27
type input "[DATE]"
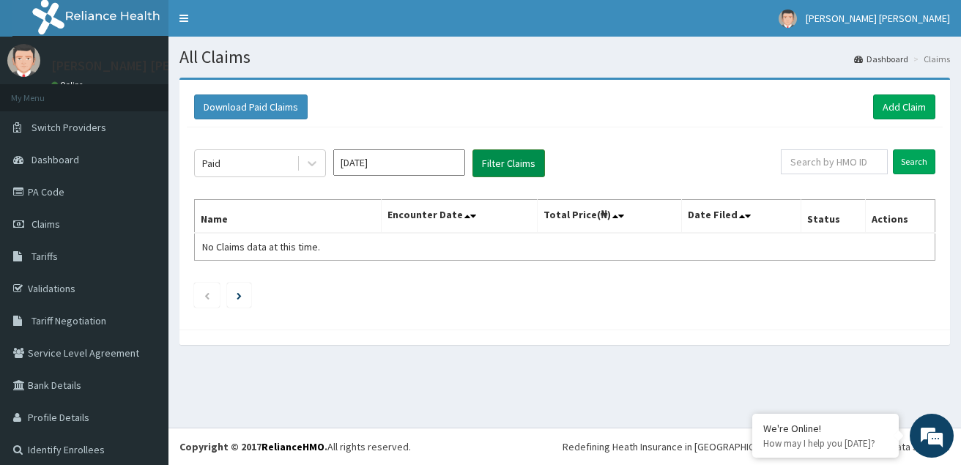
click at [509, 160] on button "Filter Claims" at bounding box center [509, 163] width 73 height 28
click at [515, 164] on button "Filter Claims" at bounding box center [509, 163] width 73 height 28
